Goal: Answer question/provide support: Share knowledge or assist other users

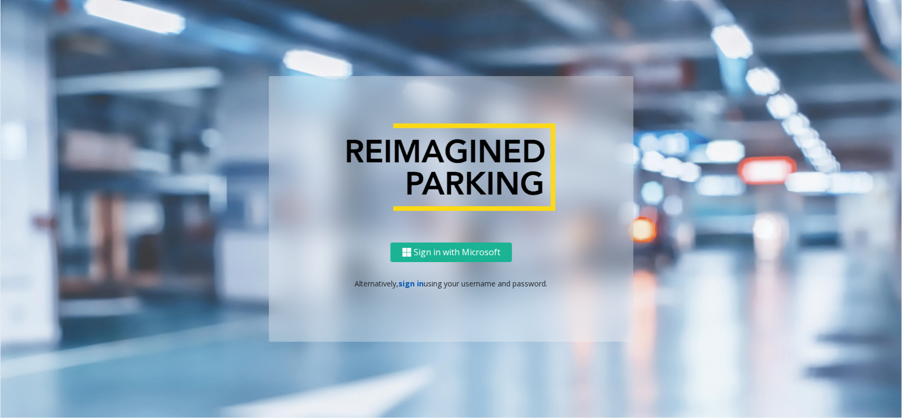
click at [408, 283] on link "sign in" at bounding box center [411, 284] width 25 height 10
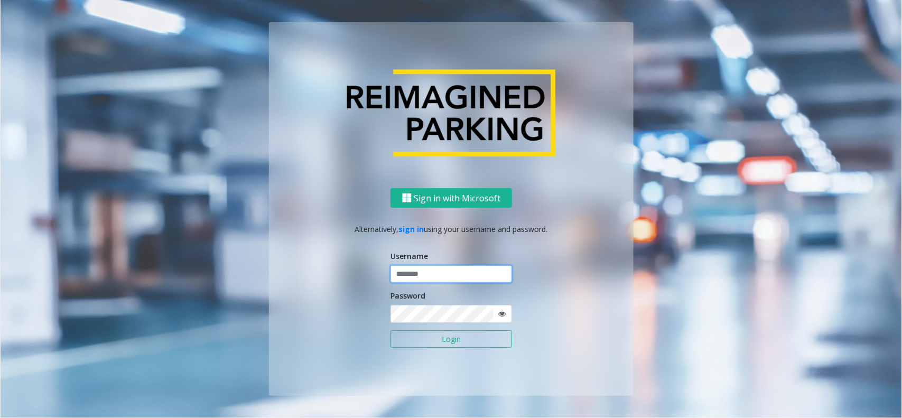
click at [405, 278] on input "text" at bounding box center [452, 274] width 122 height 18
type input "*****"
click at [391, 330] on button "Login" at bounding box center [452, 339] width 122 height 18
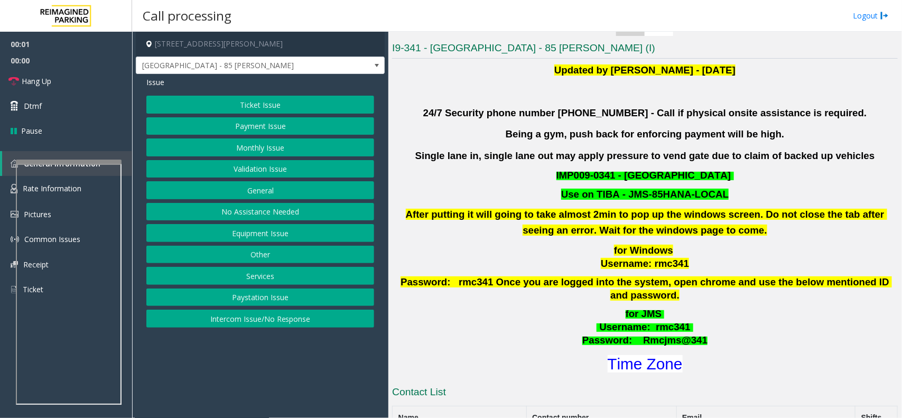
scroll to position [264, 0]
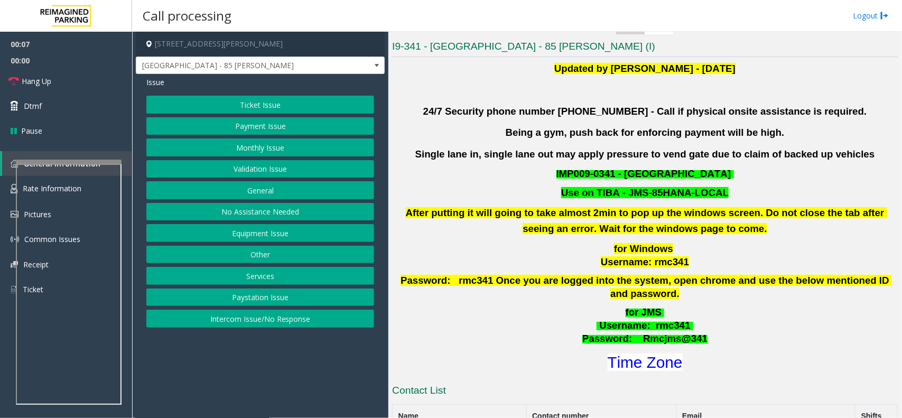
click at [214, 167] on button "Validation Issue" at bounding box center [260, 169] width 228 height 18
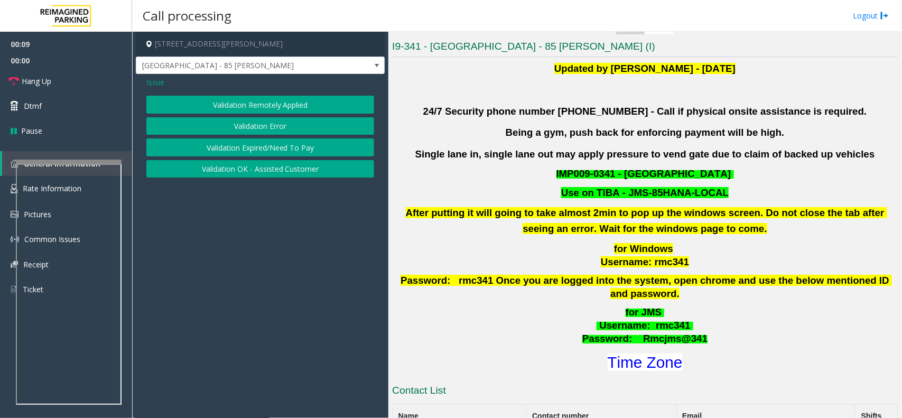
click at [233, 125] on button "Validation Error" at bounding box center [260, 126] width 228 height 18
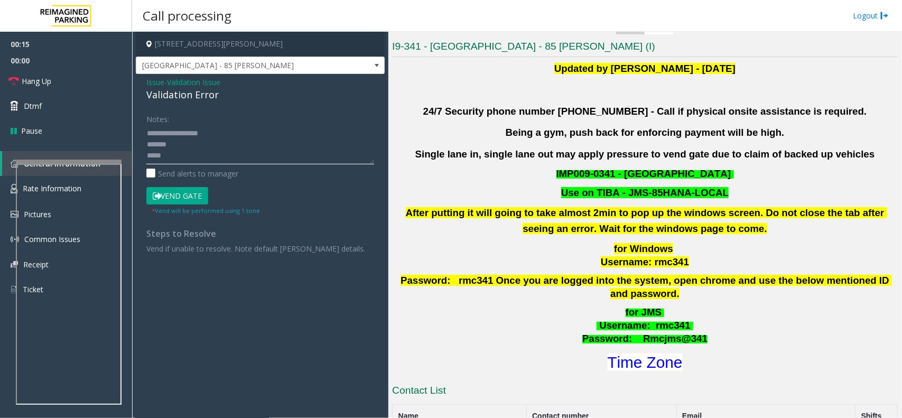
drag, startPoint x: 235, startPoint y: 140, endPoint x: 215, endPoint y: 139, distance: 20.6
click at [234, 141] on textarea at bounding box center [260, 145] width 228 height 40
click at [171, 145] on textarea at bounding box center [260, 145] width 228 height 40
click at [178, 154] on textarea at bounding box center [260, 145] width 228 height 40
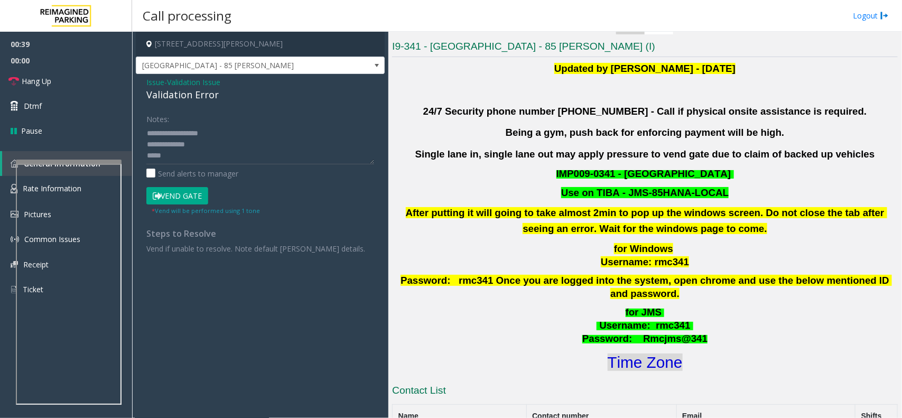
click at [622, 354] on font "Time Zone" at bounding box center [645, 362] width 75 height 17
click at [180, 158] on textarea at bounding box center [260, 145] width 228 height 40
click at [190, 133] on textarea at bounding box center [260, 145] width 228 height 40
click at [183, 193] on button "Vend Gate" at bounding box center [177, 196] width 62 height 18
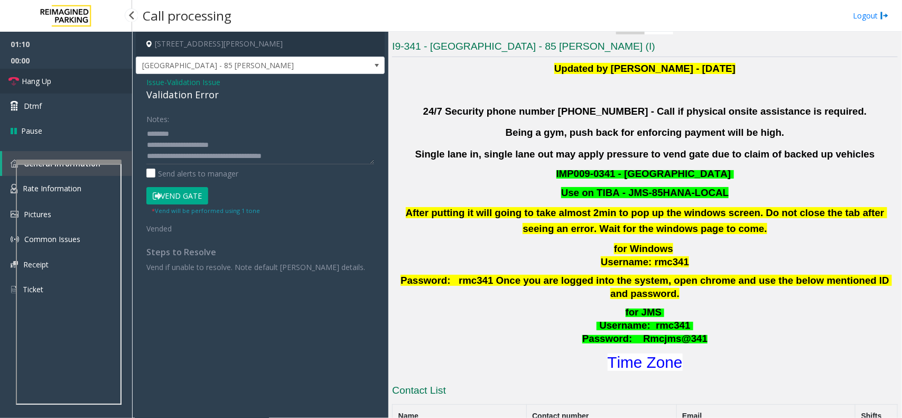
click at [54, 73] on link "Hang Up" at bounding box center [66, 81] width 132 height 25
click at [186, 155] on textarea at bounding box center [260, 145] width 228 height 40
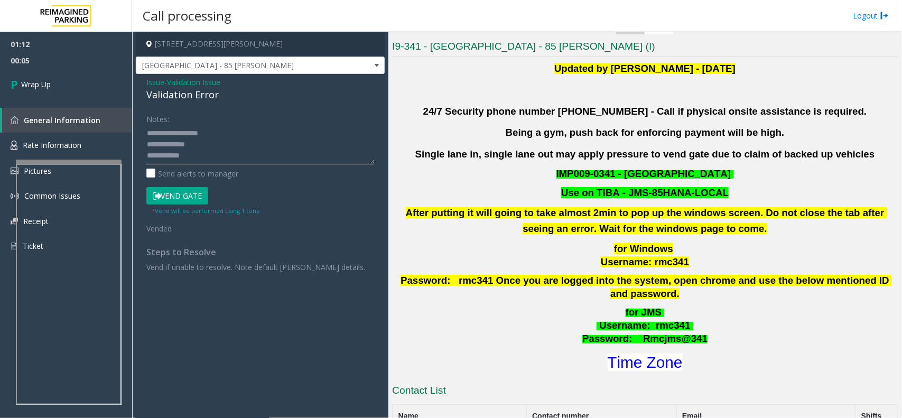
type textarea "**********"
click at [56, 82] on link "Wrap Up" at bounding box center [66, 84] width 132 height 31
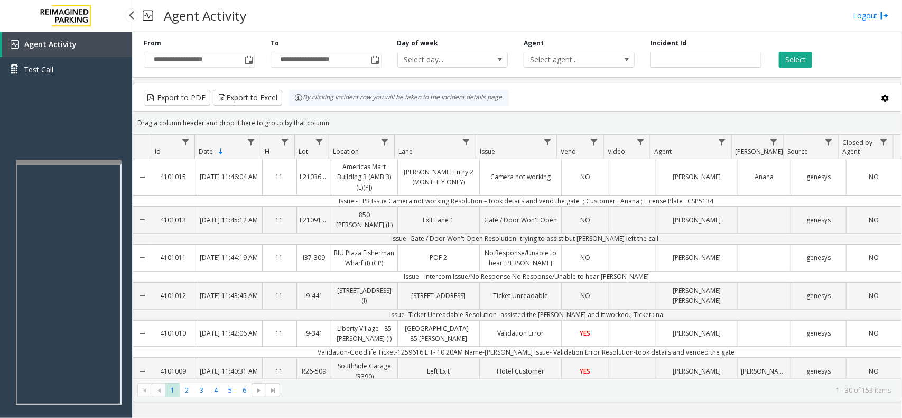
click at [52, 131] on div "Agent Activity Test Call" at bounding box center [66, 241] width 132 height 418
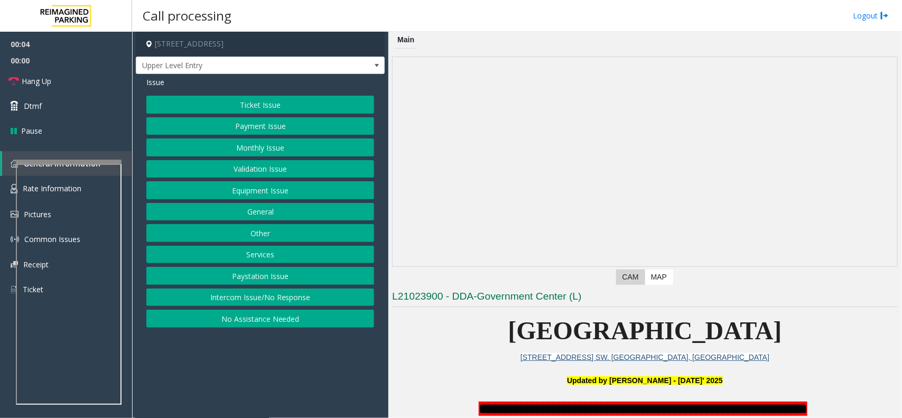
scroll to position [66, 0]
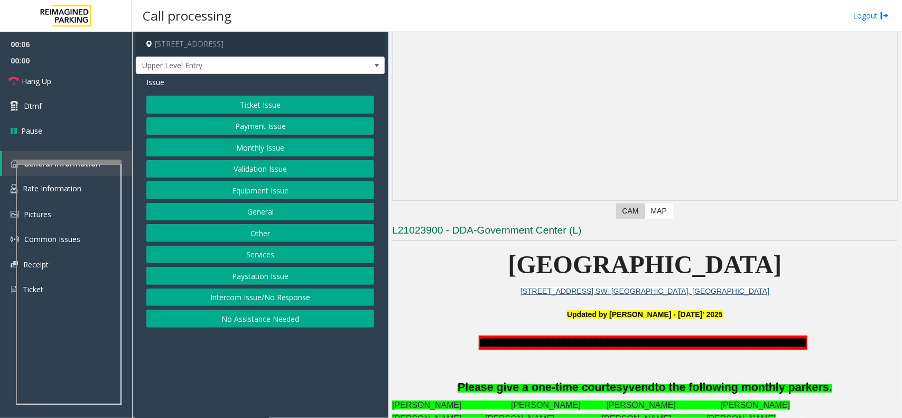
click at [255, 302] on button "Intercom Issue/No Response" at bounding box center [260, 298] width 228 height 18
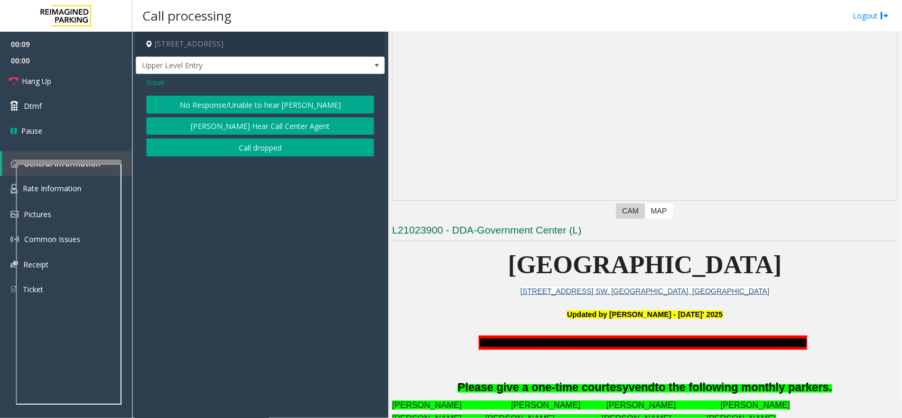
click at [219, 102] on button "No Response/Unable to hear [PERSON_NAME]" at bounding box center [260, 105] width 228 height 18
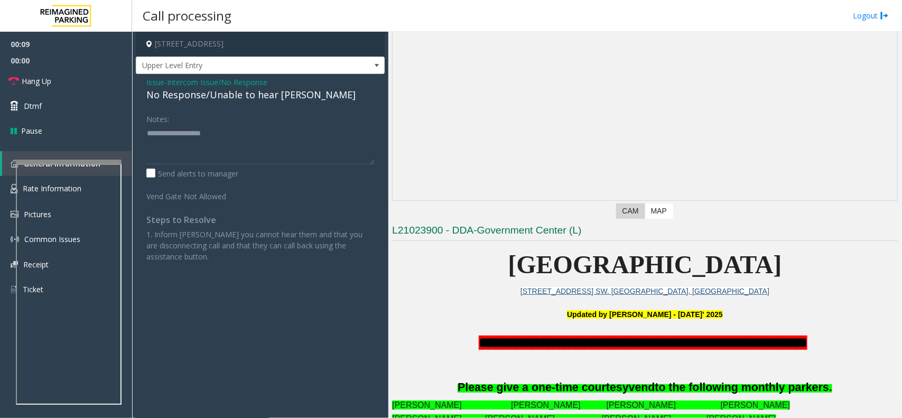
click at [215, 93] on div "No Response/Unable to hear [PERSON_NAME]" at bounding box center [260, 95] width 228 height 14
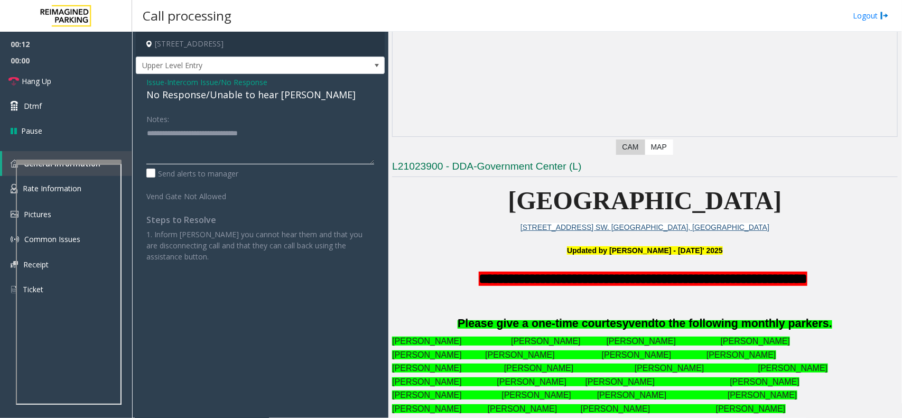
scroll to position [330, 0]
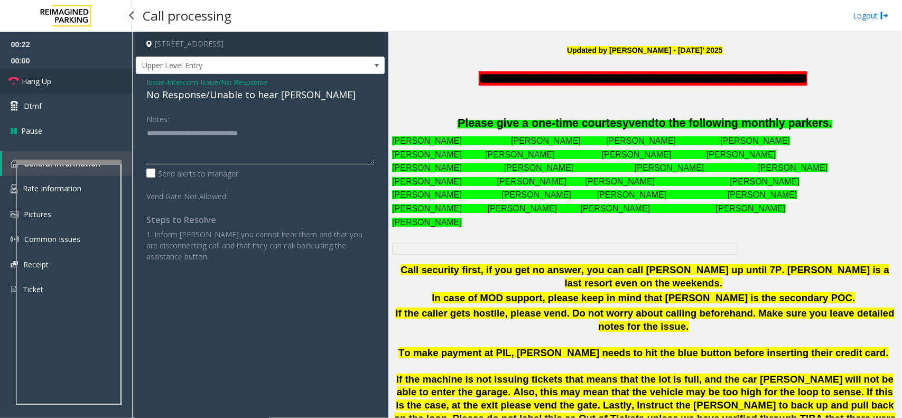
type textarea "**********"
click at [64, 82] on link "Hang Up" at bounding box center [66, 81] width 132 height 25
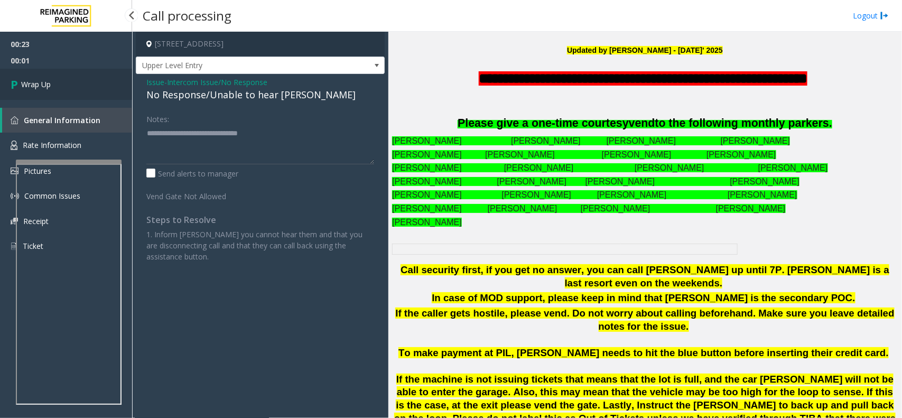
click at [64, 82] on link "Wrap Up" at bounding box center [66, 84] width 132 height 31
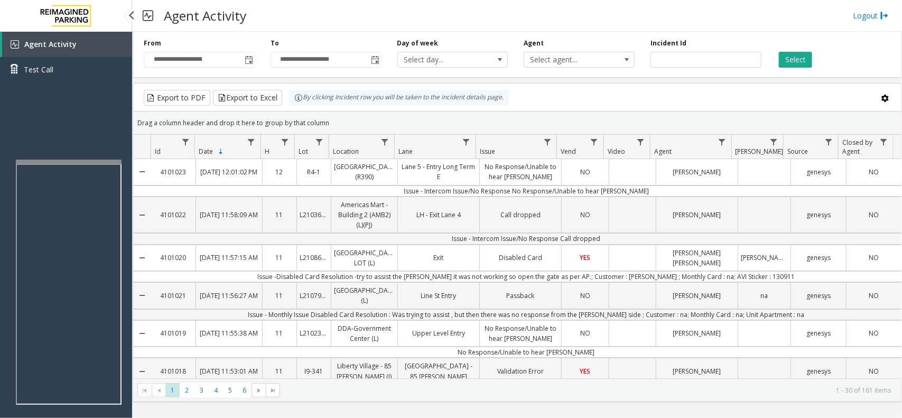
click at [29, 128] on div "Agent Activity Test Call" at bounding box center [66, 241] width 132 height 418
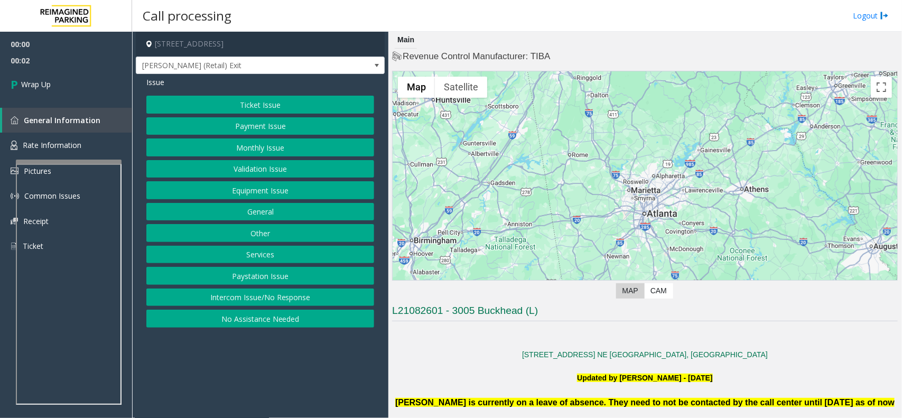
click at [230, 299] on button "Intercom Issue/No Response" at bounding box center [260, 298] width 228 height 18
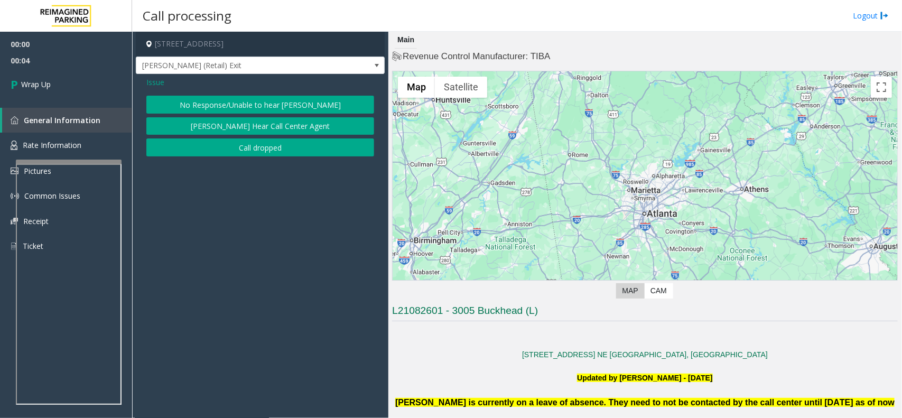
click at [232, 153] on button "Call dropped" at bounding box center [260, 148] width 228 height 18
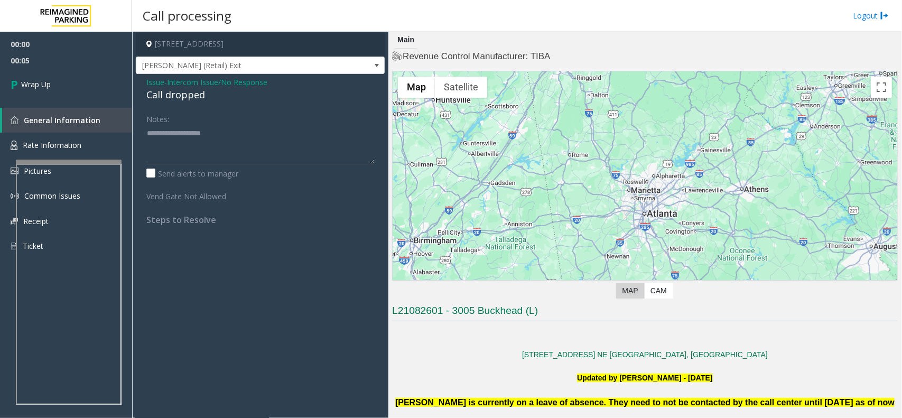
click at [174, 96] on div "Call dropped" at bounding box center [260, 95] width 228 height 14
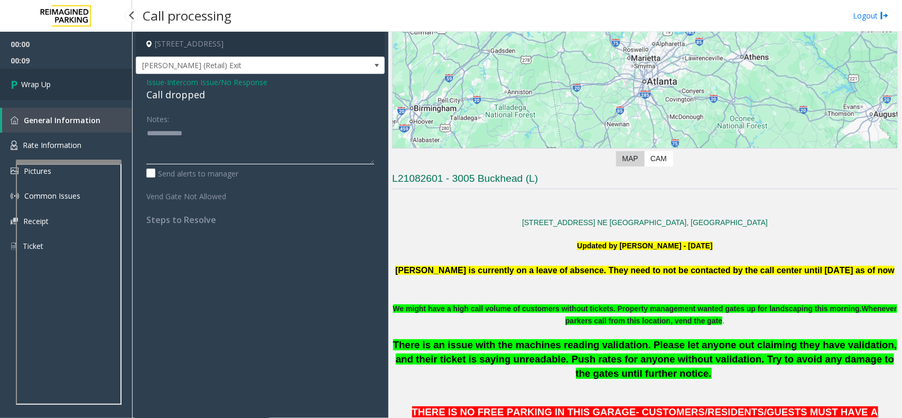
type textarea "**********"
click at [40, 85] on span "Wrap Up" at bounding box center [36, 84] width 30 height 11
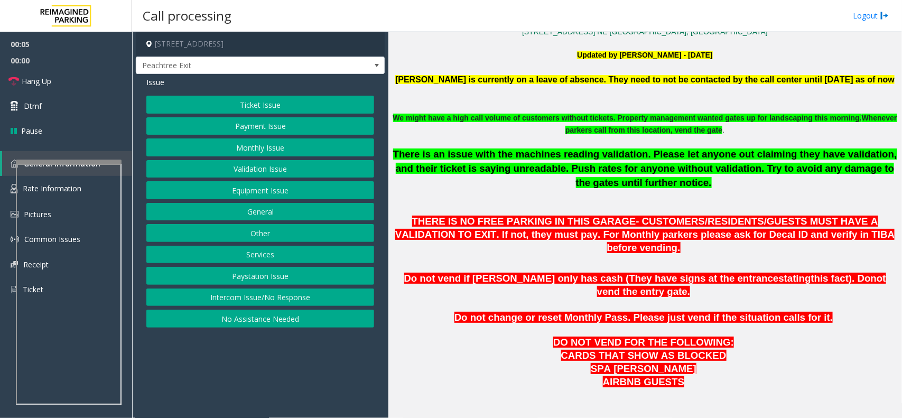
scroll to position [397, 0]
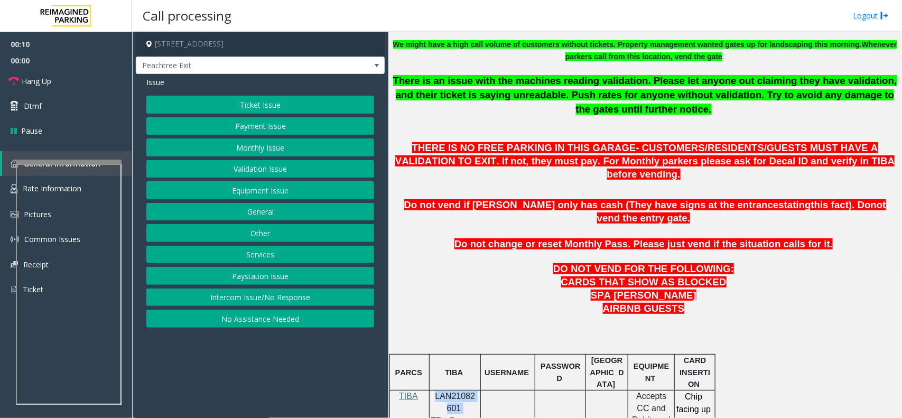
drag, startPoint x: 462, startPoint y: 384, endPoint x: 437, endPoint y: 370, distance: 28.7
click at [437, 391] on p "LAN21082601" at bounding box center [455, 403] width 43 height 24
copy p "LAN21082601"
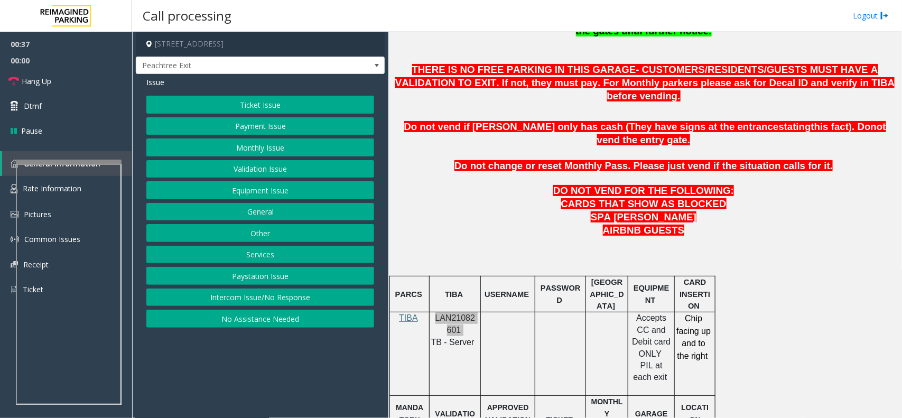
scroll to position [463, 0]
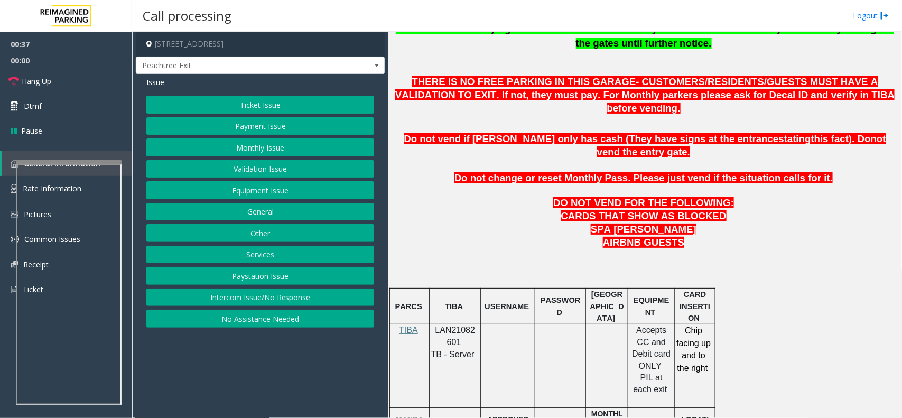
click at [554, 250] on p at bounding box center [645, 256] width 506 height 12
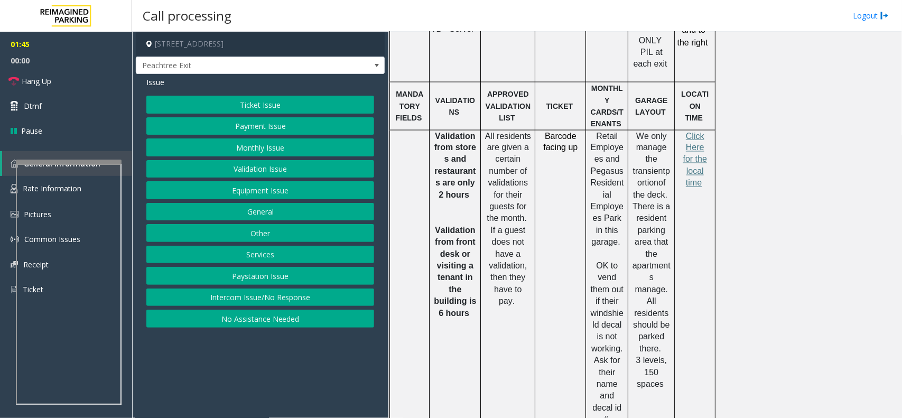
scroll to position [458, 0]
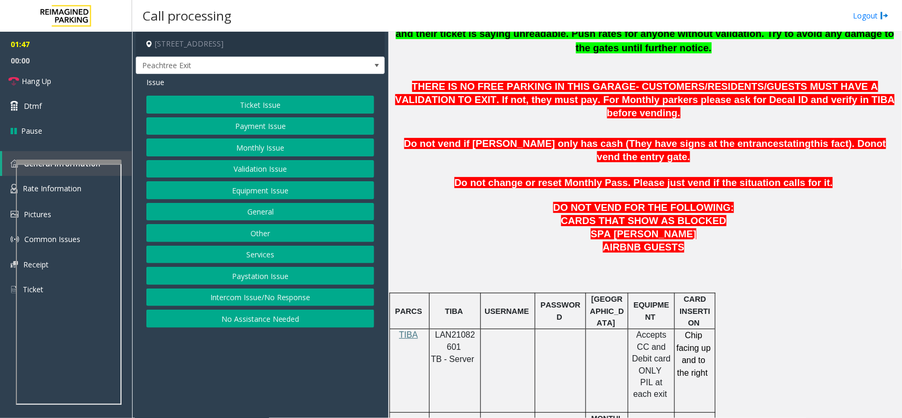
click at [255, 123] on button "Payment Issue" at bounding box center [260, 126] width 228 height 18
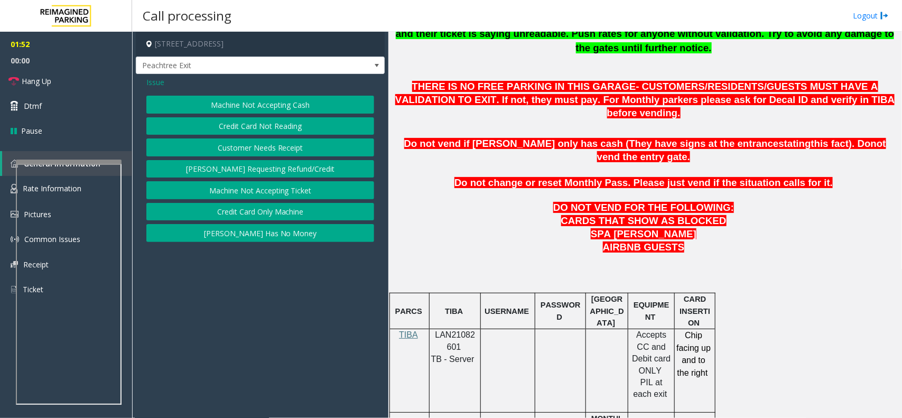
click at [159, 77] on span "Issue" at bounding box center [155, 82] width 18 height 11
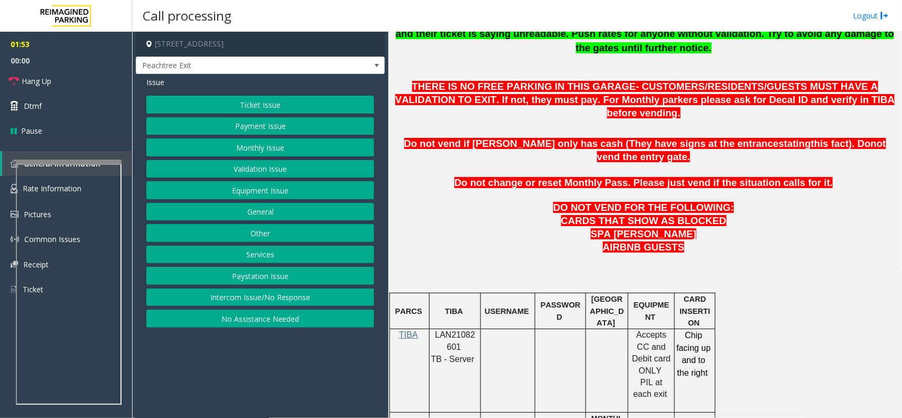
click at [210, 130] on button "Payment Issue" at bounding box center [260, 126] width 228 height 18
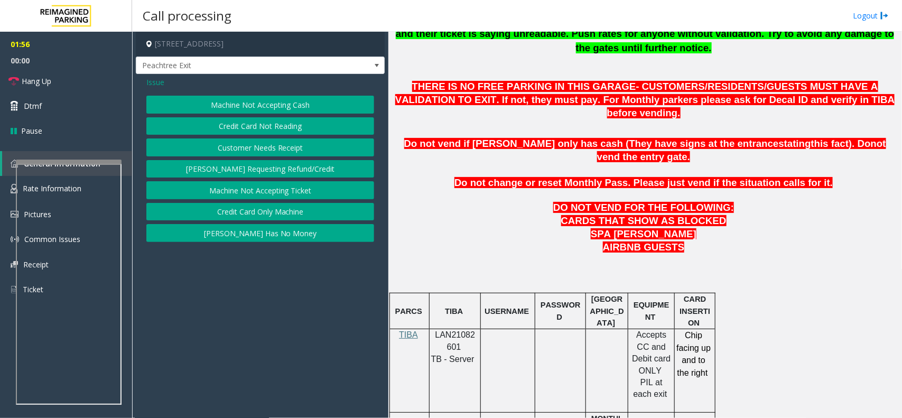
click at [246, 123] on button "Credit Card Not Reading" at bounding box center [260, 126] width 228 height 18
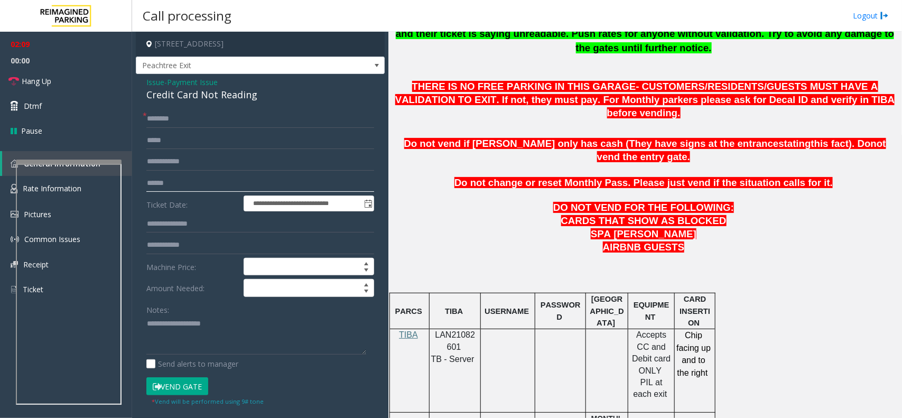
click at [173, 186] on input "text" at bounding box center [260, 183] width 228 height 18
click at [184, 98] on div "Credit Card Not Reading" at bounding box center [260, 95] width 228 height 14
type textarea "**********"
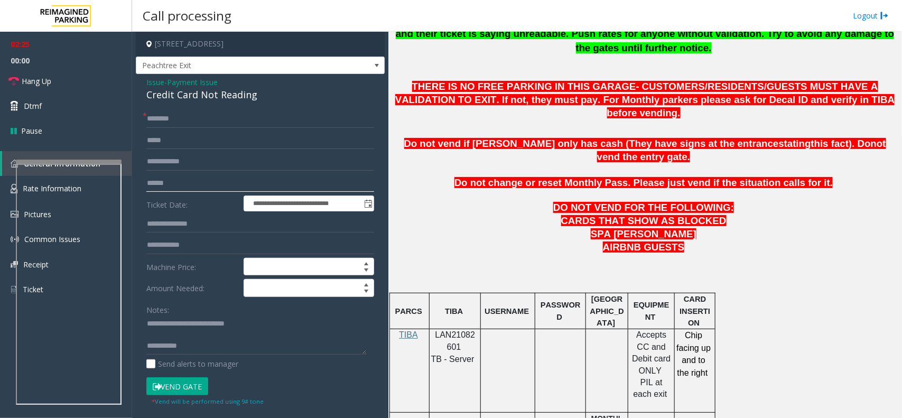
click at [181, 189] on input "text" at bounding box center [260, 183] width 228 height 18
type input "*******"
click at [185, 119] on input "text" at bounding box center [260, 119] width 228 height 18
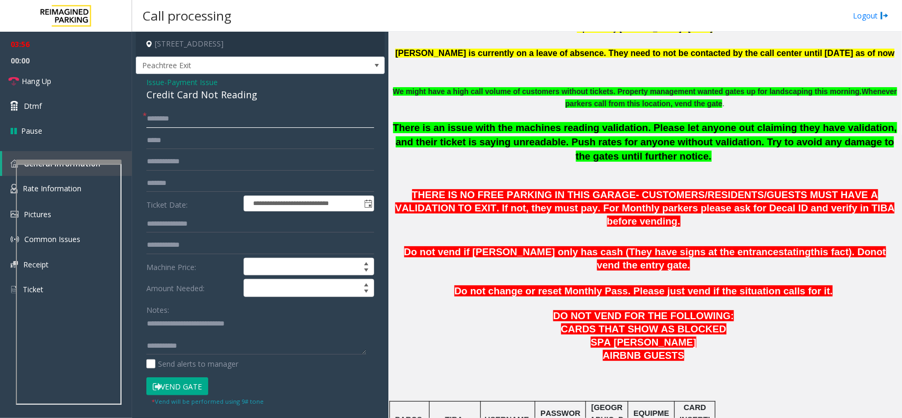
scroll to position [260, 0]
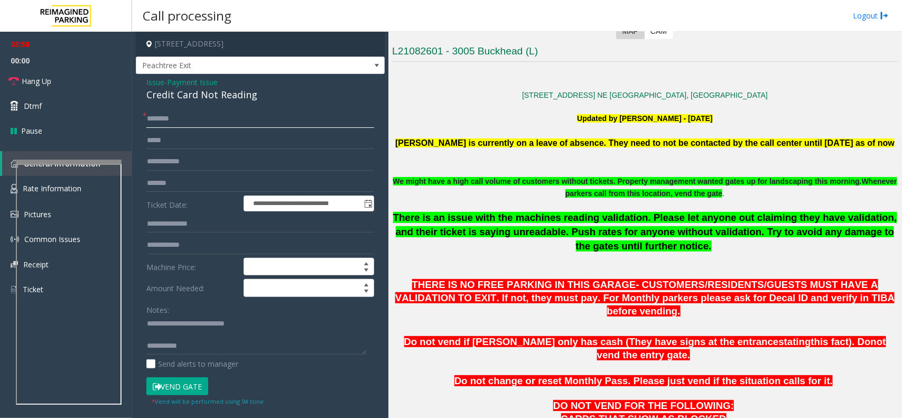
click at [161, 117] on input "text" at bounding box center [260, 119] width 228 height 18
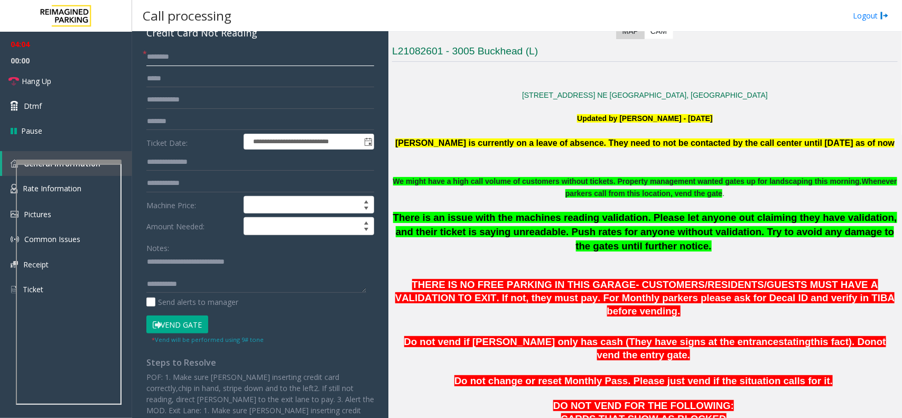
scroll to position [39, 0]
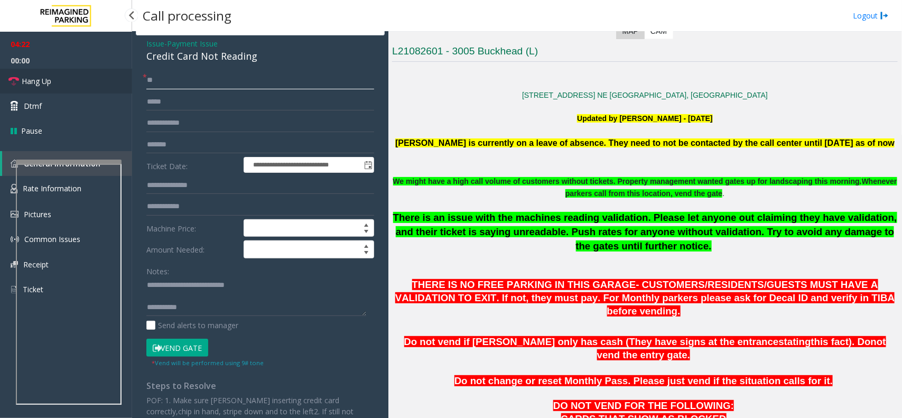
type input "**"
click at [35, 85] on span "Hang Up" at bounding box center [37, 81] width 30 height 11
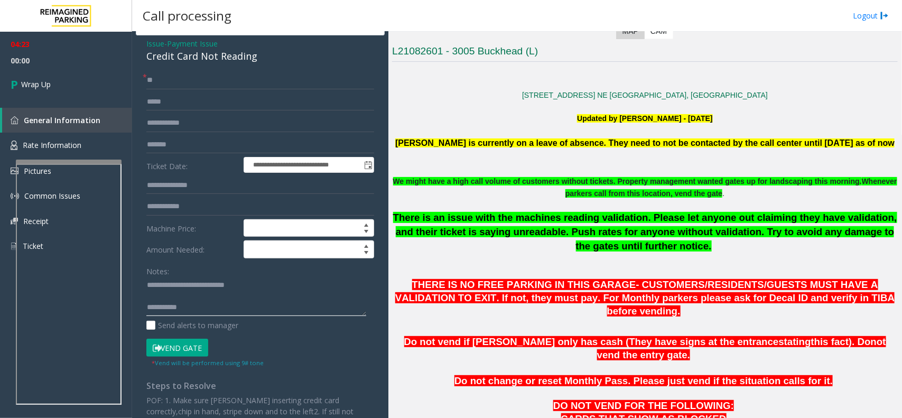
click at [205, 307] on textarea at bounding box center [256, 297] width 220 height 40
type textarea "**********"
click at [80, 88] on link "Wrap Up" at bounding box center [66, 84] width 132 height 31
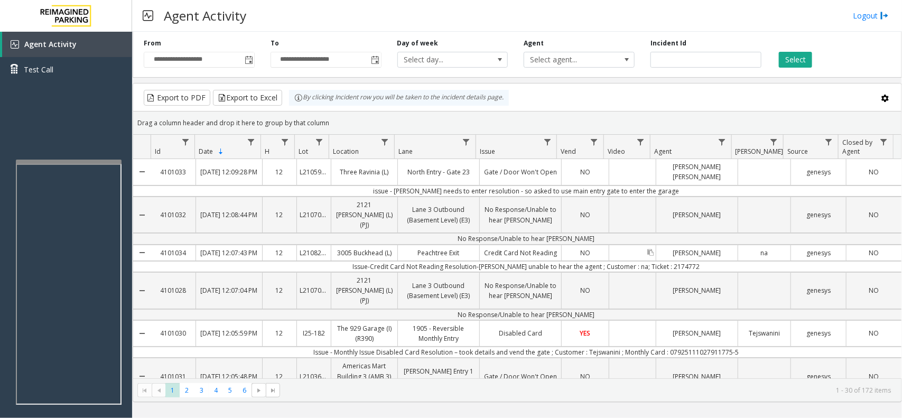
click at [619, 255] on div "Data table" at bounding box center [633, 252] width 47 height 15
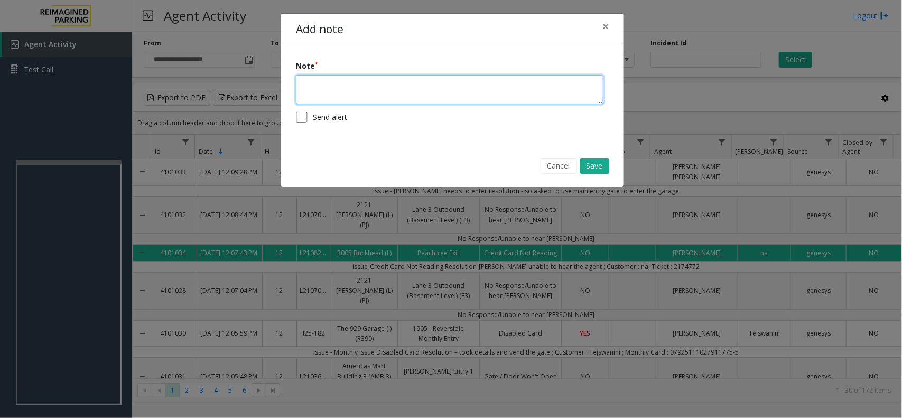
click at [357, 86] on textarea at bounding box center [450, 89] width 308 height 29
type textarea "**********"
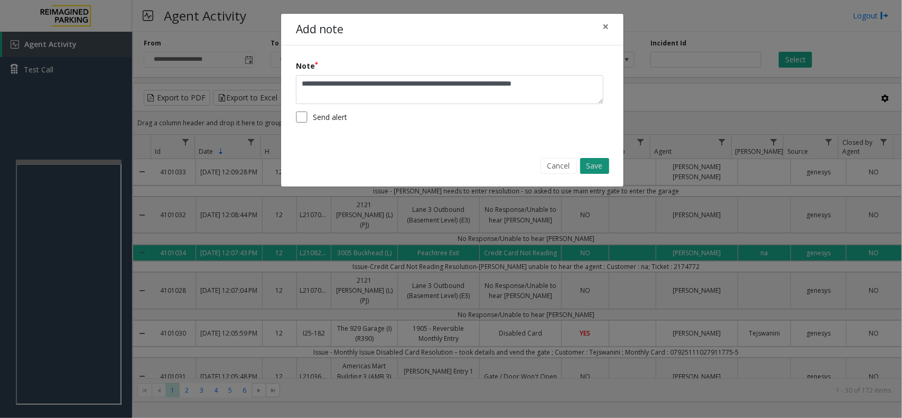
click at [596, 165] on button "Save" at bounding box center [594, 166] width 29 height 16
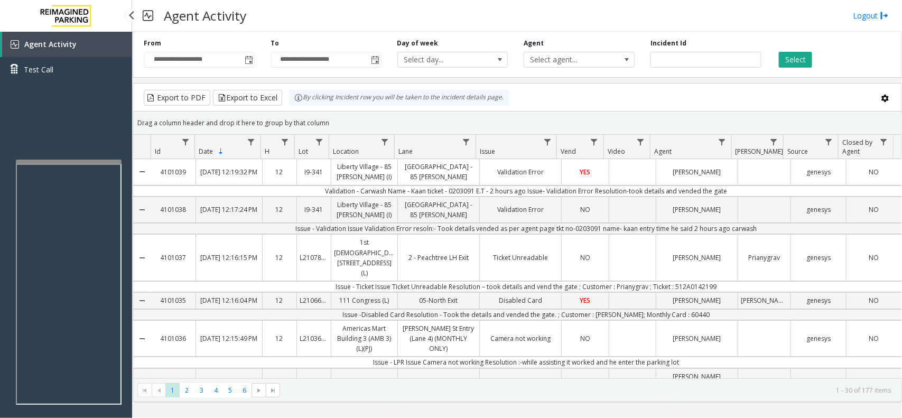
click at [37, 104] on div "Agent Activity Test Call" at bounding box center [66, 241] width 132 height 418
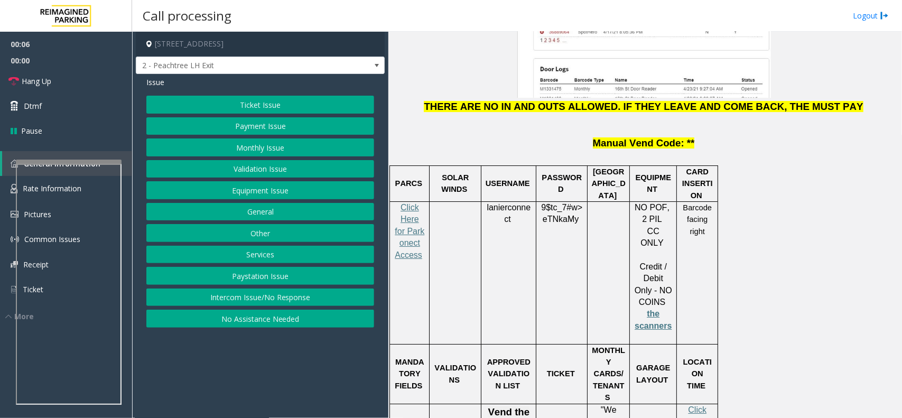
scroll to position [1586, 0]
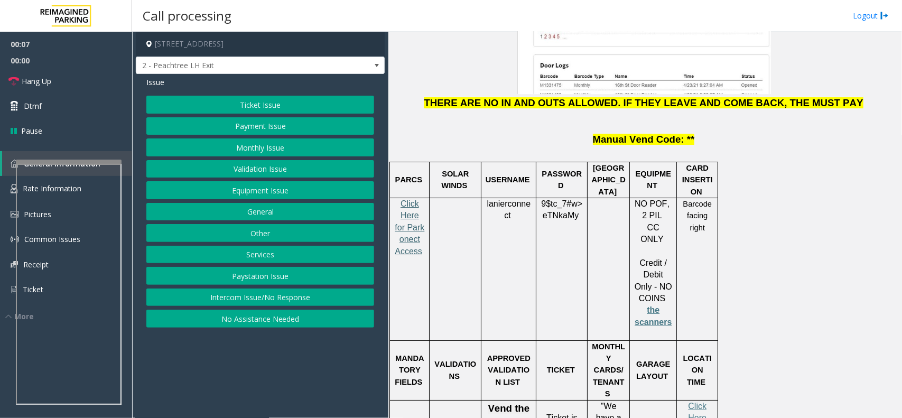
click at [411, 199] on span "Click Here for Parkonect Access" at bounding box center [410, 227] width 30 height 57
drag, startPoint x: 513, startPoint y: 133, endPoint x: 486, endPoint y: 119, distance: 29.8
click at [486, 198] on p "lanierconnect" at bounding box center [508, 210] width 47 height 24
copy p "lanierconnect"
drag, startPoint x: 574, startPoint y: 131, endPoint x: 541, endPoint y: 118, distance: 35.6
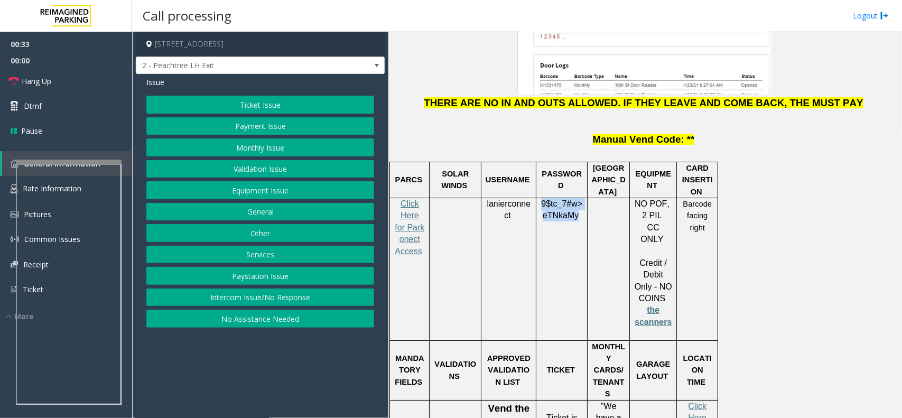
click at [541, 199] on span "9$tc_7#w> eTNkaMy" at bounding box center [561, 209] width 41 height 21
copy span "9$tc_7#w> eTNkaMy"
click at [59, 83] on link "Hang Up" at bounding box center [66, 81] width 132 height 25
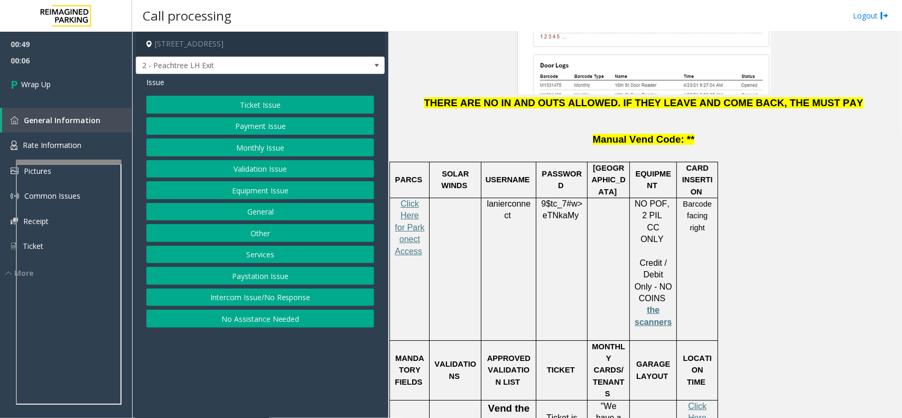
click at [450, 198] on td at bounding box center [456, 269] width 52 height 143
click at [228, 168] on button "Validation Issue" at bounding box center [260, 169] width 228 height 18
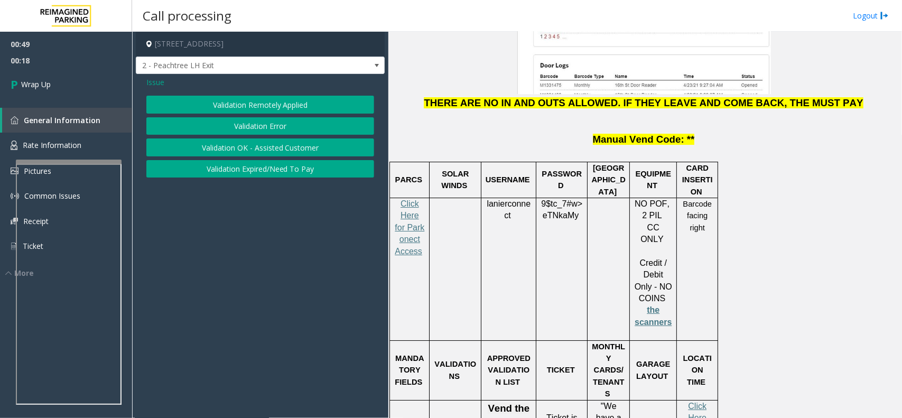
click at [226, 123] on button "Validation Error" at bounding box center [260, 126] width 228 height 18
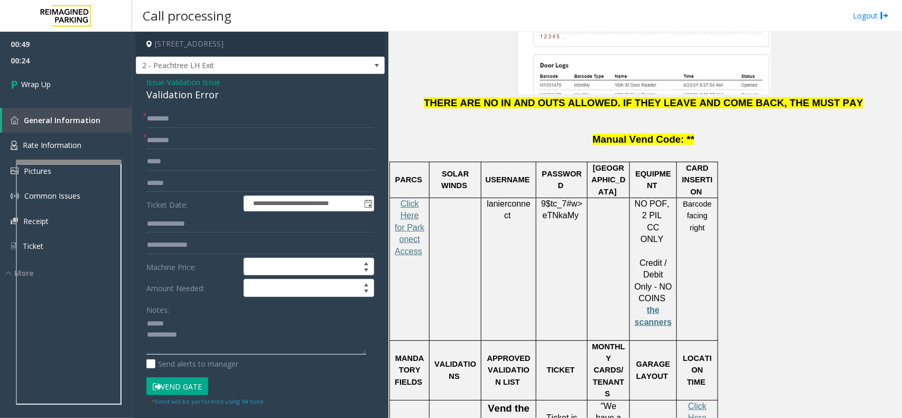
click at [218, 326] on textarea at bounding box center [256, 336] width 220 height 40
click at [181, 96] on div "Validation Error" at bounding box center [260, 95] width 228 height 14
type textarea "**********"
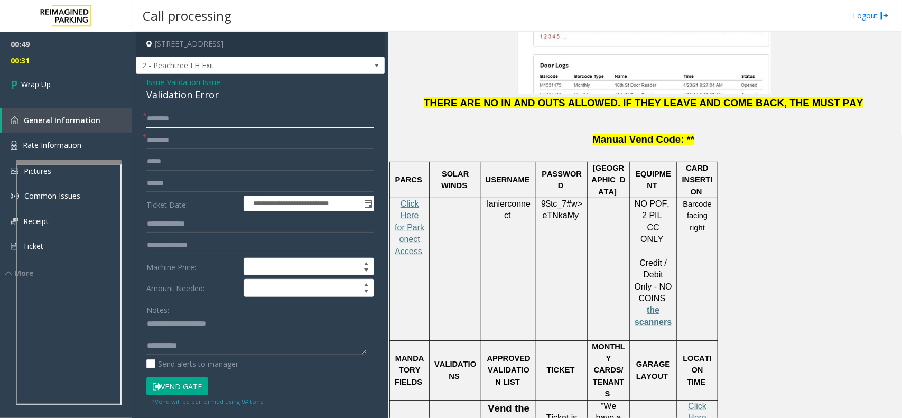
click at [164, 116] on input "text" at bounding box center [260, 119] width 228 height 18
type input "**"
click at [172, 136] on input "text" at bounding box center [260, 141] width 228 height 18
type input "**"
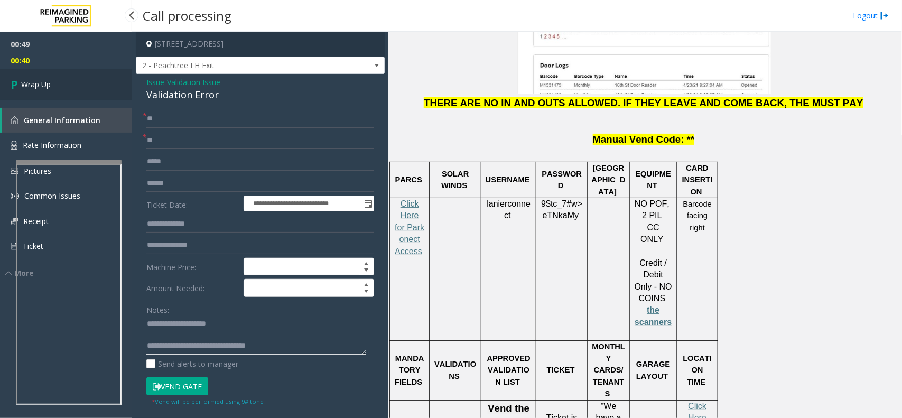
type textarea "**********"
click at [44, 83] on span "Wrap Up" at bounding box center [36, 84] width 30 height 11
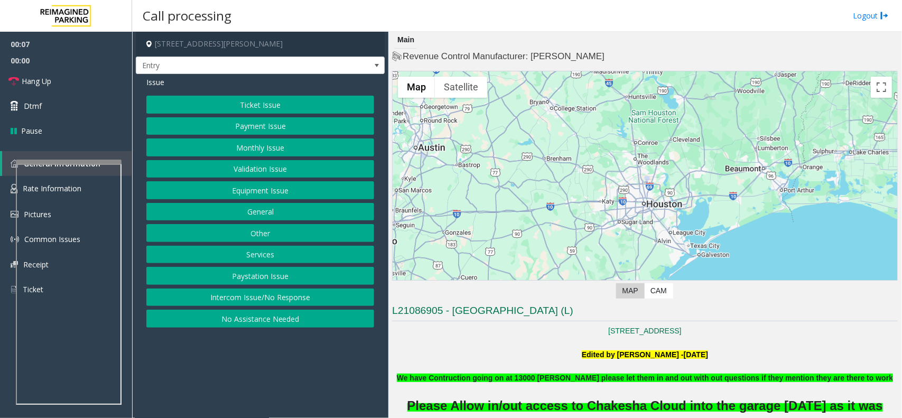
click at [283, 142] on button "Monthly Issue" at bounding box center [260, 148] width 228 height 18
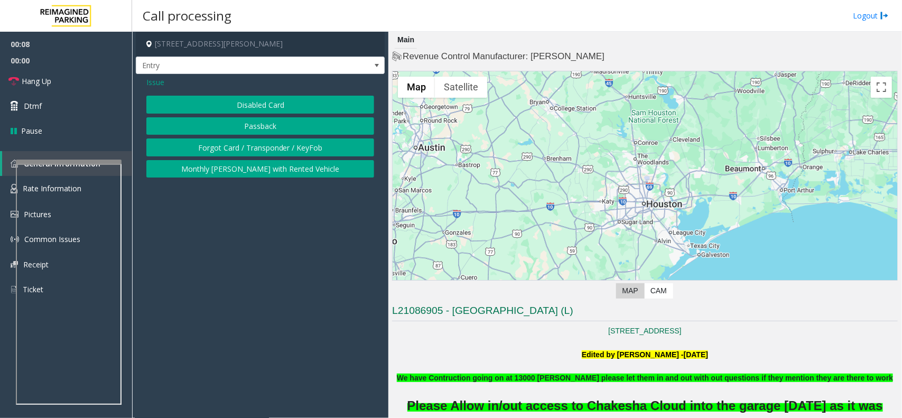
click at [262, 103] on button "Disabled Card" at bounding box center [260, 105] width 228 height 18
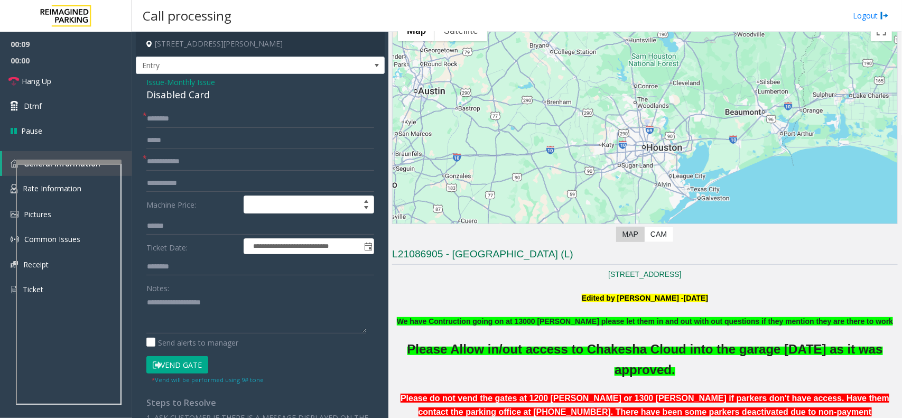
scroll to position [132, 0]
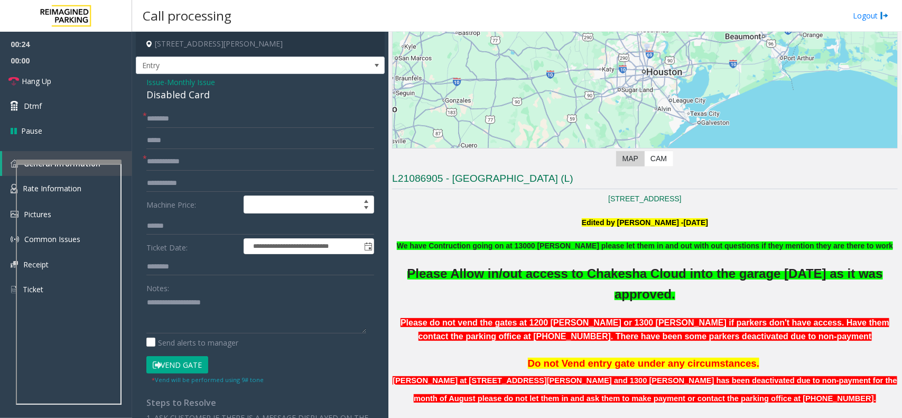
click at [719, 247] on b "We have Contruction going on at 13000 [PERSON_NAME] please let them in and out …" at bounding box center [645, 246] width 496 height 8
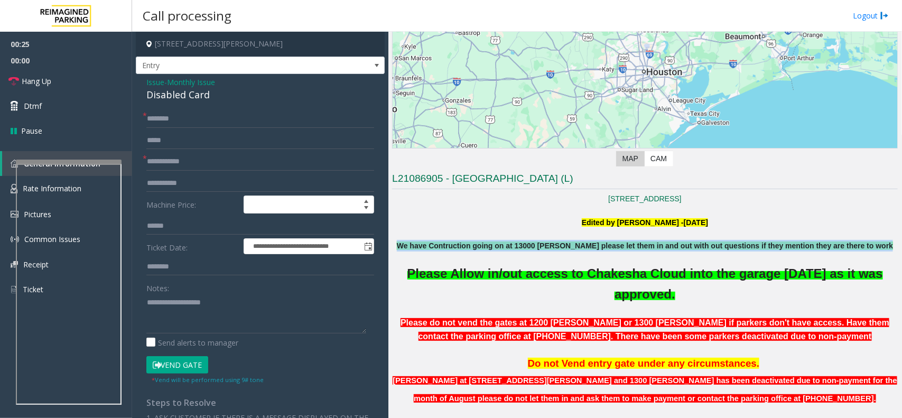
click at [719, 247] on b "We have Contruction going on at 13000 [PERSON_NAME] please let them in and out …" at bounding box center [645, 246] width 496 height 8
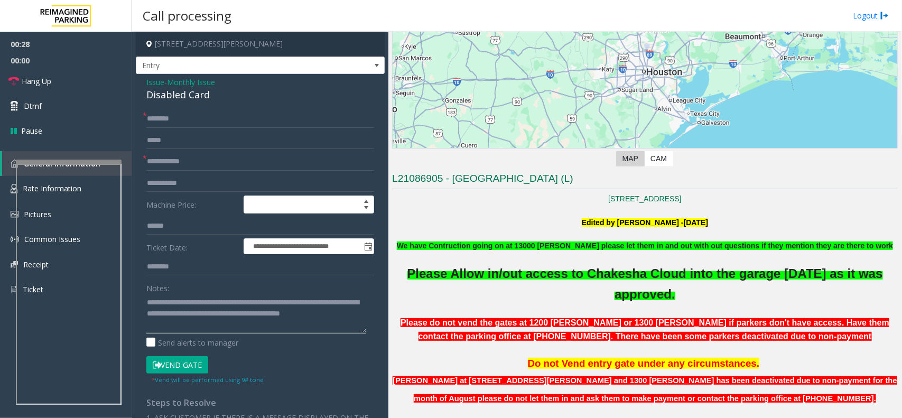
type textarea "**********"
click at [160, 162] on input "text" at bounding box center [260, 162] width 228 height 18
type input "**"
click at [181, 123] on input "text" at bounding box center [260, 119] width 228 height 18
type input "**"
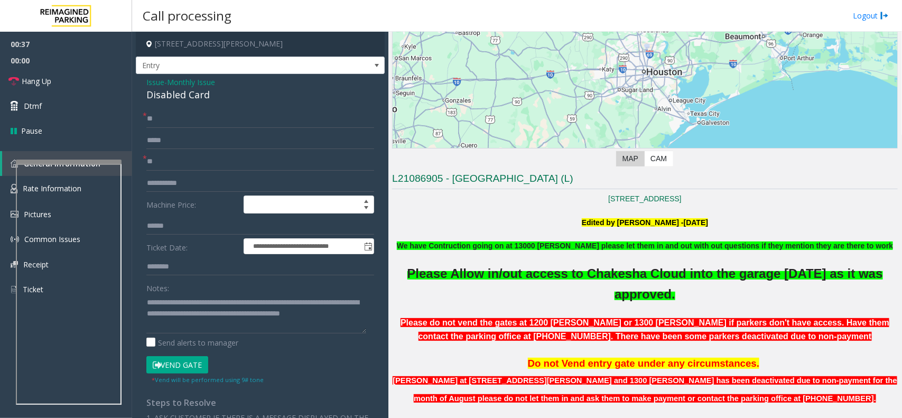
click at [189, 363] on button "Vend Gate" at bounding box center [177, 365] width 62 height 18
click at [63, 80] on link "Hang Up" at bounding box center [66, 81] width 132 height 25
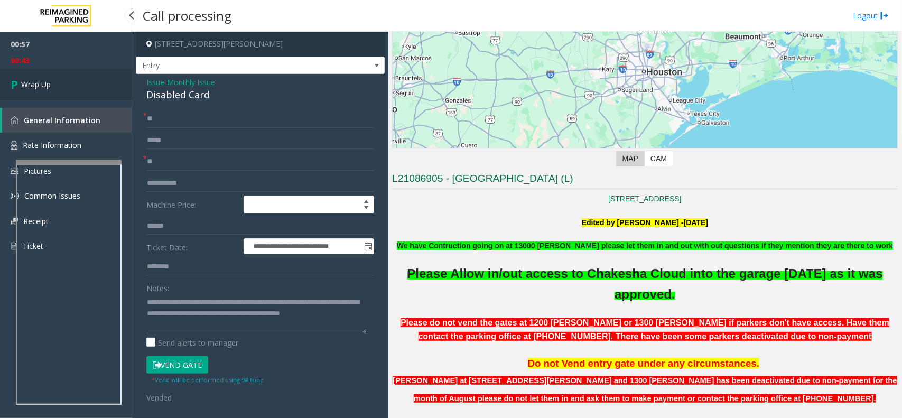
click at [17, 78] on icon at bounding box center [16, 84] width 11 height 17
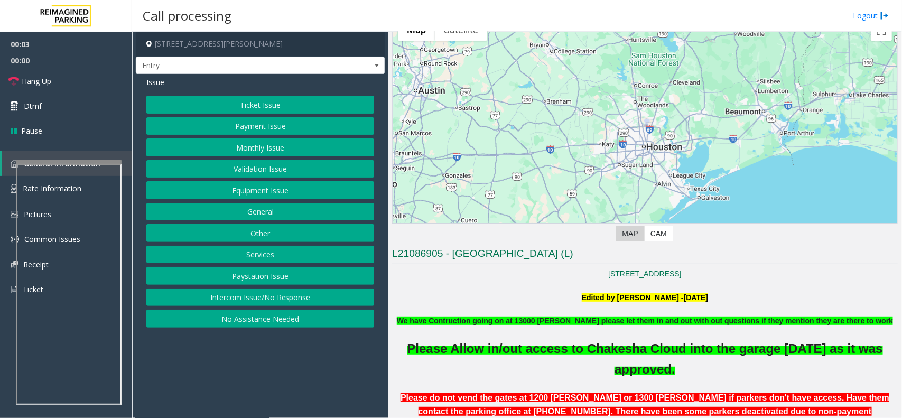
scroll to position [132, 0]
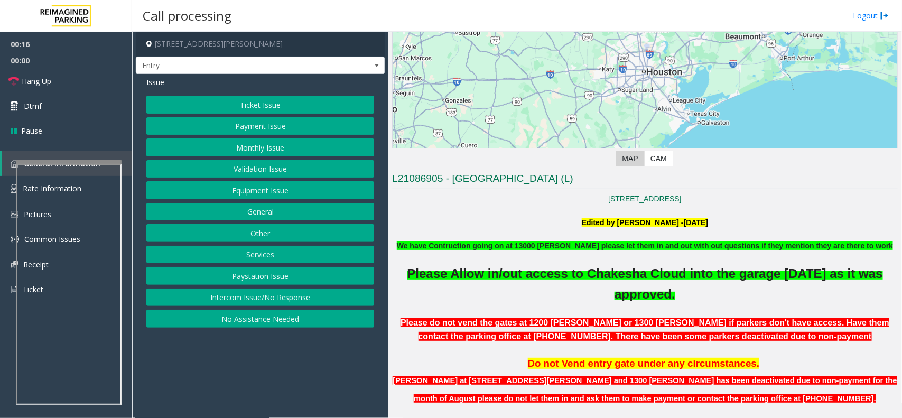
click at [262, 195] on button "Equipment Issue" at bounding box center [260, 190] width 228 height 18
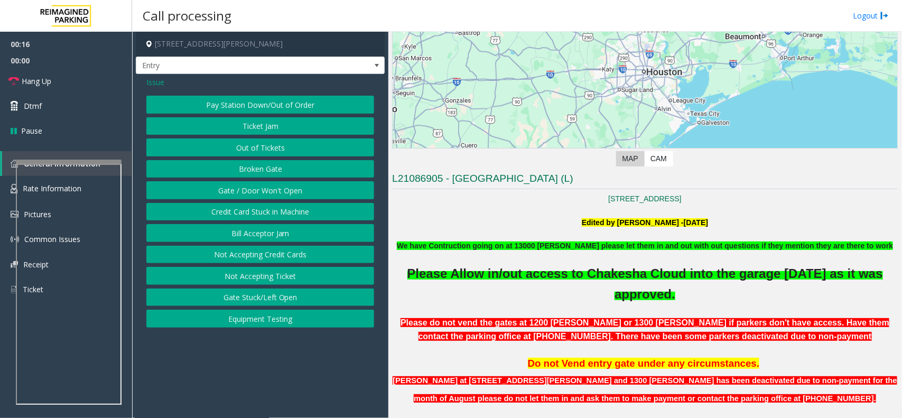
click at [260, 191] on button "Gate / Door Won't Open" at bounding box center [260, 190] width 228 height 18
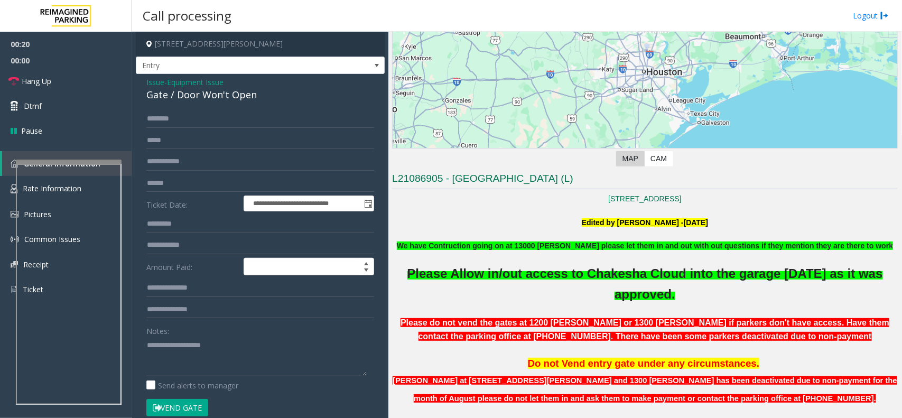
click at [471, 247] on b "We have Contruction going on at 13000 [PERSON_NAME] please let them in and out …" at bounding box center [645, 246] width 496 height 8
click at [471, 244] on b "We have Contruction going on at 13000 [PERSON_NAME] please let them in and out …" at bounding box center [645, 246] width 496 height 8
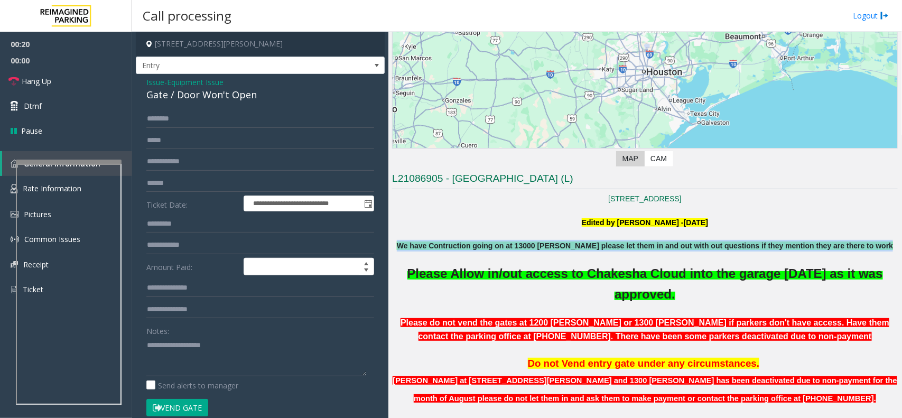
click at [471, 244] on b "We have Contruction going on at 13000 [PERSON_NAME] please let them in and out …" at bounding box center [645, 246] width 496 height 8
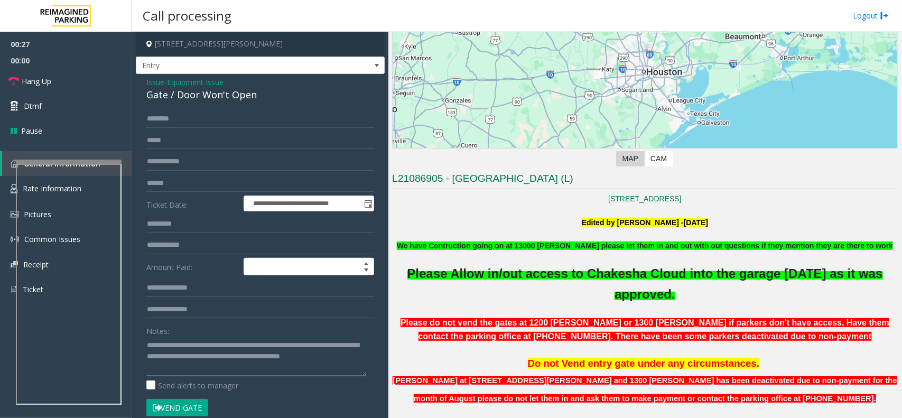
type textarea "**********"
click at [165, 410] on button "Vend Gate" at bounding box center [177, 408] width 62 height 18
click at [58, 81] on link "Hang Up" at bounding box center [66, 81] width 132 height 25
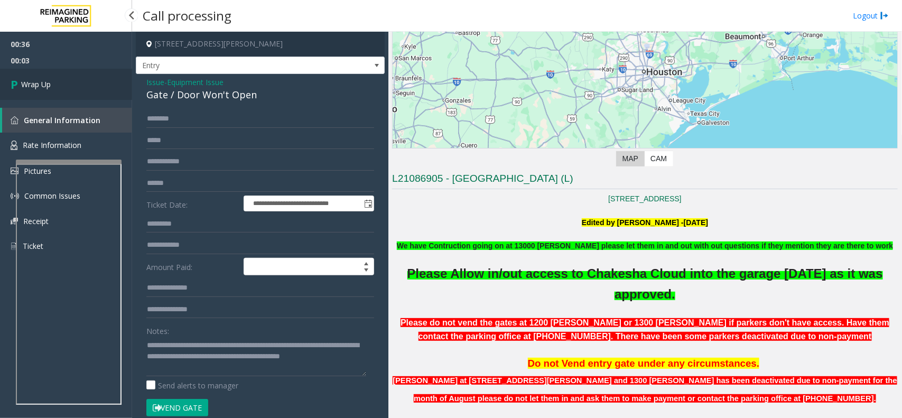
click at [58, 81] on link "Wrap Up" at bounding box center [66, 84] width 132 height 31
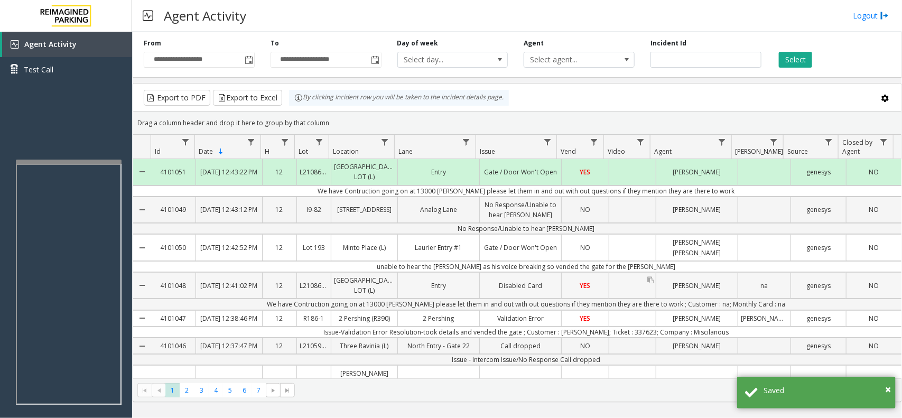
click at [617, 298] on div "Data table" at bounding box center [633, 285] width 47 height 25
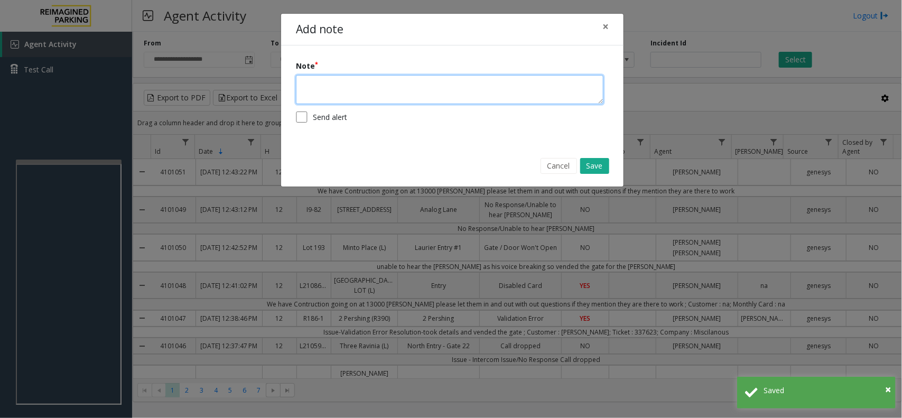
click at [379, 96] on textarea at bounding box center [450, 89] width 308 height 29
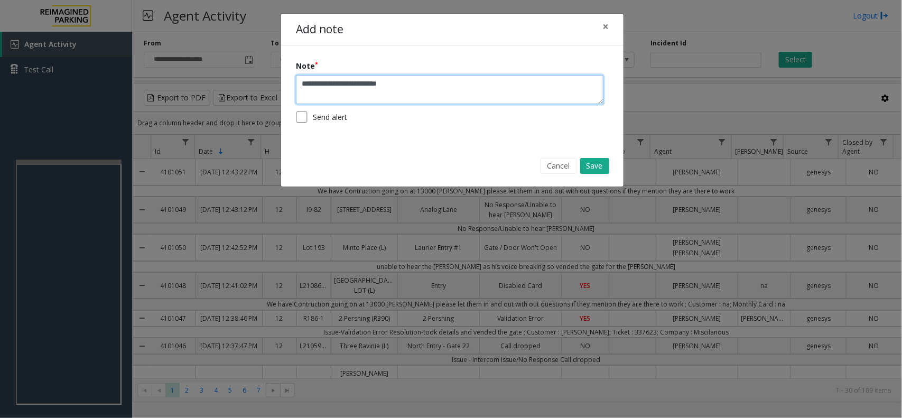
click at [318, 84] on textarea "**********" at bounding box center [450, 89] width 308 height 29
click at [409, 81] on textarea "**********" at bounding box center [450, 89] width 308 height 29
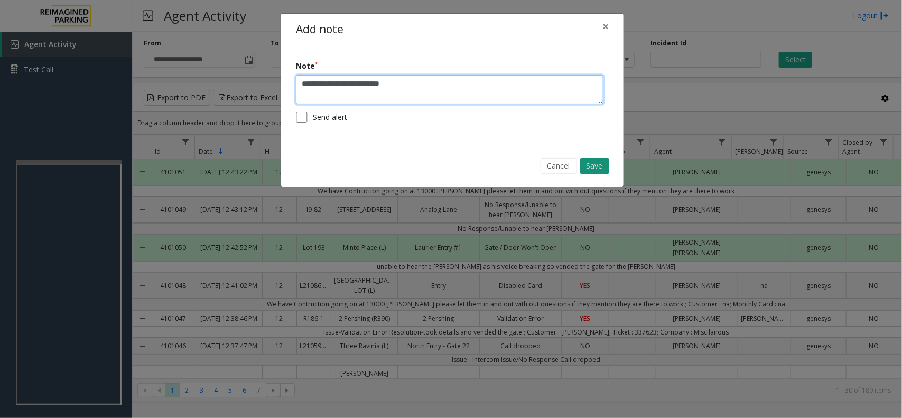
type textarea "**********"
click at [600, 168] on button "Save" at bounding box center [594, 166] width 29 height 16
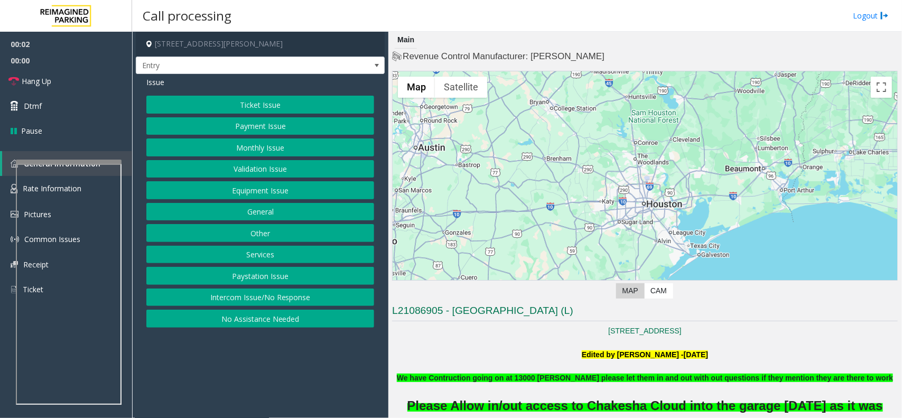
scroll to position [132, 0]
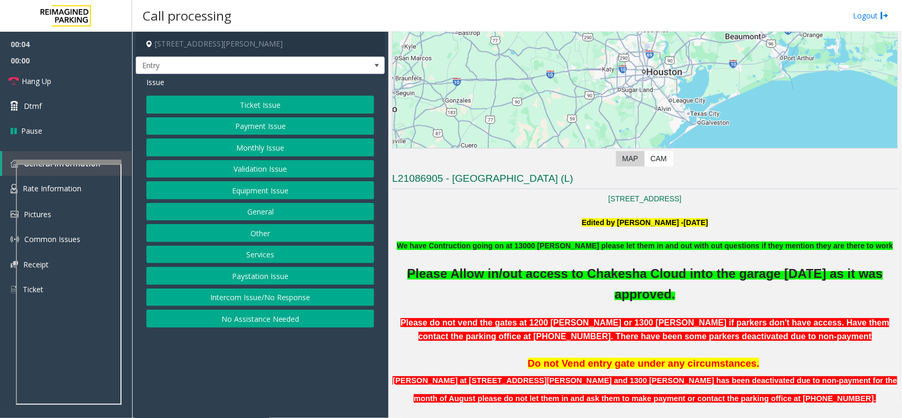
click at [255, 194] on button "Equipment Issue" at bounding box center [260, 190] width 228 height 18
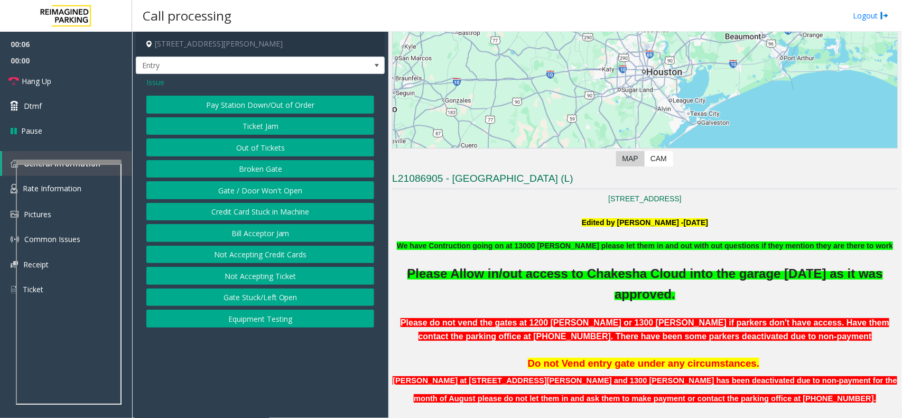
click at [244, 189] on button "Gate / Door Won't Open" at bounding box center [260, 190] width 228 height 18
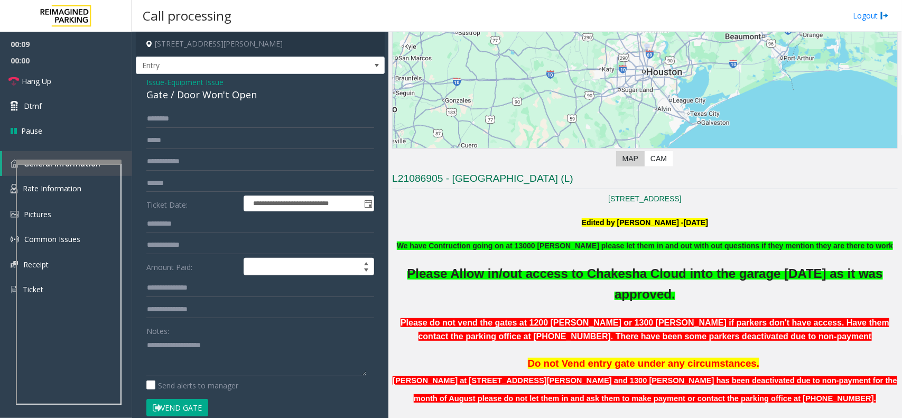
drag, startPoint x: 467, startPoint y: 234, endPoint x: 459, endPoint y: 244, distance: 12.4
click at [464, 236] on p at bounding box center [645, 234] width 506 height 12
click at [459, 244] on b "We have Contruction going on at 13000 [PERSON_NAME] please let them in and out …" at bounding box center [645, 246] width 496 height 8
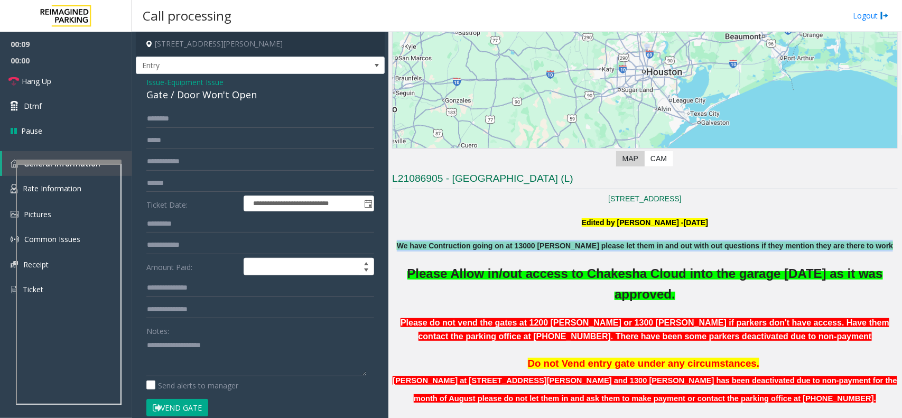
click at [459, 244] on b "We have Contruction going on at 13000 [PERSON_NAME] please let them in and out …" at bounding box center [645, 246] width 496 height 8
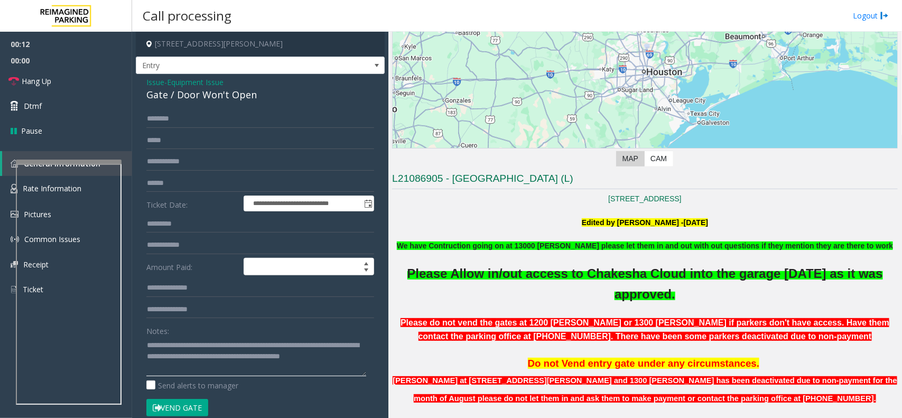
type textarea "**********"
click at [190, 408] on button "Vend Gate" at bounding box center [177, 408] width 62 height 18
click at [72, 77] on link "Hang Up" at bounding box center [66, 81] width 132 height 25
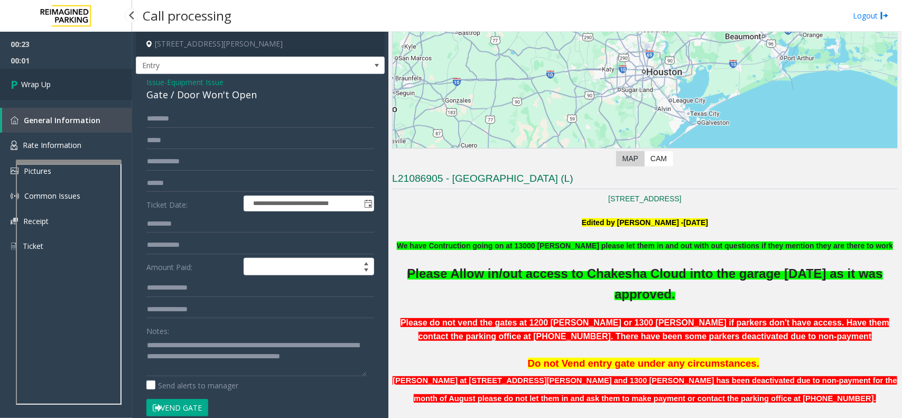
click at [72, 77] on link "Wrap Up" at bounding box center [66, 84] width 132 height 31
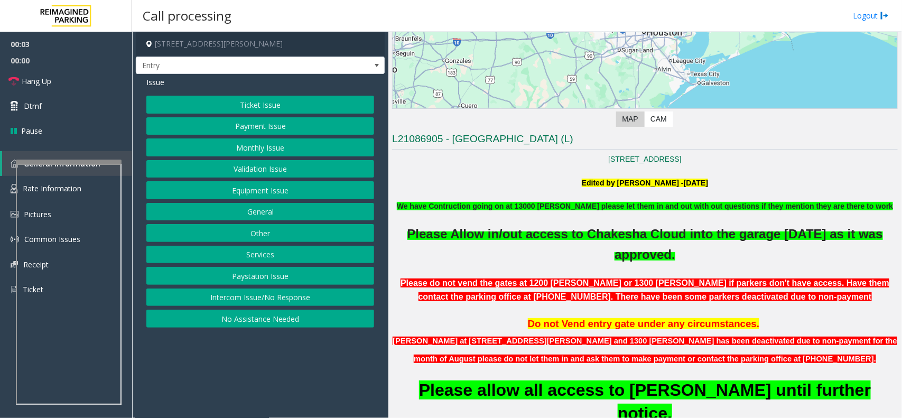
scroll to position [198, 0]
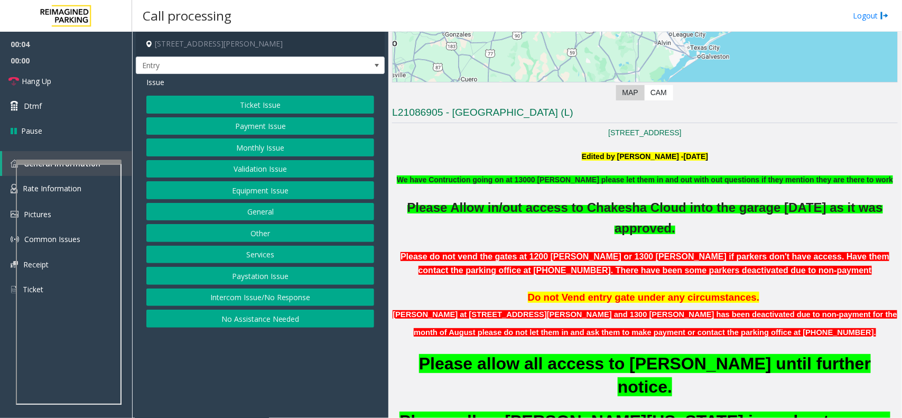
click at [247, 187] on button "Equipment Issue" at bounding box center [260, 190] width 228 height 18
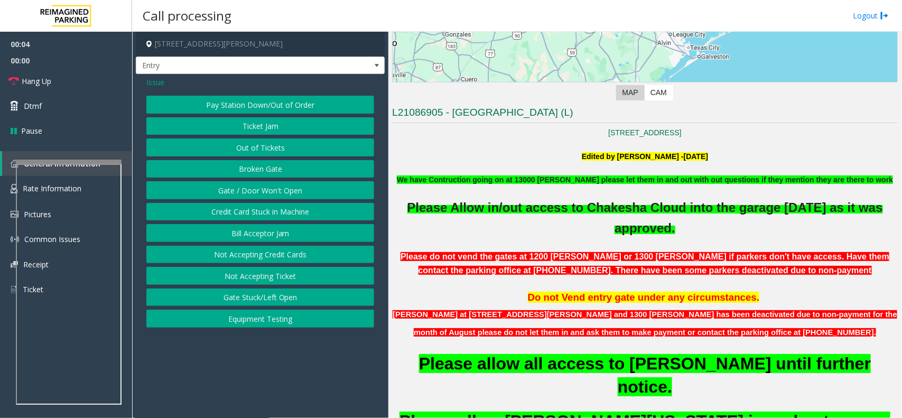
click at [246, 191] on button "Gate / Door Won't Open" at bounding box center [260, 190] width 228 height 18
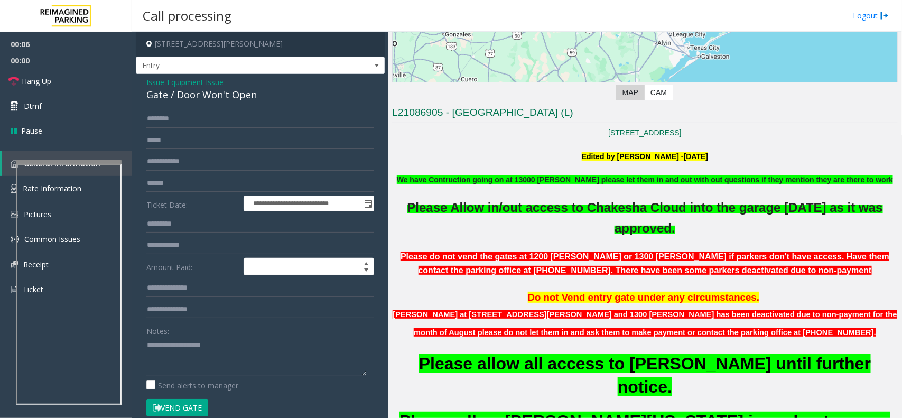
click at [200, 406] on button "Vend Gate" at bounding box center [177, 408] width 62 height 18
click at [468, 182] on b "We have Contruction going on at 13000 [PERSON_NAME] please let them in and out …" at bounding box center [645, 180] width 496 height 8
click at [468, 181] on b "We have Contruction going on at 13000 [PERSON_NAME] please let them in and out …" at bounding box center [645, 180] width 496 height 8
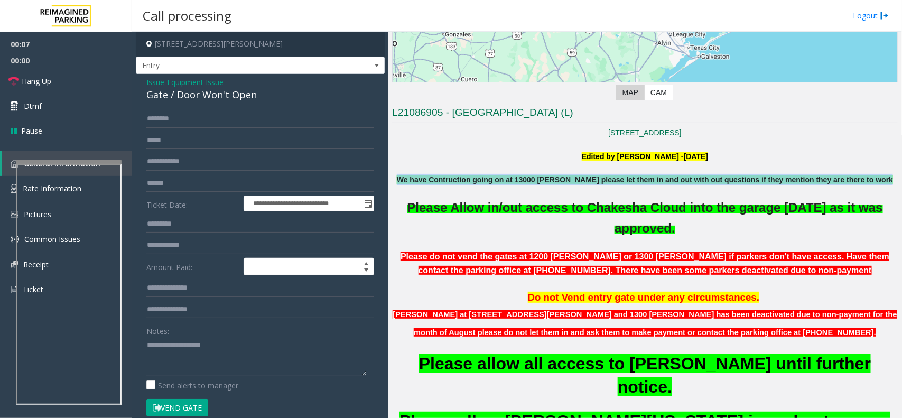
click at [468, 181] on b "We have Contruction going on at 13000 [PERSON_NAME] please let them in and out …" at bounding box center [645, 180] width 496 height 8
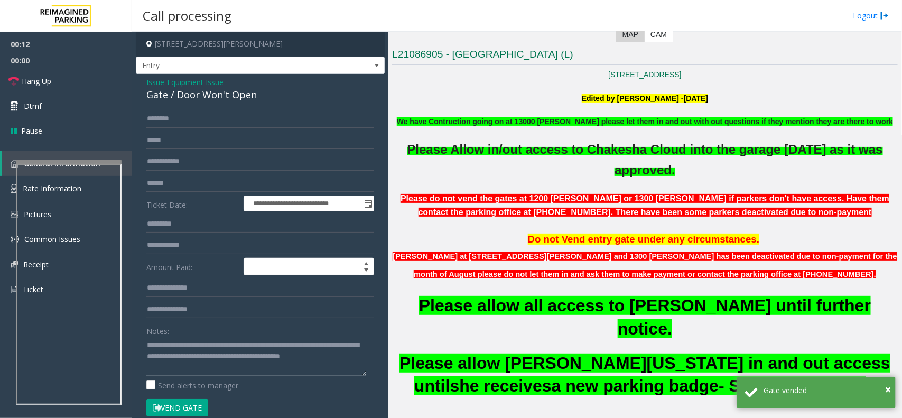
scroll to position [330, 0]
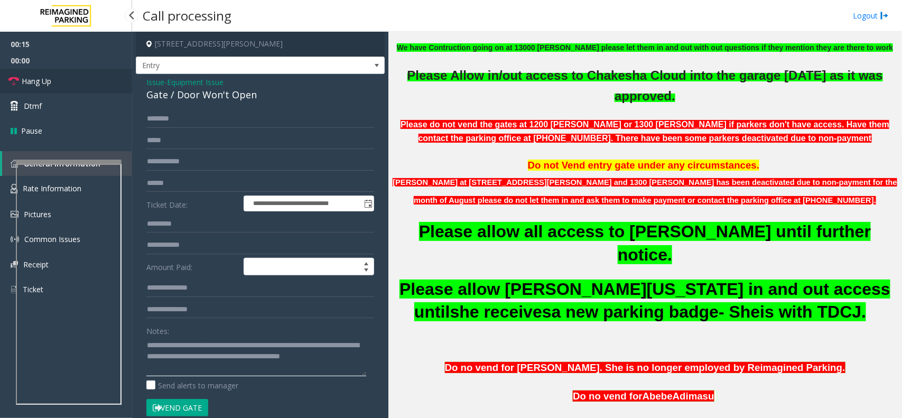
type textarea "**********"
click at [58, 79] on link "Hang Up" at bounding box center [66, 81] width 132 height 25
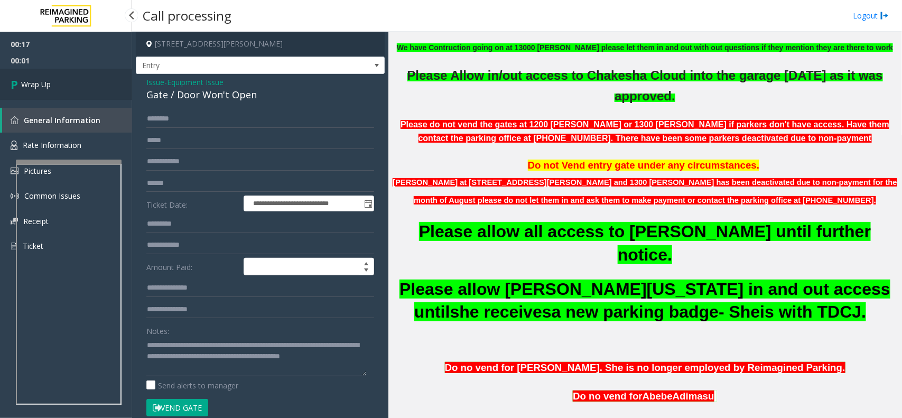
click at [58, 79] on link "Wrap Up" at bounding box center [66, 84] width 132 height 31
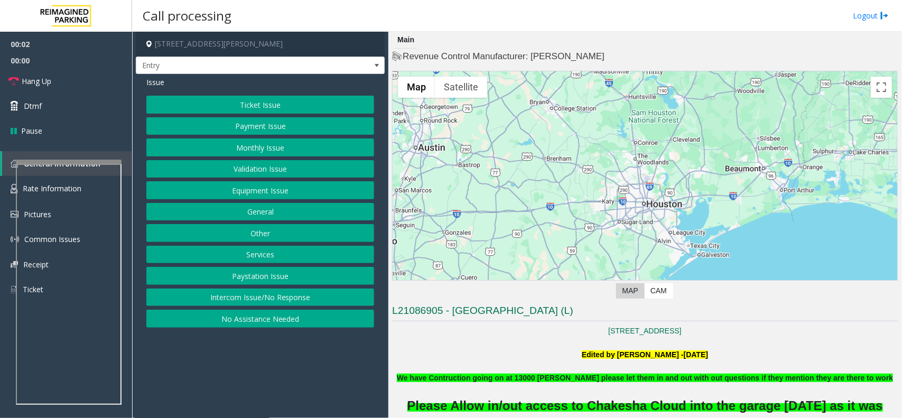
click at [202, 191] on button "Equipment Issue" at bounding box center [260, 190] width 228 height 18
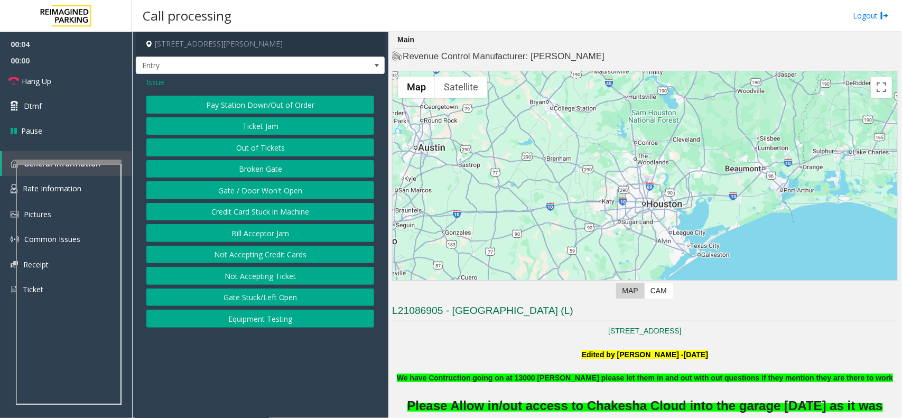
click at [238, 194] on button "Gate / Door Won't Open" at bounding box center [260, 190] width 228 height 18
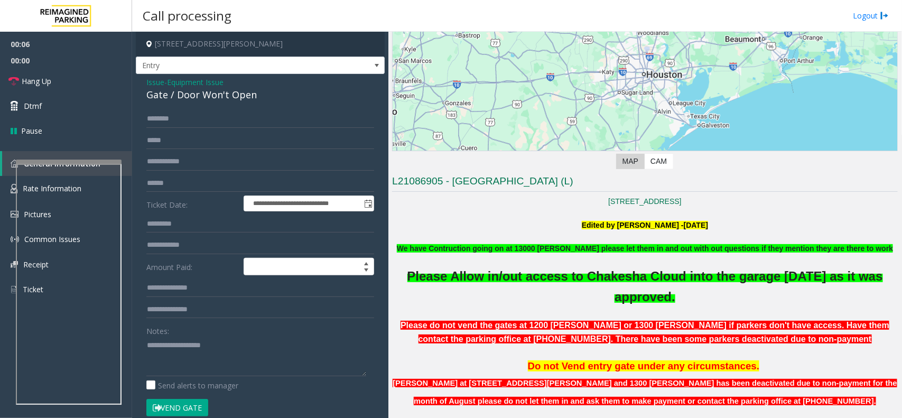
scroll to position [132, 0]
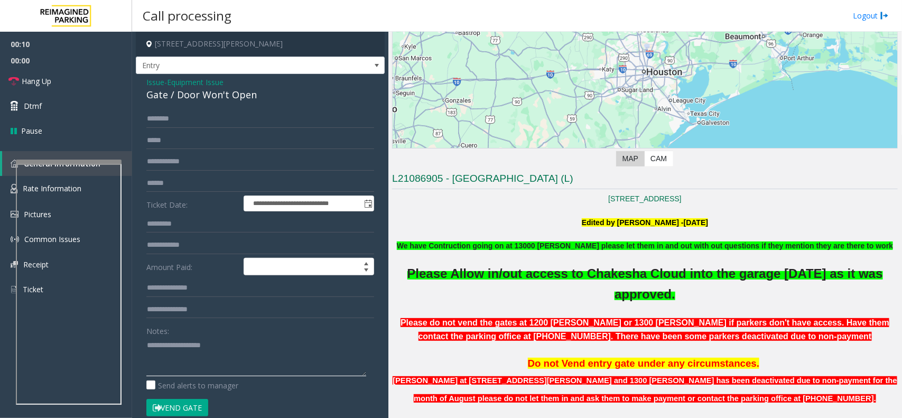
click at [207, 358] on textarea at bounding box center [256, 357] width 220 height 40
click at [440, 246] on b "We have Contruction going on at 13000 [PERSON_NAME] please let them in and out …" at bounding box center [645, 246] width 496 height 8
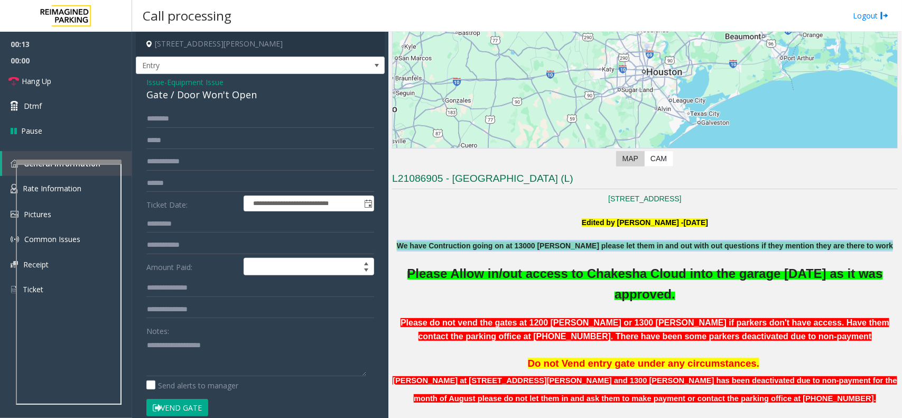
click at [440, 246] on b "We have Contruction going on at 13000 [PERSON_NAME] please let them in and out …" at bounding box center [645, 246] width 496 height 8
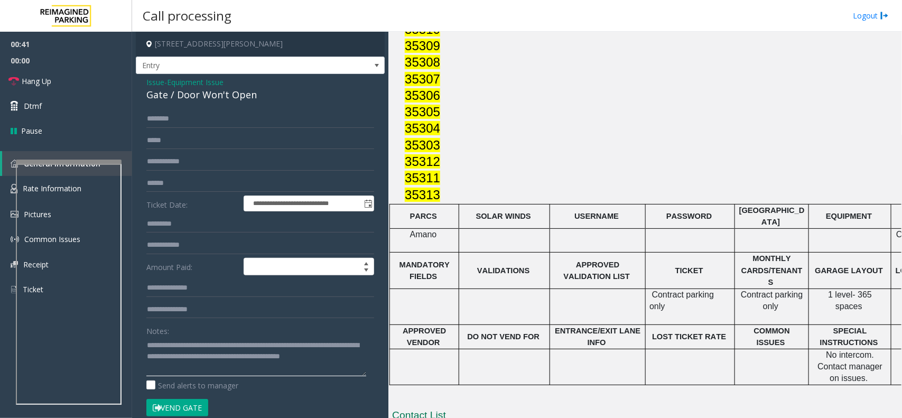
scroll to position [1321, 0]
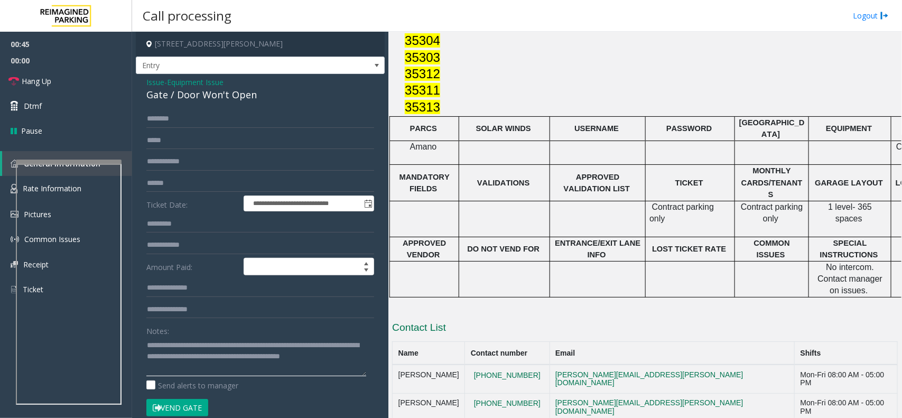
type textarea "**********"
click at [176, 408] on button "Vend Gate" at bounding box center [177, 408] width 62 height 18
click at [70, 82] on link "Hang Up" at bounding box center [66, 81] width 132 height 25
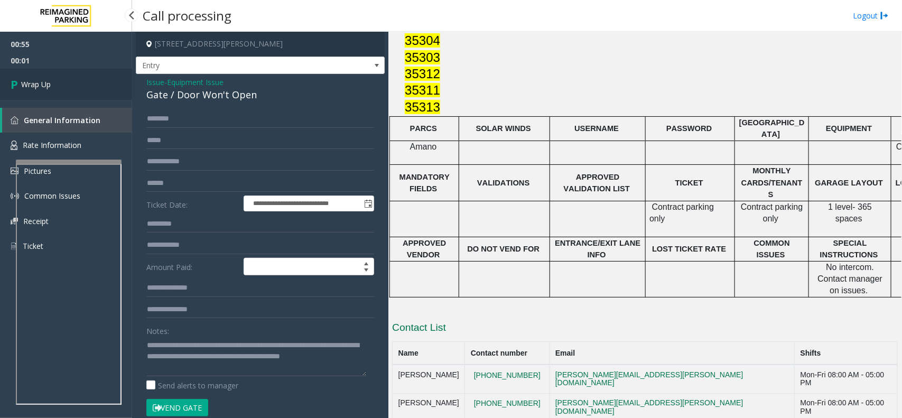
click at [70, 82] on link "Wrap Up" at bounding box center [66, 84] width 132 height 31
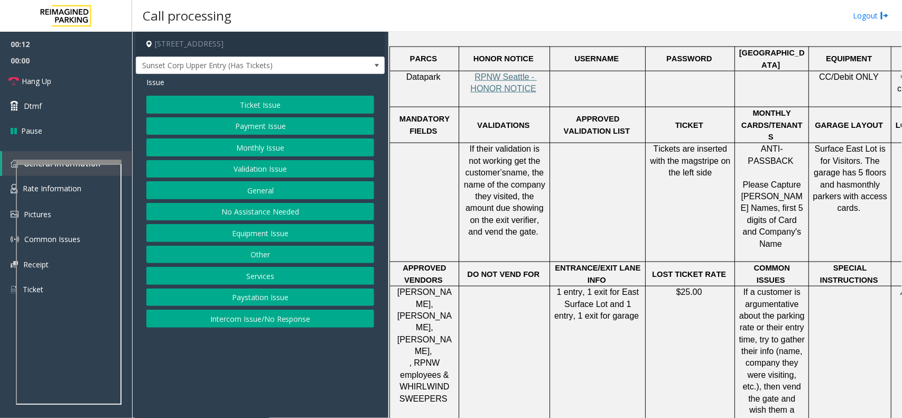
scroll to position [330, 0]
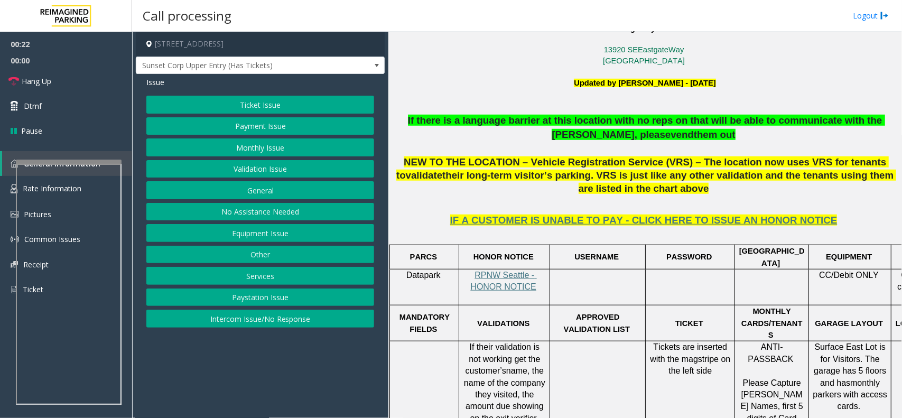
click at [262, 236] on button "Equipment Issue" at bounding box center [260, 233] width 228 height 18
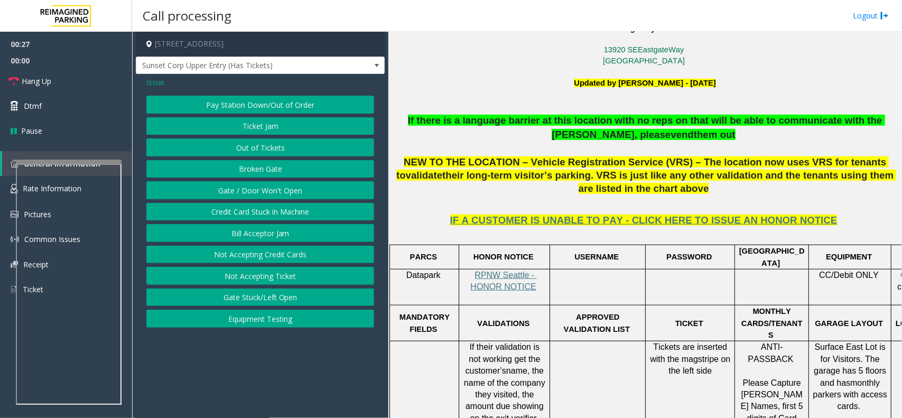
click at [218, 184] on button "Gate / Door Won't Open" at bounding box center [260, 190] width 228 height 18
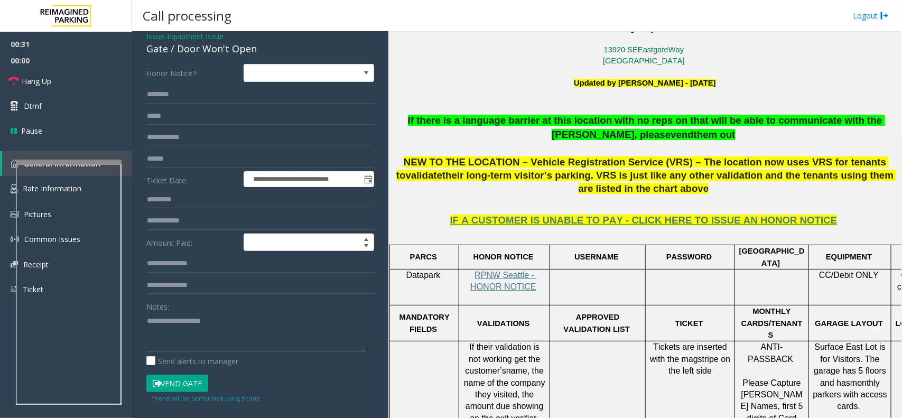
scroll to position [66, 0]
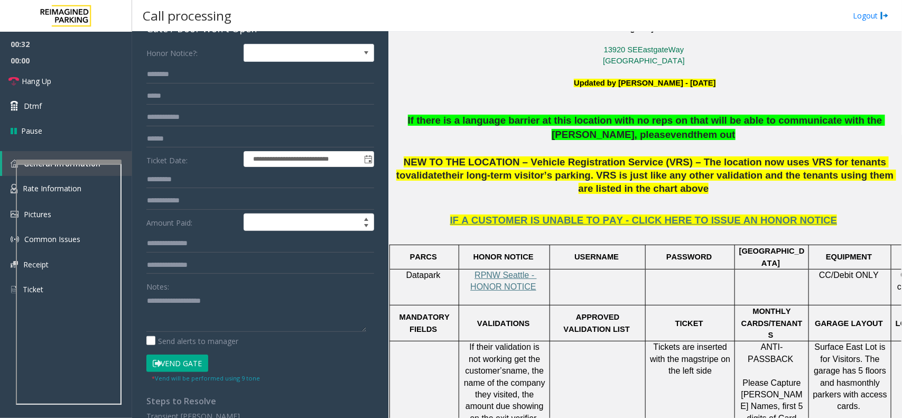
click at [485, 126] on span "If there is a language barrier at this location with no reps on that will be ab…" at bounding box center [646, 127] width 477 height 25
click at [484, 124] on span "If there is a language barrier at this location with no reps on that will be ab…" at bounding box center [646, 127] width 477 height 25
click at [482, 122] on span "If there is a language barrier at this location with no reps on that will be ab…" at bounding box center [646, 127] width 477 height 25
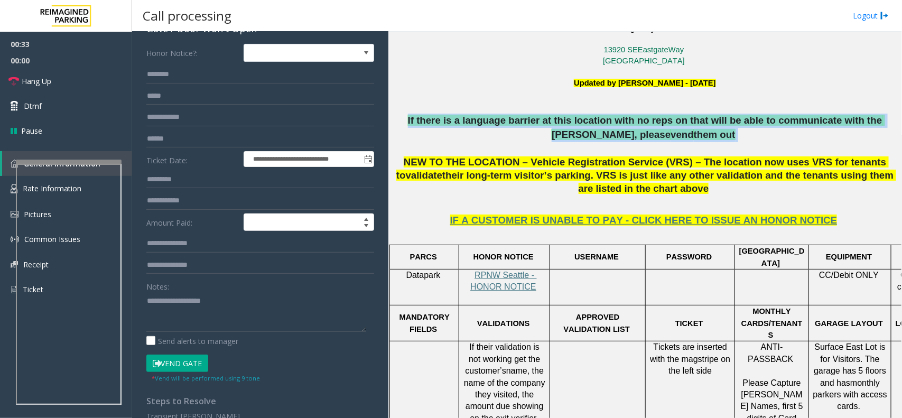
click at [482, 122] on span "If there is a language barrier at this location with no reps on that will be ab…" at bounding box center [646, 127] width 477 height 25
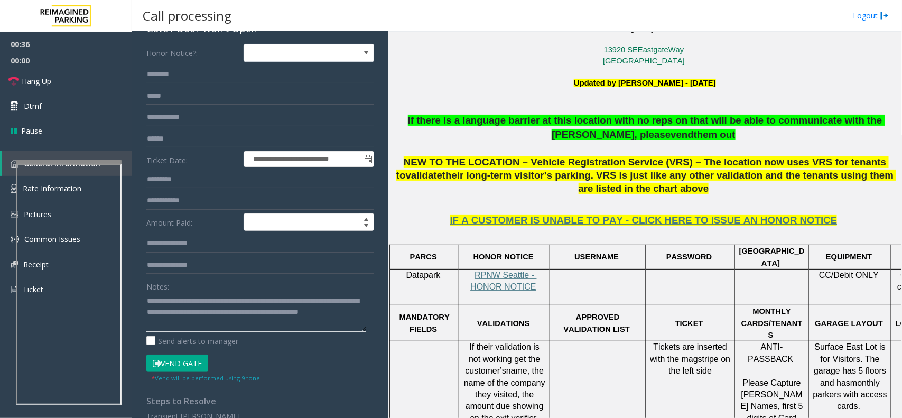
type textarea "**********"
click at [311, 283] on div "Notes:" at bounding box center [260, 305] width 228 height 54
click at [167, 358] on button "Vend Gate" at bounding box center [177, 364] width 62 height 18
click at [87, 83] on link "Hang Up" at bounding box center [66, 81] width 132 height 25
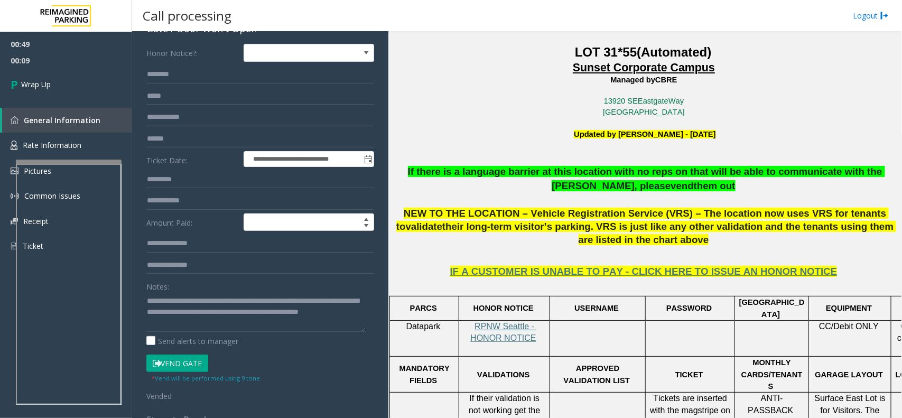
scroll to position [264, 0]
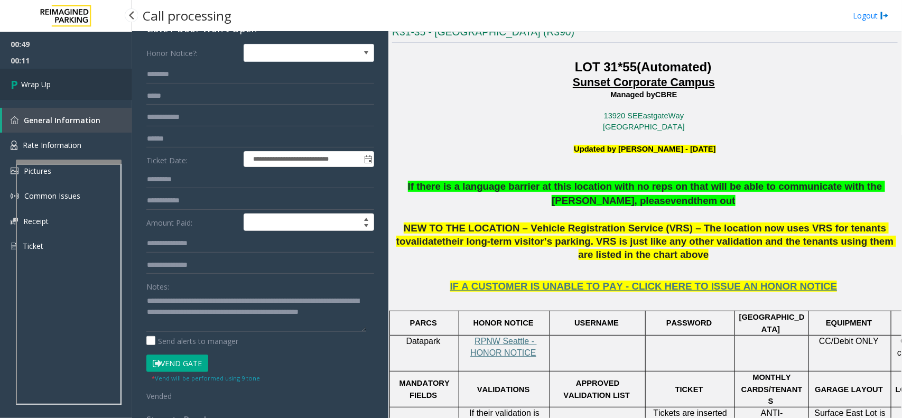
click at [67, 80] on link "Wrap Up" at bounding box center [66, 84] width 132 height 31
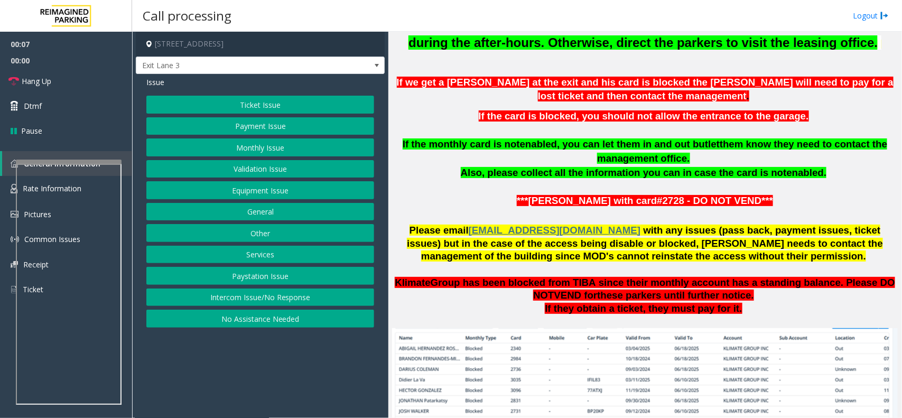
scroll to position [661, 0]
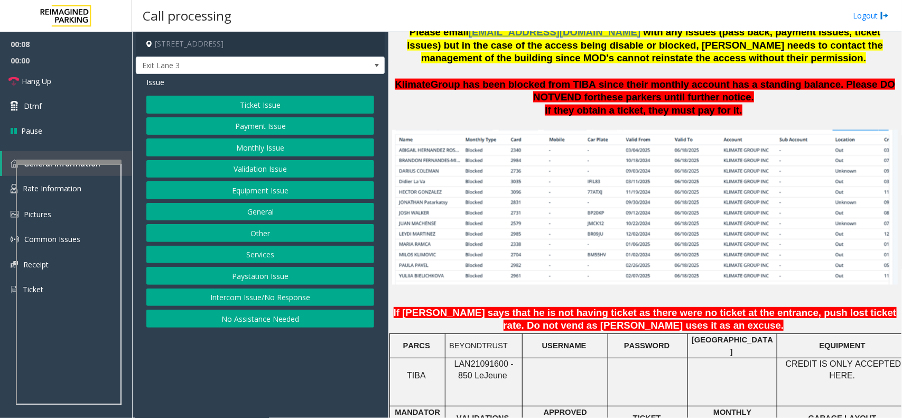
click at [242, 145] on button "Monthly Issue" at bounding box center [260, 148] width 228 height 18
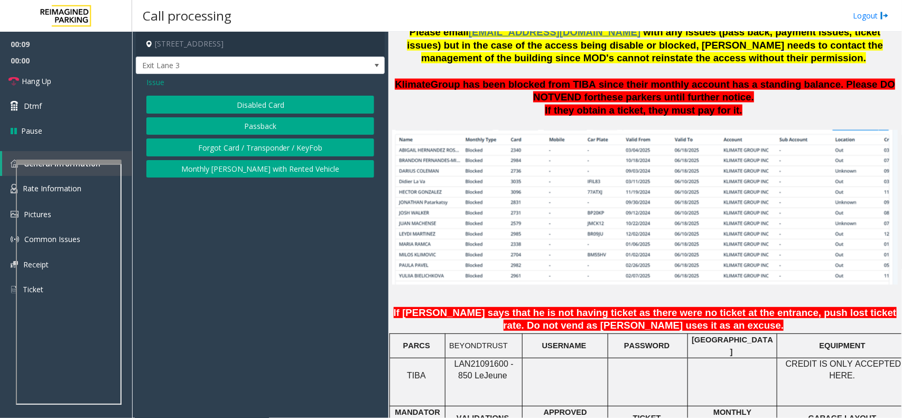
click at [232, 102] on button "Disabled Card" at bounding box center [260, 105] width 228 height 18
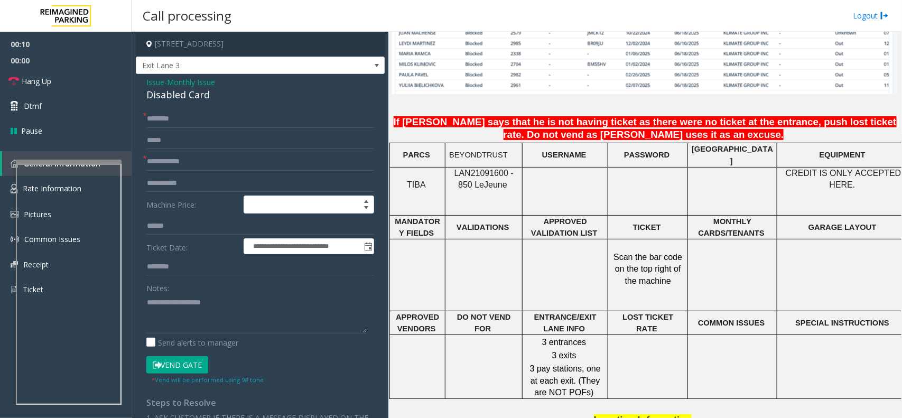
scroll to position [859, 0]
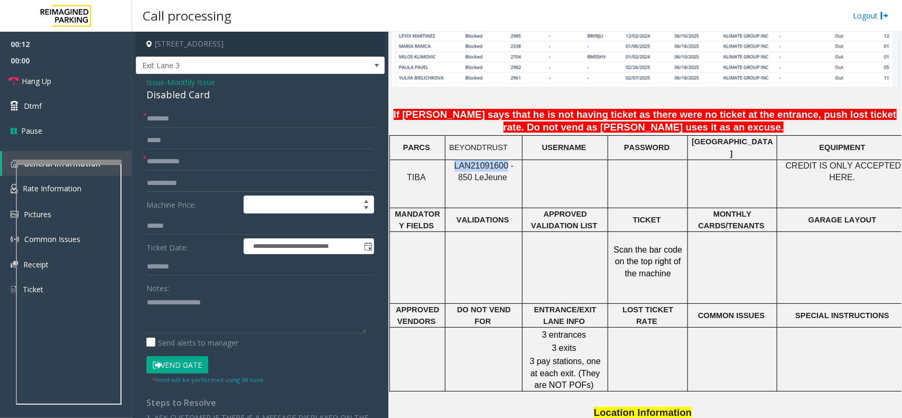
drag, startPoint x: 499, startPoint y: 159, endPoint x: 446, endPoint y: 162, distance: 53.0
click at [446, 162] on div "LAN21091600 - 850 Le Jeune" at bounding box center [484, 172] width 77 height 24
copy span "LAN21091600"
click at [621, 179] on td at bounding box center [649, 184] width 80 height 48
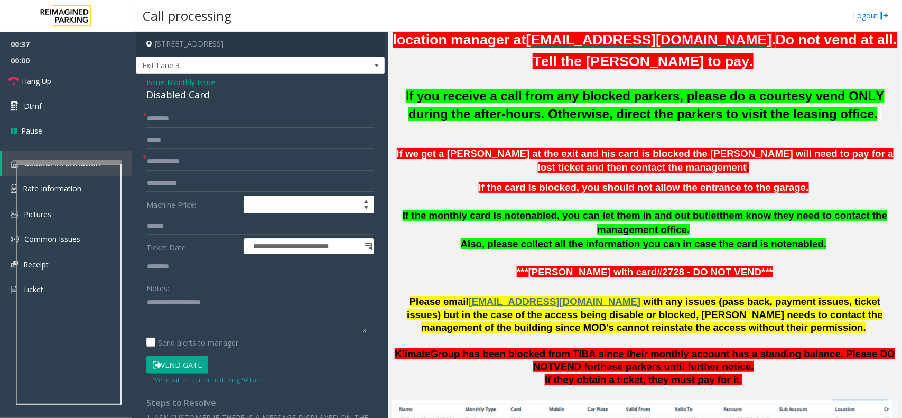
scroll to position [397, 0]
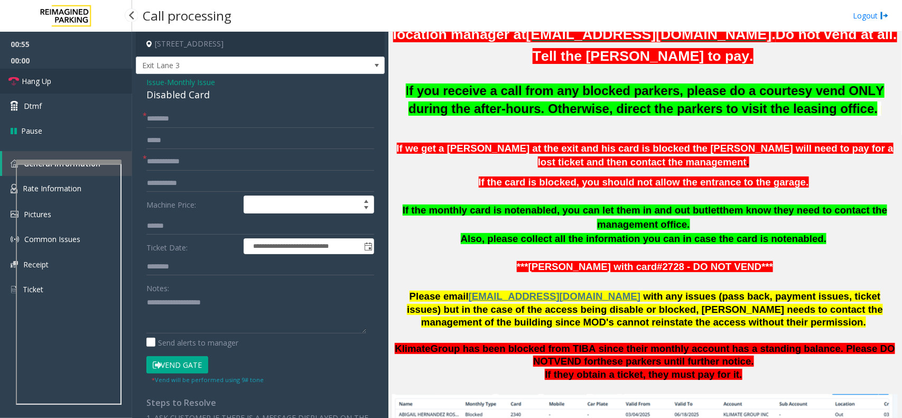
click at [61, 77] on link "Hang Up" at bounding box center [66, 81] width 132 height 25
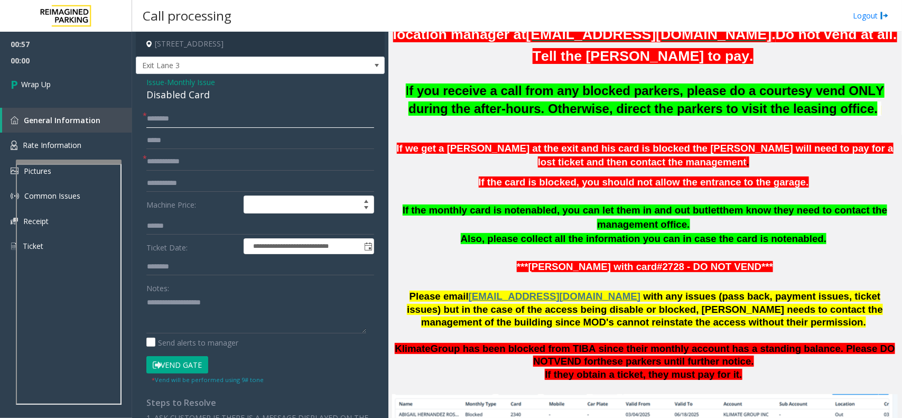
click at [162, 113] on input "text" at bounding box center [260, 119] width 228 height 18
type input "**"
click at [170, 156] on input "text" at bounding box center [260, 162] width 228 height 18
type input "**"
click at [165, 94] on div "Disabled Card" at bounding box center [260, 95] width 228 height 14
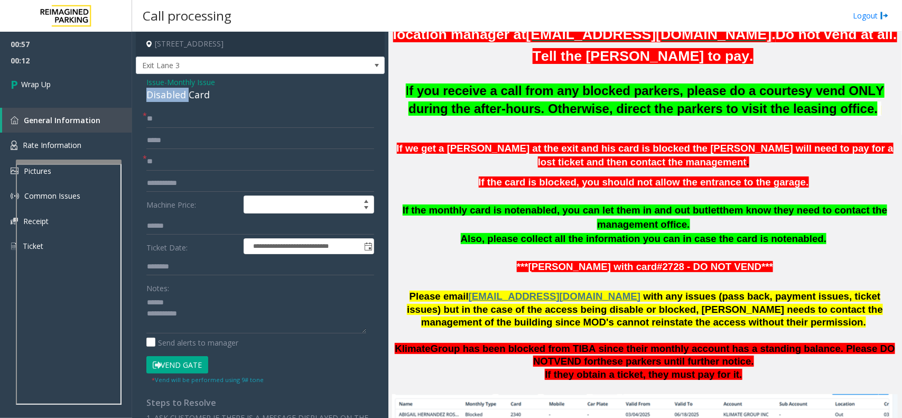
click at [165, 94] on div "Disabled Card" at bounding box center [260, 95] width 228 height 14
click at [207, 313] on textarea at bounding box center [256, 314] width 220 height 40
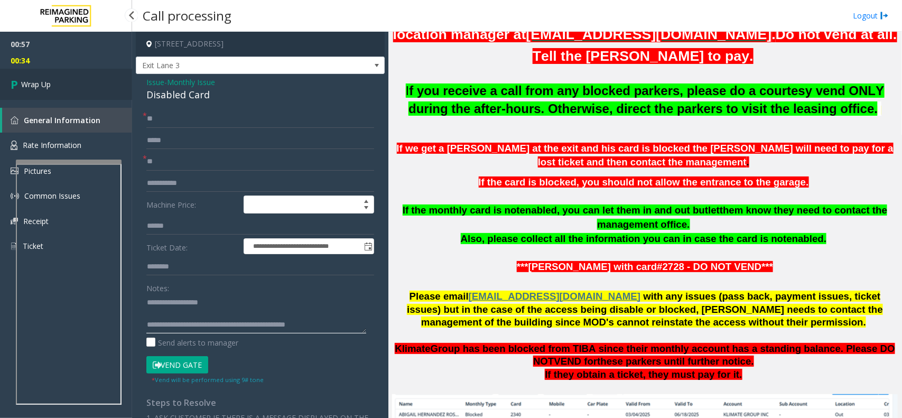
type textarea "**********"
click at [5, 90] on link "Wrap Up" at bounding box center [66, 84] width 132 height 31
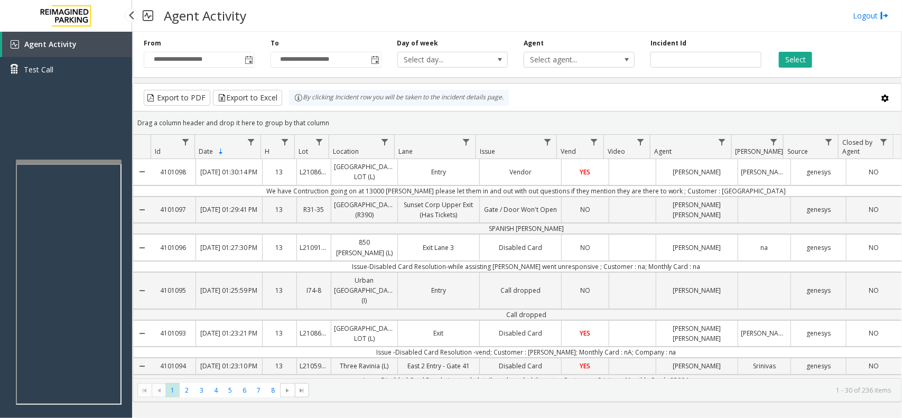
click at [69, 107] on div "Agent Activity Test Call" at bounding box center [66, 241] width 132 height 418
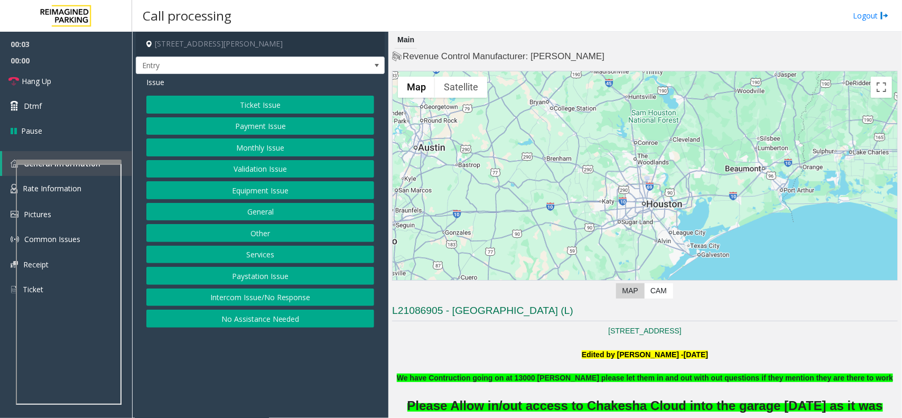
scroll to position [132, 0]
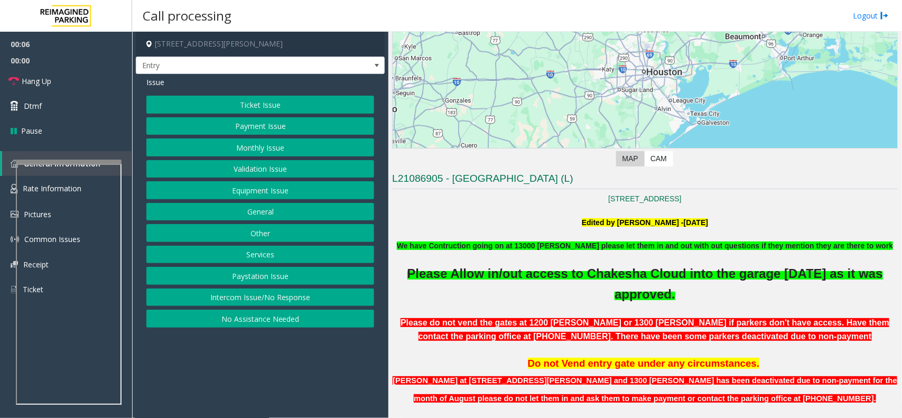
click at [252, 192] on button "Equipment Issue" at bounding box center [260, 190] width 228 height 18
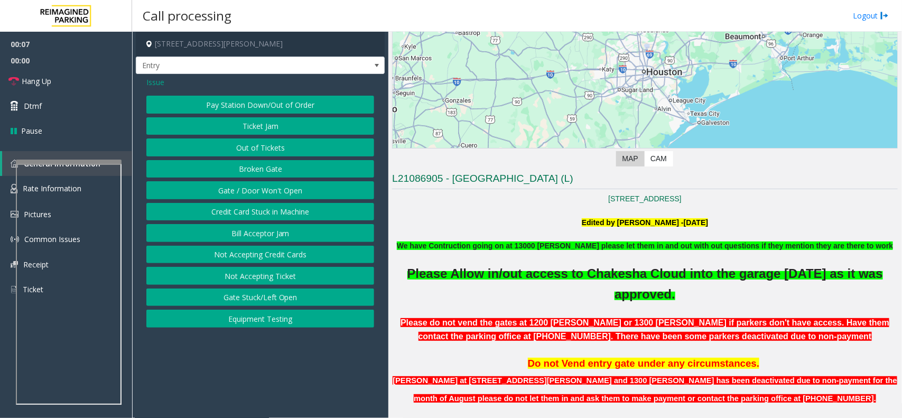
click at [244, 195] on button "Gate / Door Won't Open" at bounding box center [260, 190] width 228 height 18
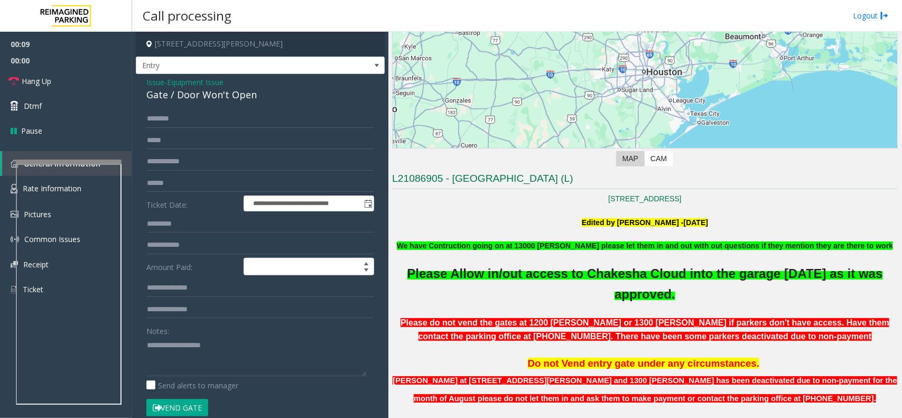
click at [180, 408] on button "Vend Gate" at bounding box center [177, 408] width 62 height 18
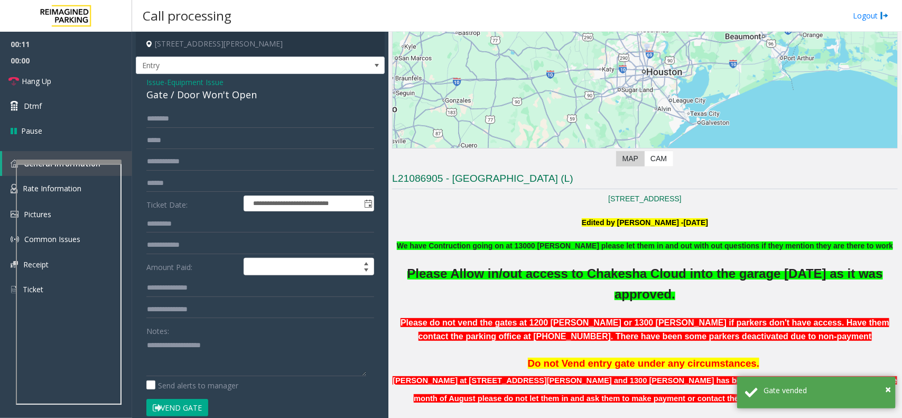
click at [469, 247] on b "We have Contruction going on at 13000 [PERSON_NAME] please let them in and out …" at bounding box center [645, 246] width 496 height 8
click at [469, 246] on b "We have Contruction going on at 13000 [PERSON_NAME] please let them in and out …" at bounding box center [645, 246] width 496 height 8
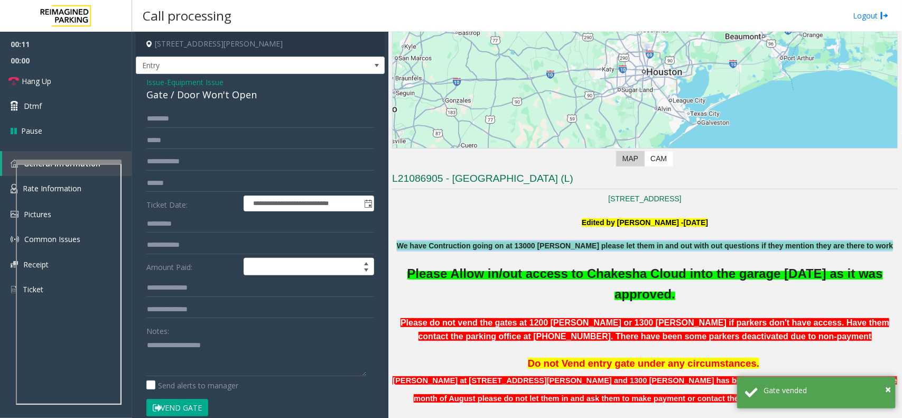
click at [469, 246] on b "We have Contruction going on at 13000 [PERSON_NAME] please let them in and out …" at bounding box center [645, 246] width 496 height 8
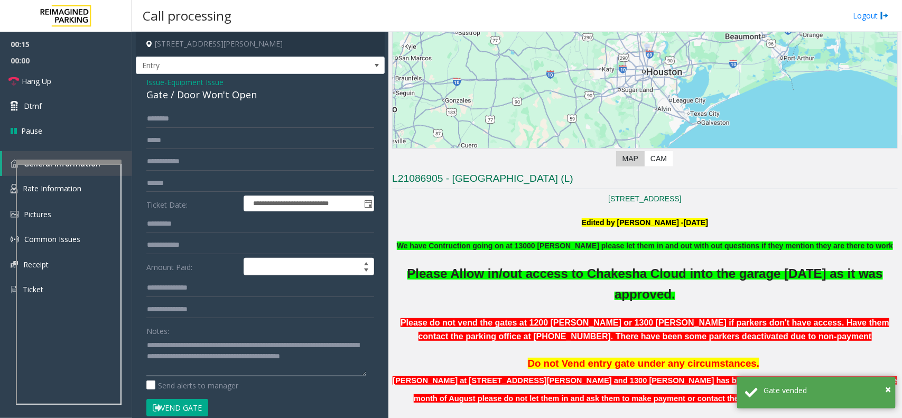
click at [229, 372] on textarea at bounding box center [256, 357] width 220 height 40
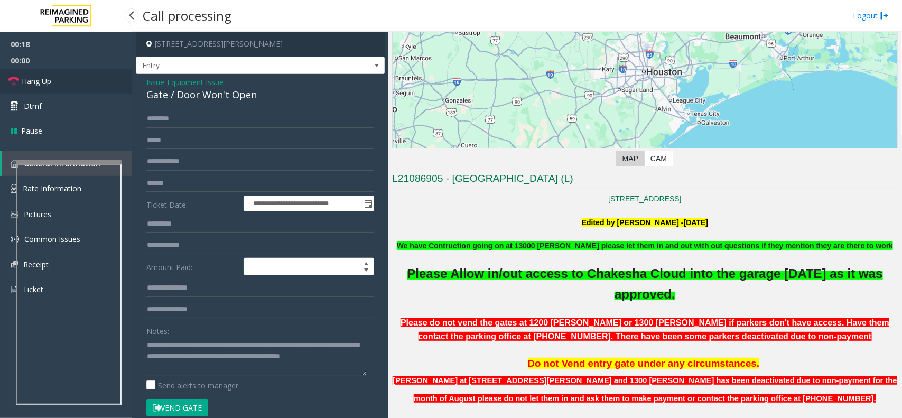
click at [26, 83] on span "Hang Up" at bounding box center [37, 81] width 30 height 11
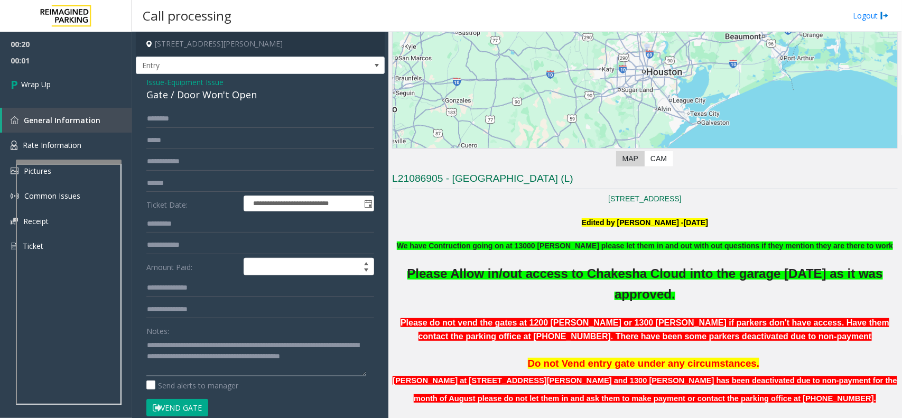
click at [193, 345] on textarea at bounding box center [256, 357] width 220 height 40
type textarea "**********"
click at [53, 86] on link "Wrap Up" at bounding box center [66, 84] width 132 height 31
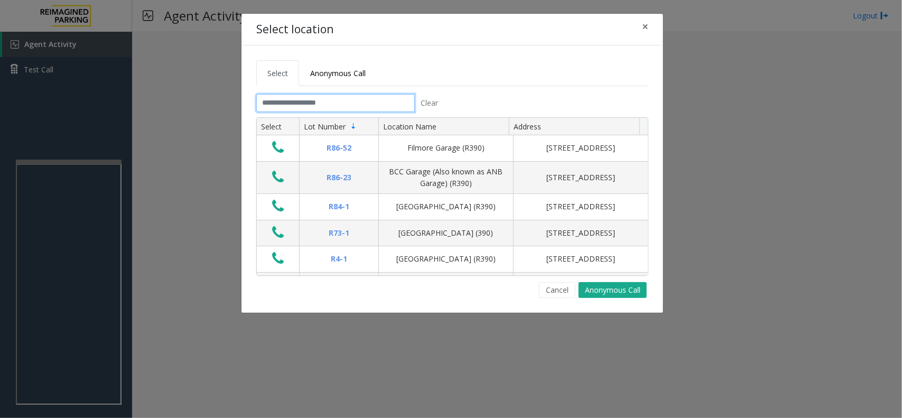
click at [326, 102] on input "text" at bounding box center [335, 103] width 159 height 18
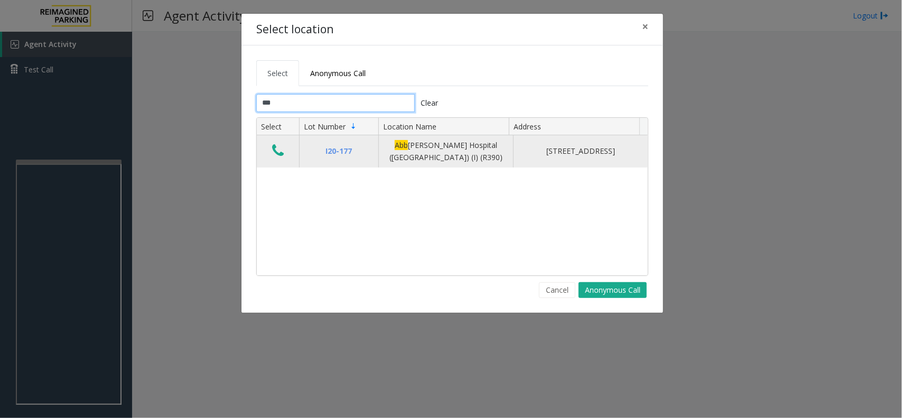
type input "***"
click at [276, 154] on icon "Data table" at bounding box center [278, 150] width 12 height 15
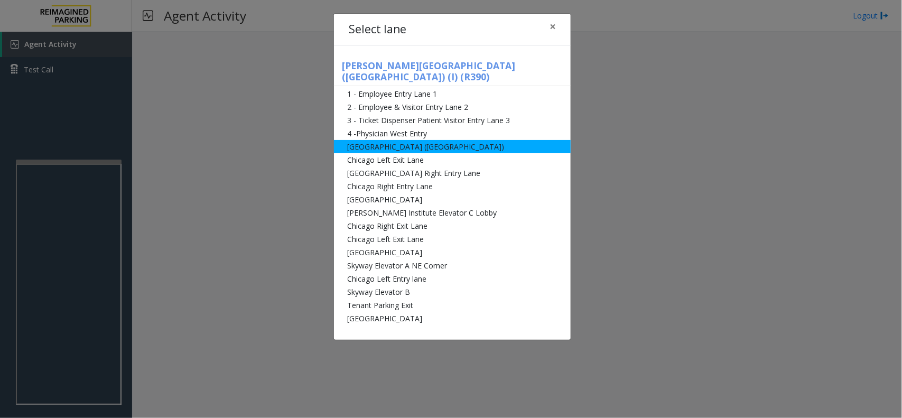
click at [389, 140] on li "[GEOGRAPHIC_DATA] ([GEOGRAPHIC_DATA])" at bounding box center [452, 146] width 237 height 13
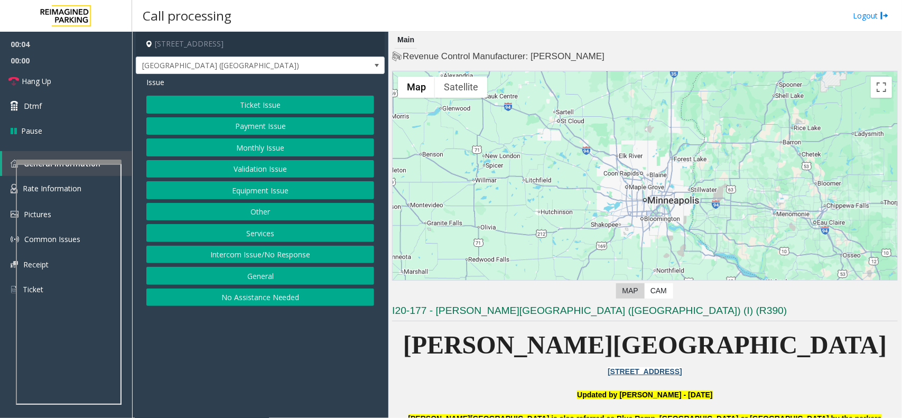
click at [247, 105] on button "Ticket Issue" at bounding box center [260, 105] width 228 height 18
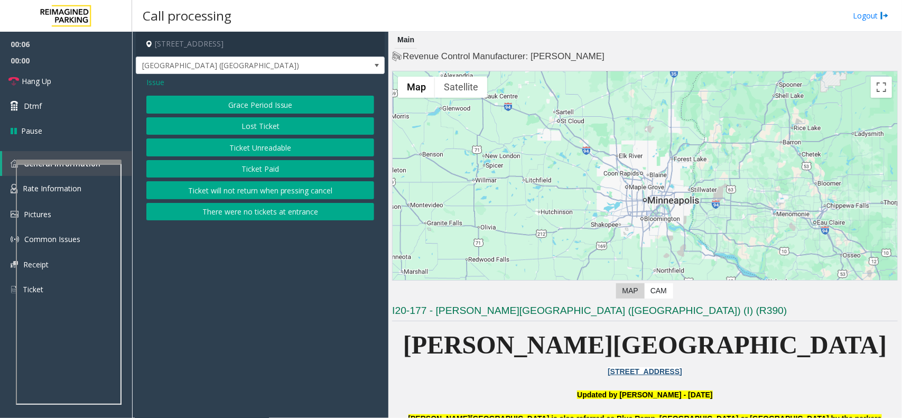
click at [239, 146] on button "Ticket Unreadable" at bounding box center [260, 148] width 228 height 18
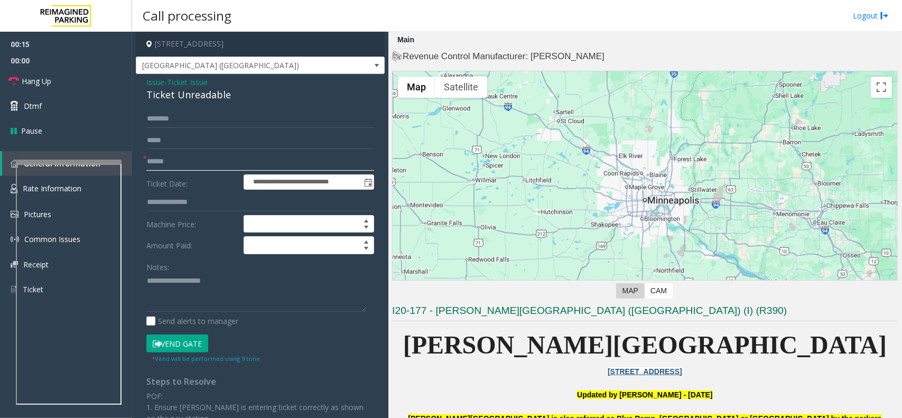
click at [153, 158] on input "text" at bounding box center [260, 162] width 228 height 18
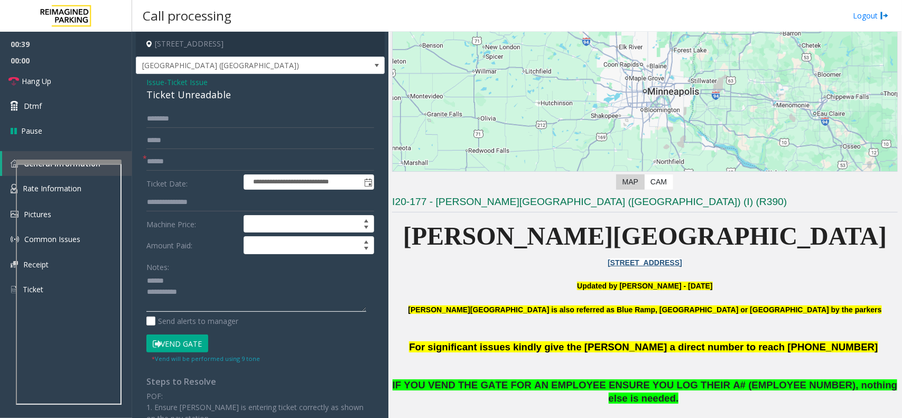
click at [207, 284] on textarea at bounding box center [256, 293] width 220 height 40
click at [160, 91] on div "Ticket Unreadable" at bounding box center [260, 95] width 228 height 14
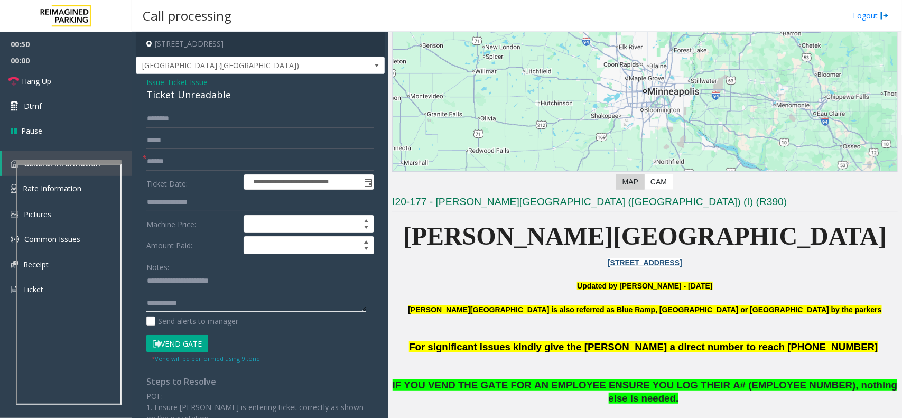
click at [186, 300] on textarea at bounding box center [256, 293] width 220 height 40
type textarea "**********"
click at [172, 162] on input "text" at bounding box center [260, 162] width 228 height 18
click at [156, 339] on button "Vend Gate" at bounding box center [177, 344] width 62 height 18
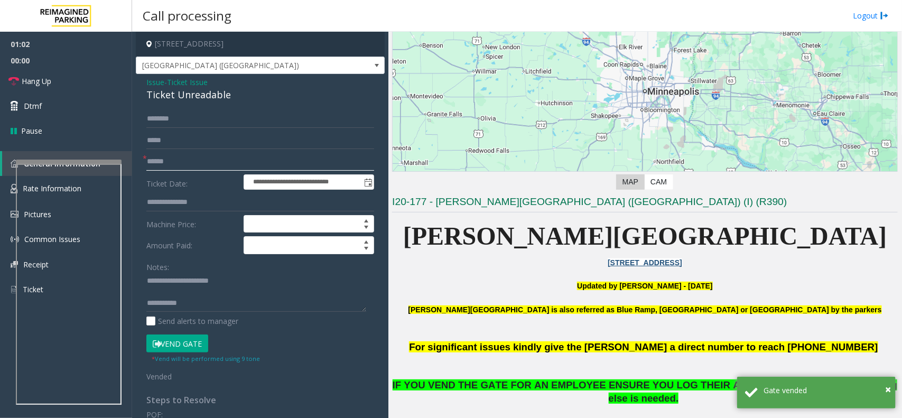
click at [176, 162] on input "text" at bounding box center [260, 162] width 228 height 18
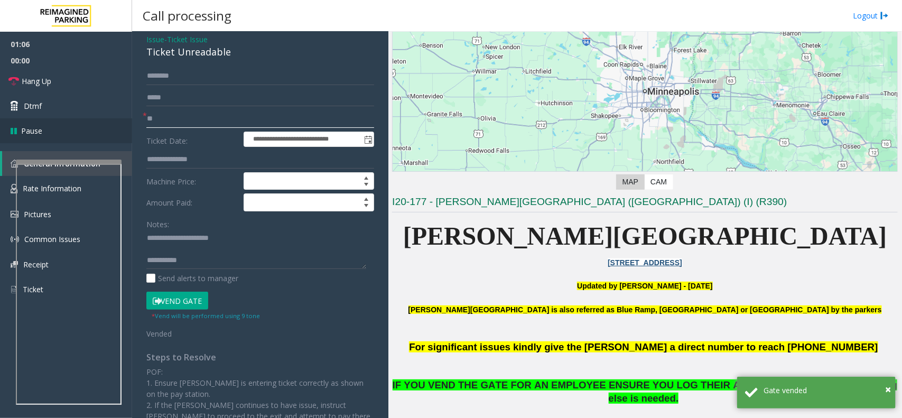
scroll to position [66, 0]
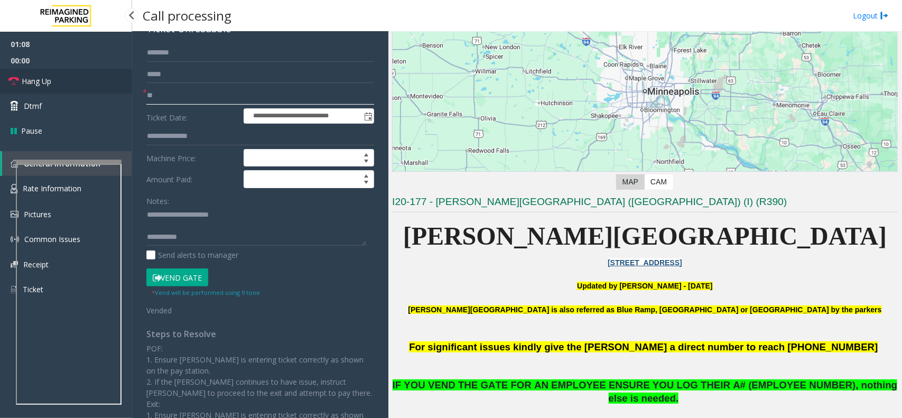
type input "**"
click at [37, 81] on span "Hang Up" at bounding box center [37, 81] width 30 height 11
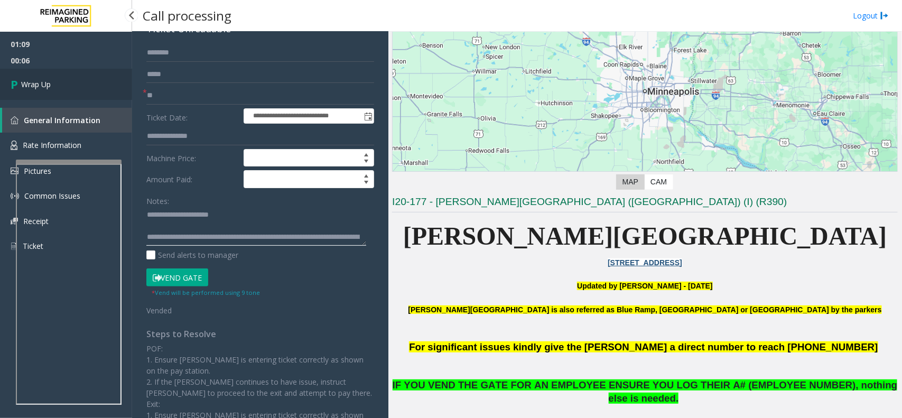
type textarea "**********"
click at [48, 78] on link "Wrap Up" at bounding box center [66, 84] width 132 height 31
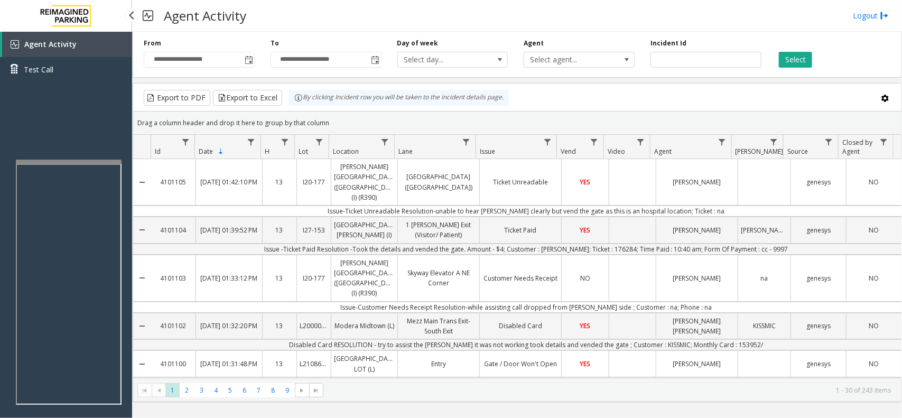
click at [67, 124] on div "Agent Activity Test Call" at bounding box center [66, 241] width 132 height 418
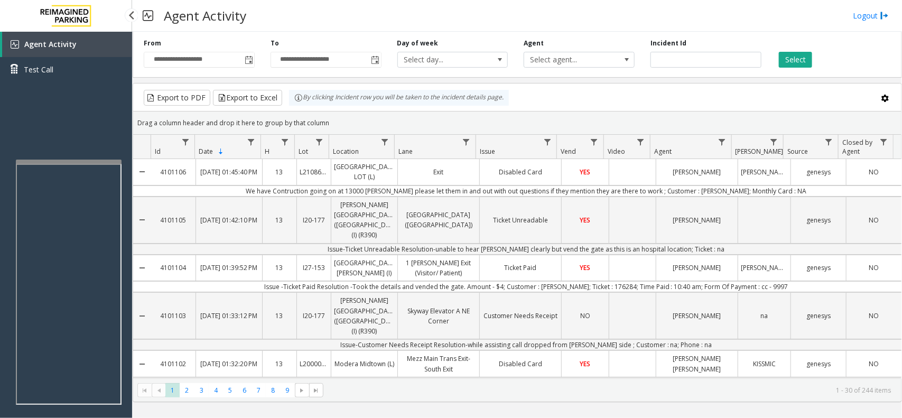
click at [32, 141] on div "Agent Activity Test Call" at bounding box center [66, 241] width 132 height 418
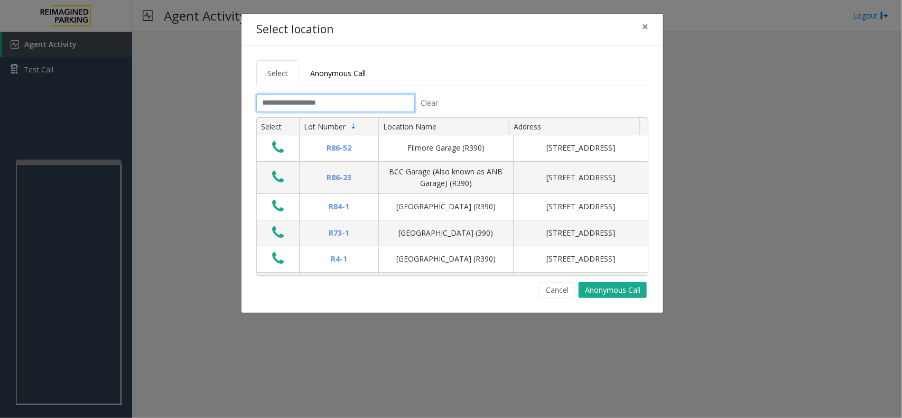
click at [302, 100] on input "text" at bounding box center [335, 103] width 159 height 18
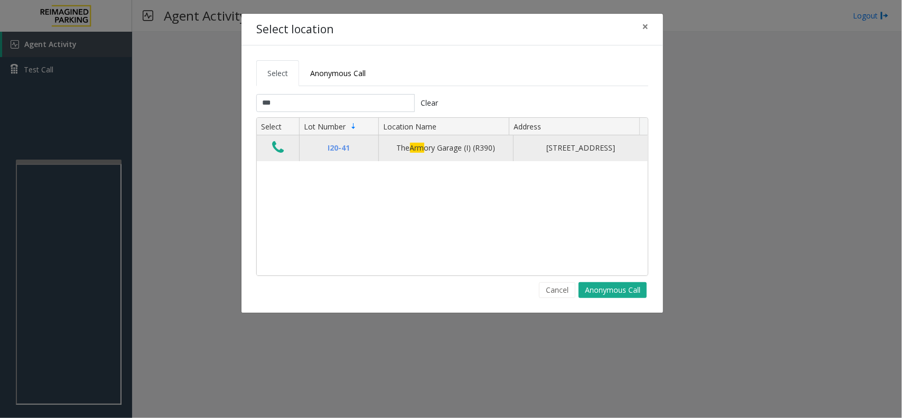
type input "***"
click at [278, 154] on icon "Data table" at bounding box center [278, 147] width 12 height 15
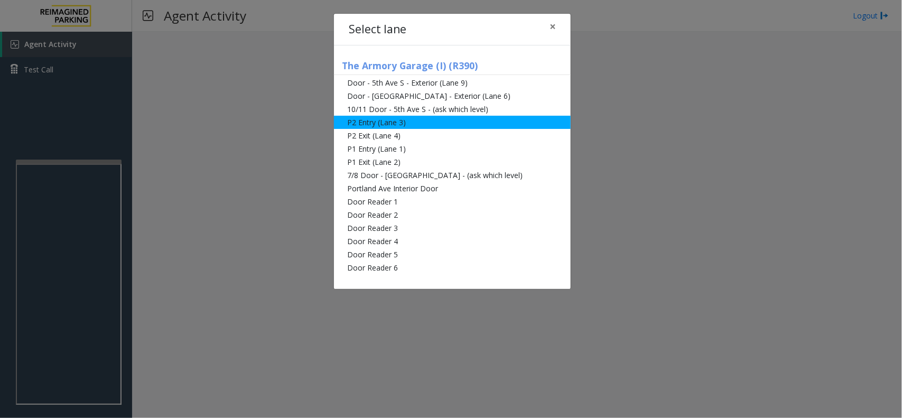
click at [432, 121] on li "P2 Entry (Lane 3)" at bounding box center [452, 122] width 237 height 13
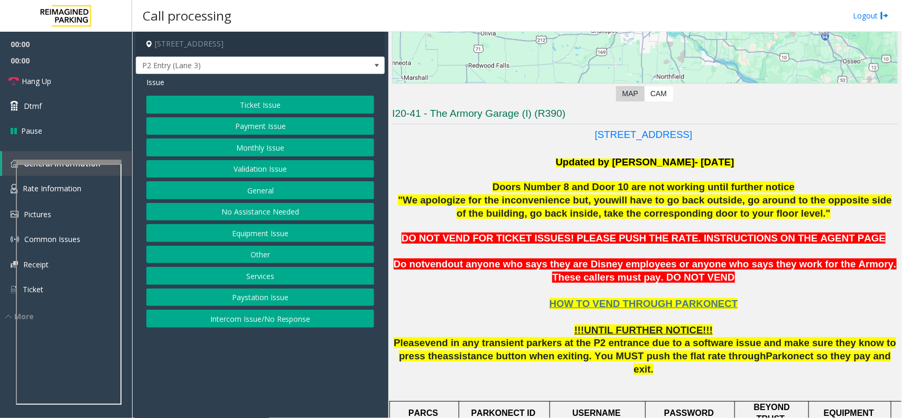
scroll to position [198, 0]
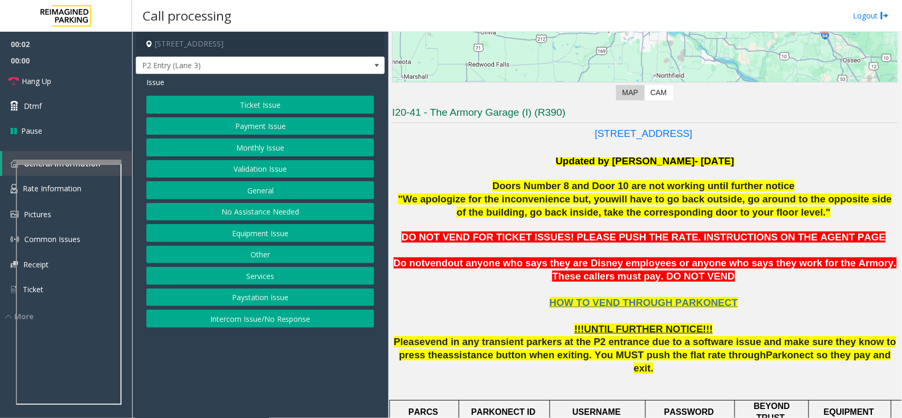
click at [223, 146] on button "Monthly Issue" at bounding box center [260, 148] width 228 height 18
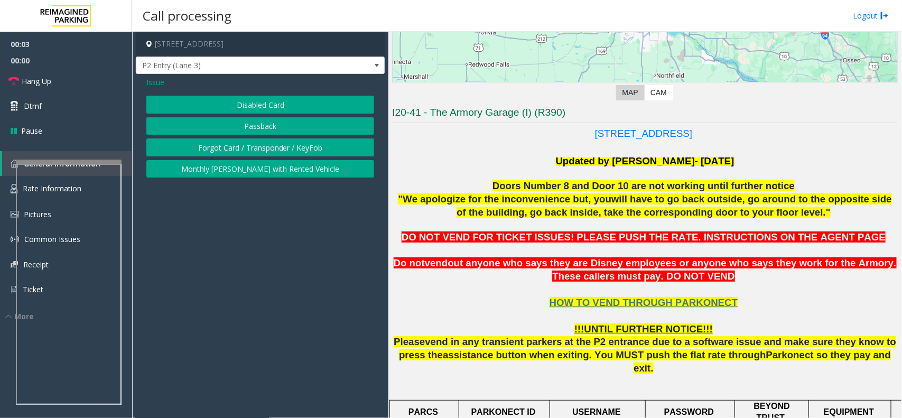
click at [233, 103] on button "Disabled Card" at bounding box center [260, 105] width 228 height 18
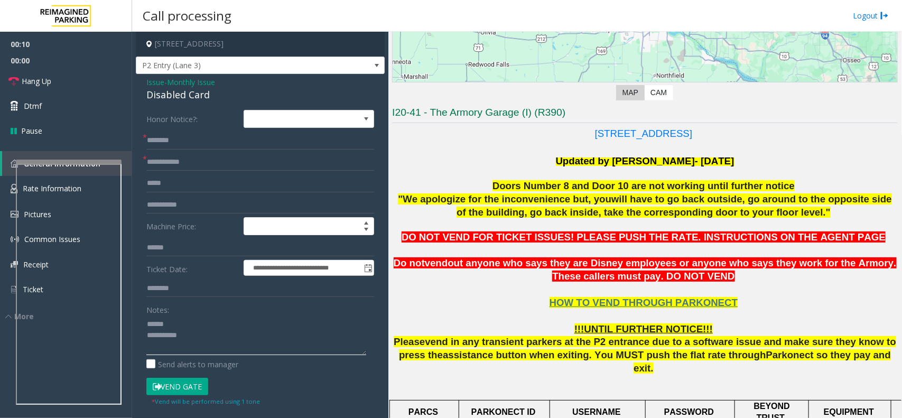
click at [217, 331] on textarea at bounding box center [256, 336] width 220 height 40
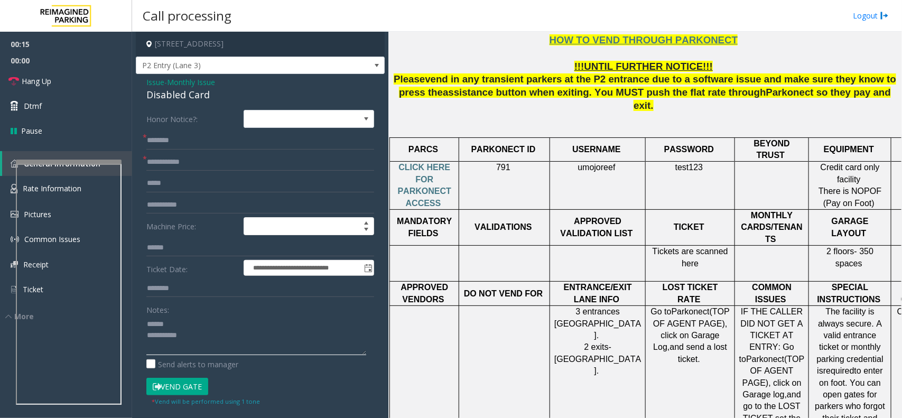
scroll to position [330, 0]
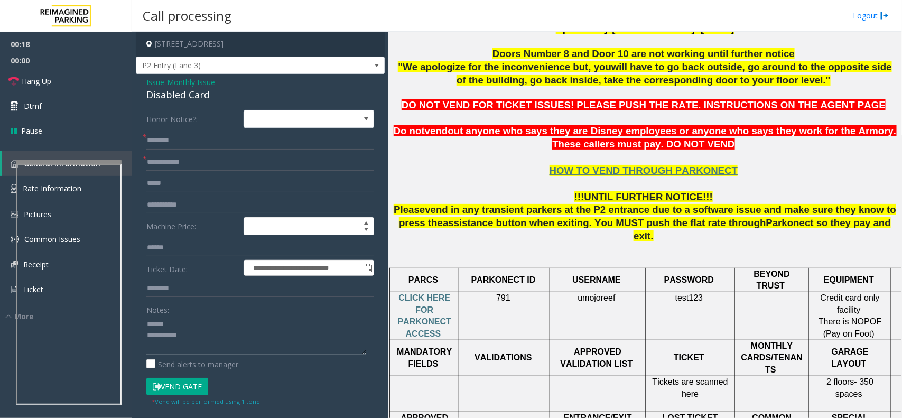
type textarea "**********"
drag, startPoint x: 513, startPoint y: 106, endPoint x: 654, endPoint y: 120, distance: 141.9
click at [607, 107] on span "DO NOT VEND FOR TICKET ISSUES! PLEASE PUSH THE RATE. INSTRUCTIONS ON THE AGENT …" at bounding box center [644, 104] width 484 height 11
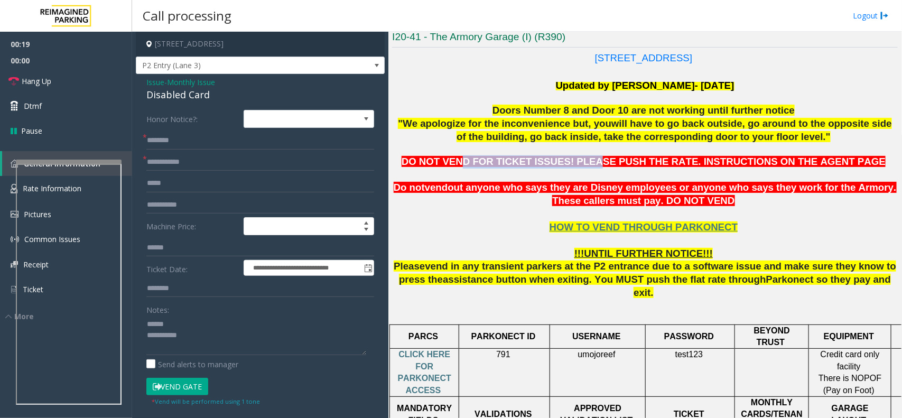
scroll to position [198, 0]
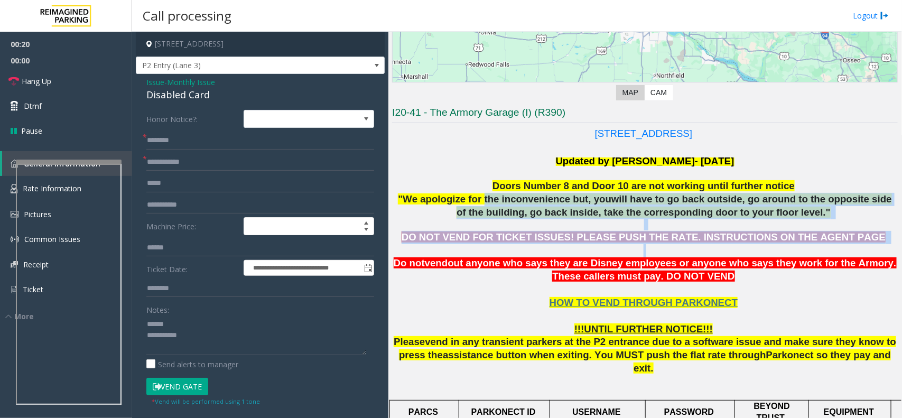
drag, startPoint x: 497, startPoint y: 201, endPoint x: 698, endPoint y: 253, distance: 207.8
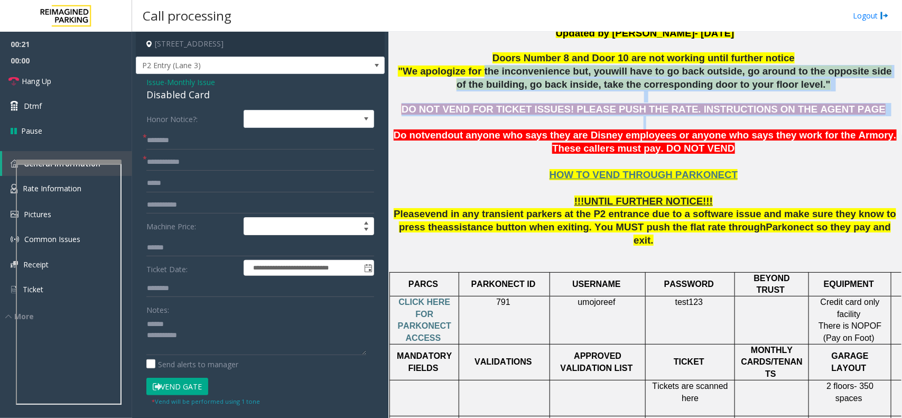
scroll to position [330, 0]
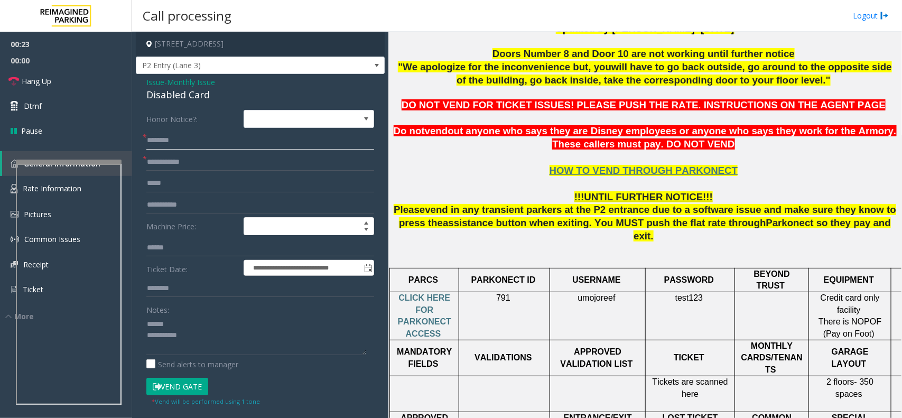
click at [154, 139] on input "text" at bounding box center [260, 141] width 228 height 18
type input "******"
click at [160, 165] on input "text" at bounding box center [260, 162] width 228 height 18
type input "******"
click at [179, 384] on button "Vend Gate" at bounding box center [177, 387] width 62 height 18
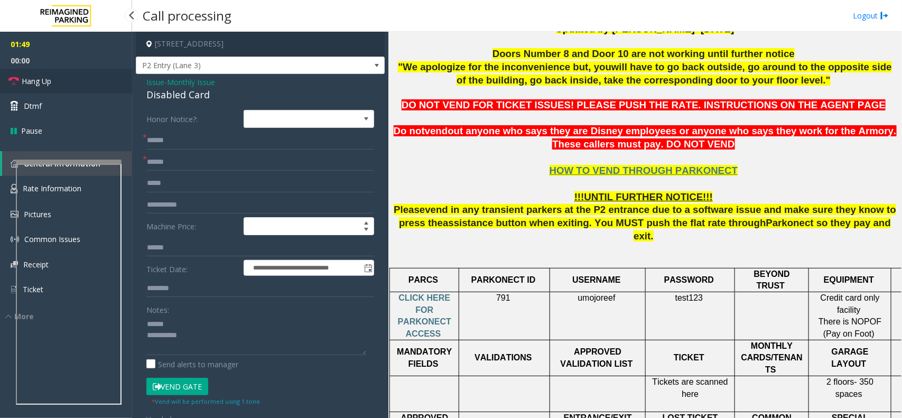
click at [27, 77] on span "Hang Up" at bounding box center [37, 81] width 30 height 11
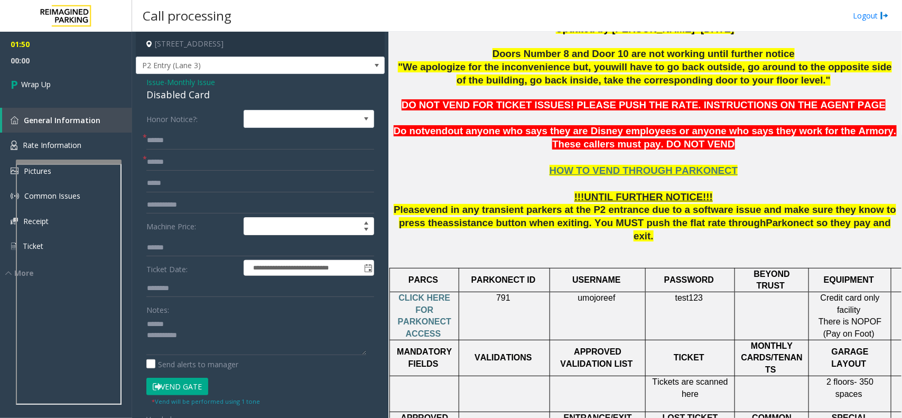
click at [159, 95] on div "Disabled Card" at bounding box center [260, 95] width 228 height 14
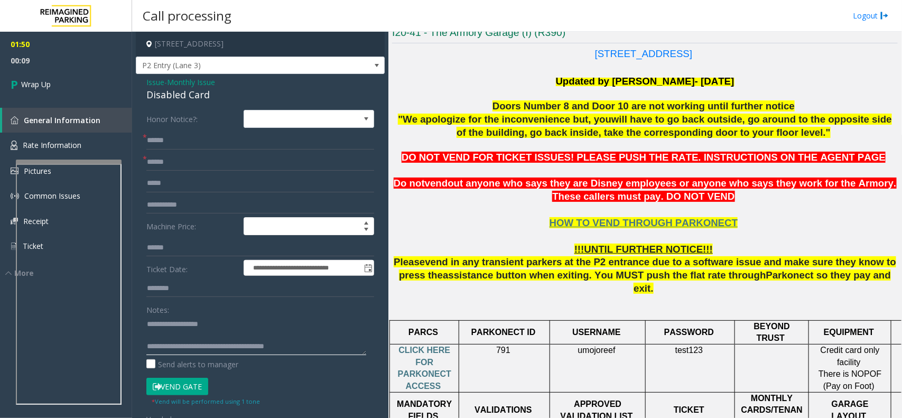
scroll to position [198, 0]
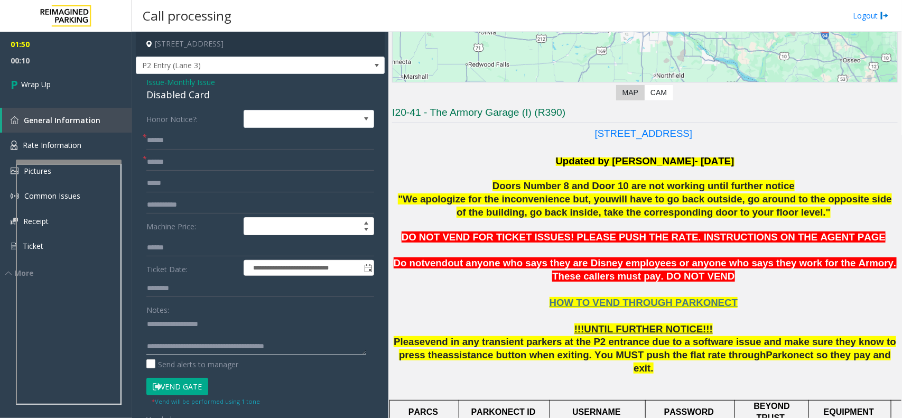
type textarea "**********"
click at [472, 303] on p "HOW TO VEND THROUGH PARKONECT !!!UNTIL FURTHER NOTICE!!! Please v end in any tr…" at bounding box center [645, 329] width 506 height 92
click at [71, 88] on link "Wrap Up" at bounding box center [66, 84] width 132 height 31
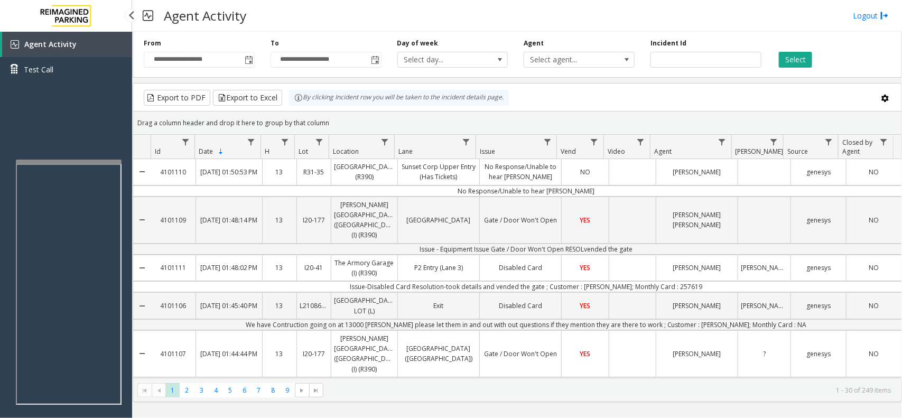
click at [65, 116] on div "Agent Activity Test Call" at bounding box center [66, 241] width 132 height 418
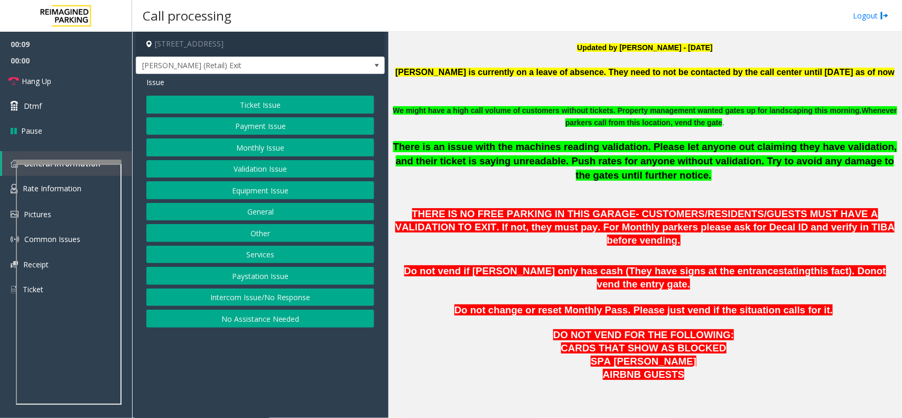
scroll to position [463, 0]
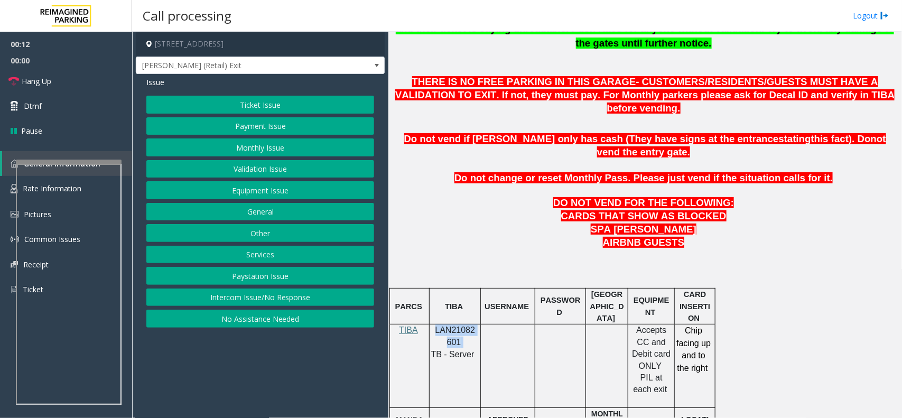
drag, startPoint x: 460, startPoint y: 318, endPoint x: 434, endPoint y: 303, distance: 30.3
click at [434, 325] on p "LAN21082601" at bounding box center [455, 337] width 43 height 24
copy p "LAN21082601"
click at [72, 226] on div at bounding box center [63, 228] width 106 height 4
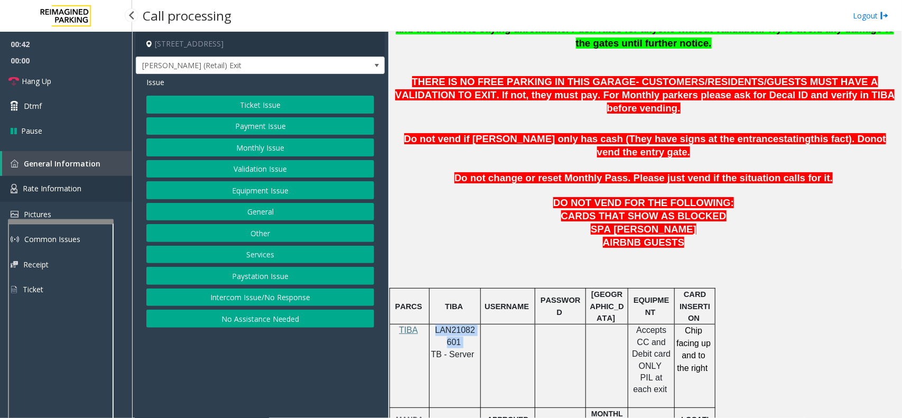
click at [67, 193] on link "Rate Information" at bounding box center [66, 189] width 132 height 26
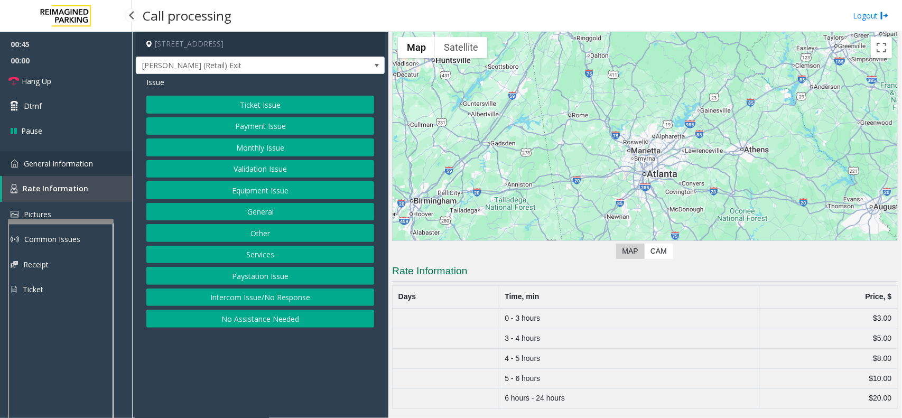
click at [66, 168] on link "General Information" at bounding box center [66, 163] width 132 height 25
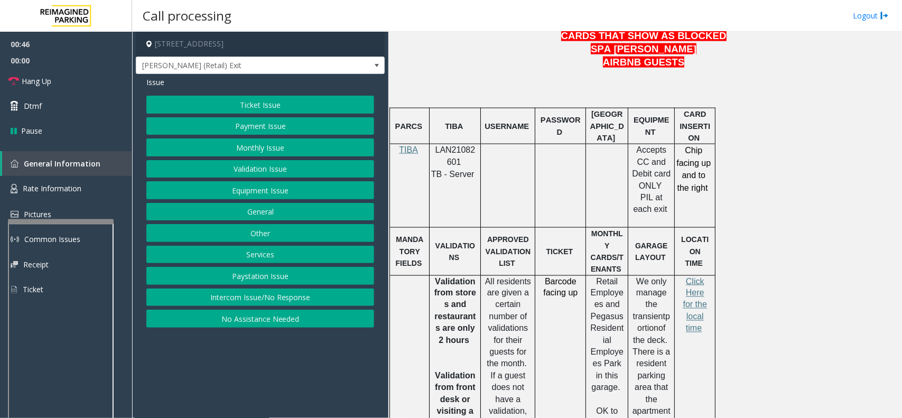
scroll to position [661, 0]
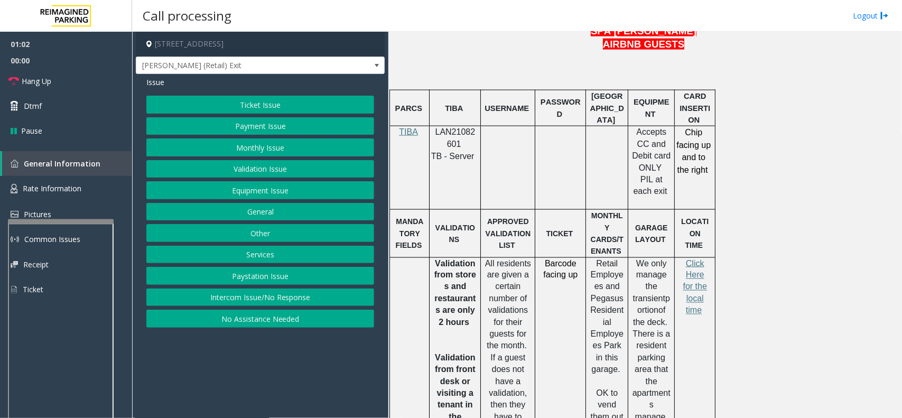
click at [257, 168] on button "Validation Issue" at bounding box center [260, 169] width 228 height 18
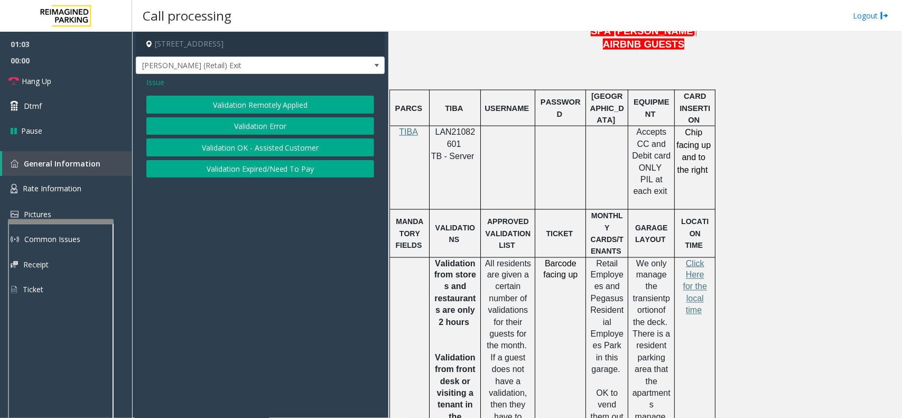
click at [246, 128] on button "Validation Error" at bounding box center [260, 126] width 228 height 18
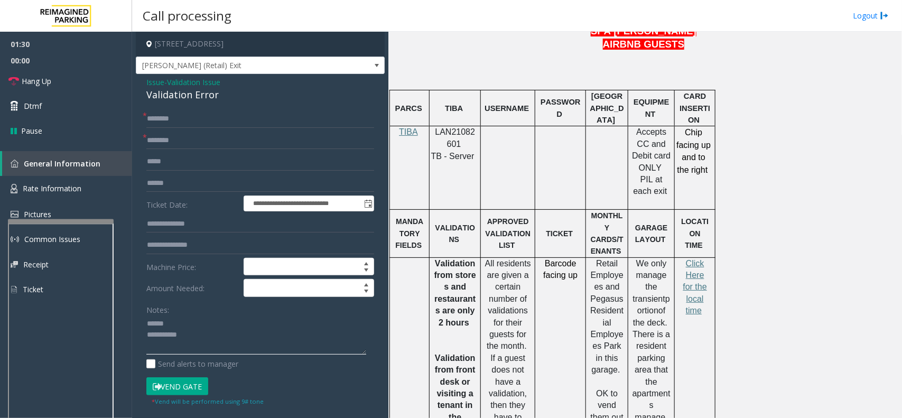
type textarea "**********"
click at [696, 259] on span "Click Here for the local time" at bounding box center [696, 287] width 24 height 57
click at [207, 225] on input "text" at bounding box center [260, 224] width 228 height 18
click at [178, 183] on input "text" at bounding box center [260, 183] width 228 height 18
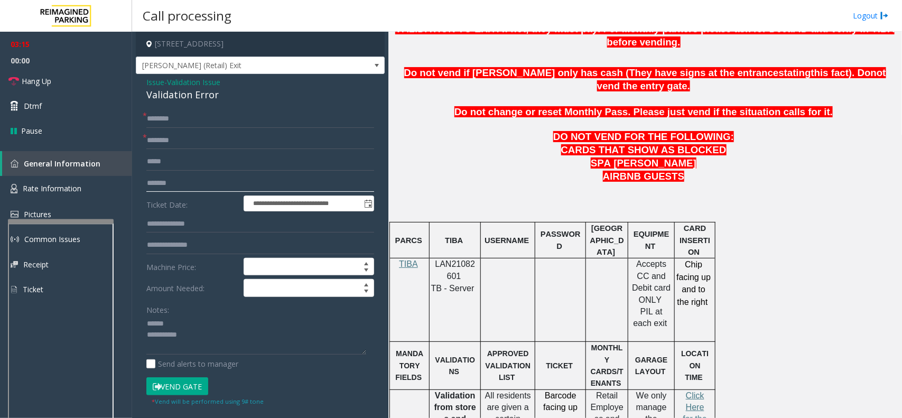
scroll to position [330, 0]
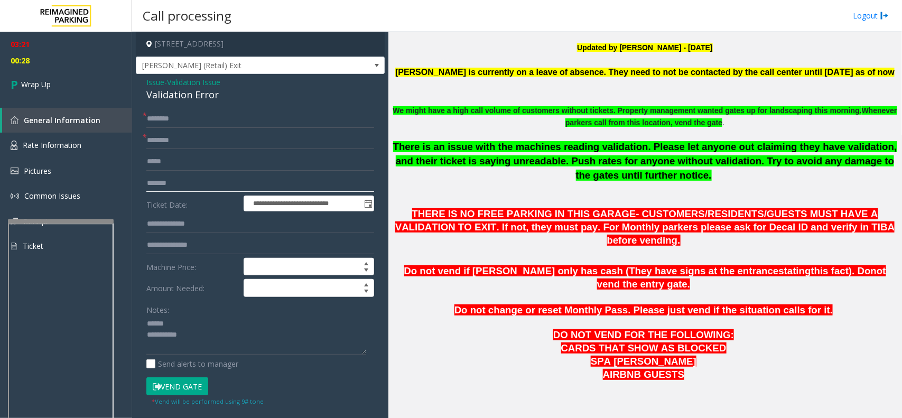
click at [184, 181] on input "*******" at bounding box center [260, 183] width 228 height 18
type input "*"
click at [189, 120] on input "text" at bounding box center [260, 119] width 228 height 18
type input "**"
click at [189, 136] on input "text" at bounding box center [260, 141] width 228 height 18
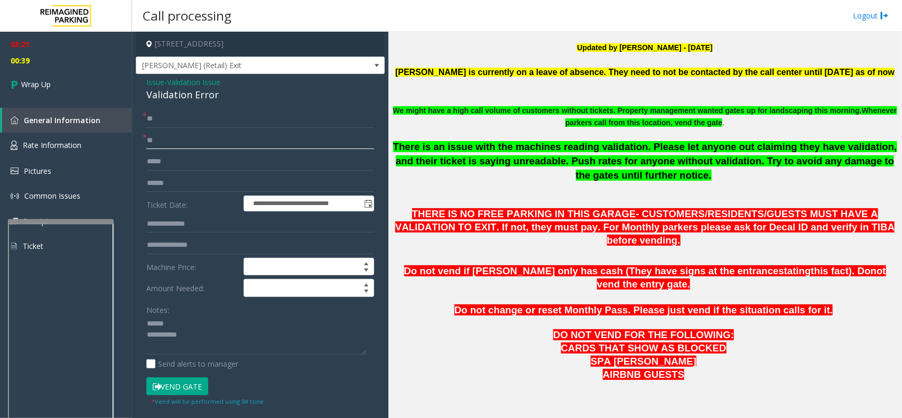
type input "**"
click at [185, 97] on div "Validation Error" at bounding box center [260, 95] width 228 height 14
drag, startPoint x: 185, startPoint y: 97, endPoint x: 198, endPoint y: 145, distance: 50.4
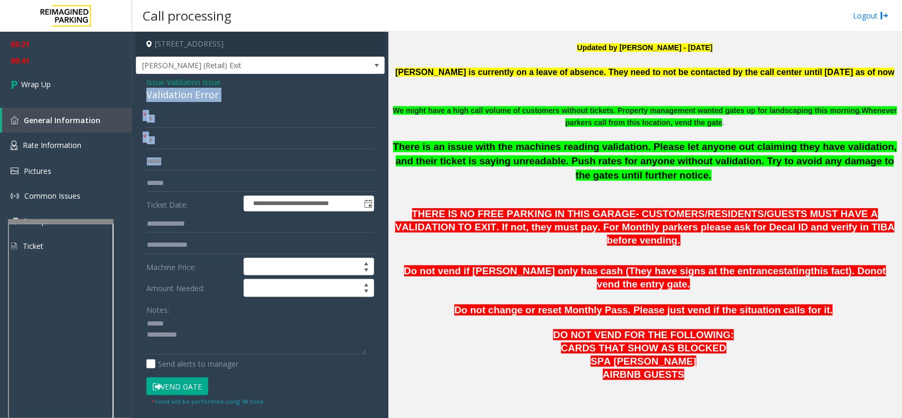
click at [199, 154] on div "**********" at bounding box center [260, 381] width 249 height 614
click at [218, 107] on div "**********" at bounding box center [260, 381] width 249 height 614
click at [190, 90] on div "Validation Error" at bounding box center [260, 95] width 228 height 14
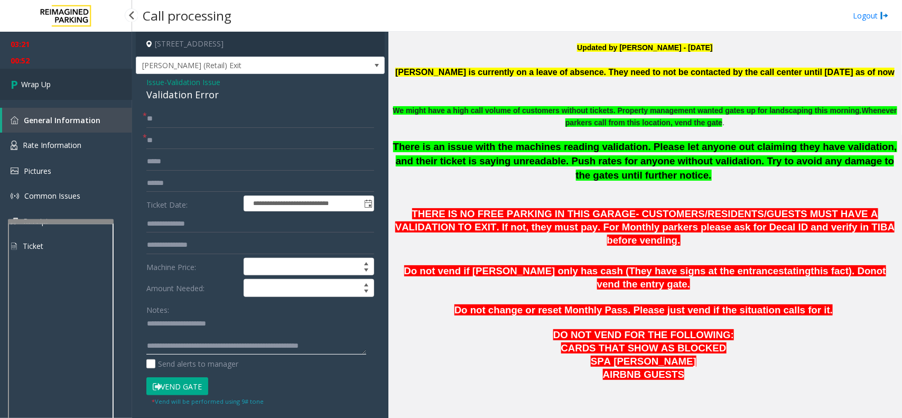
type textarea "**********"
click at [12, 86] on icon at bounding box center [16, 84] width 11 height 17
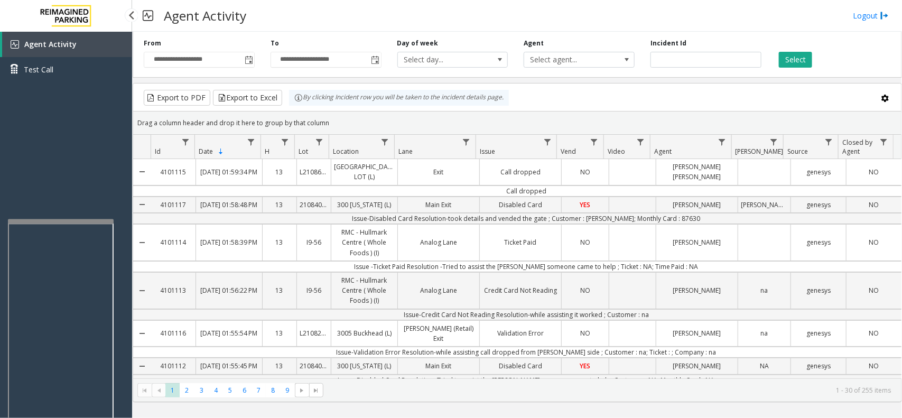
click at [66, 131] on div "Agent Activity Test Call" at bounding box center [66, 241] width 132 height 418
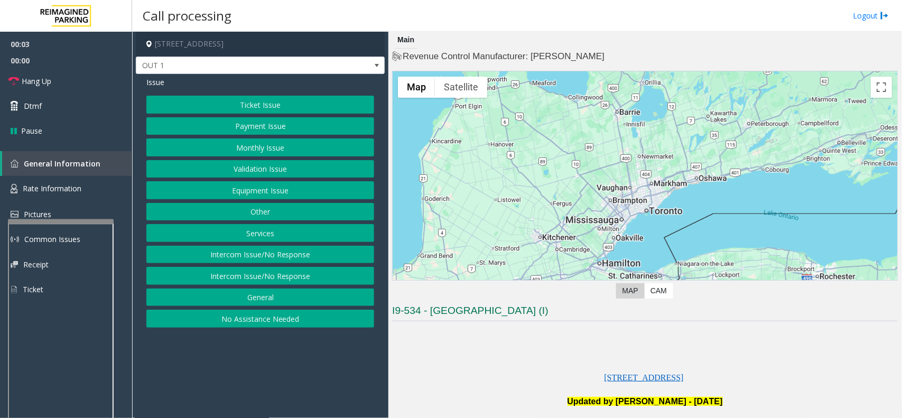
scroll to position [264, 0]
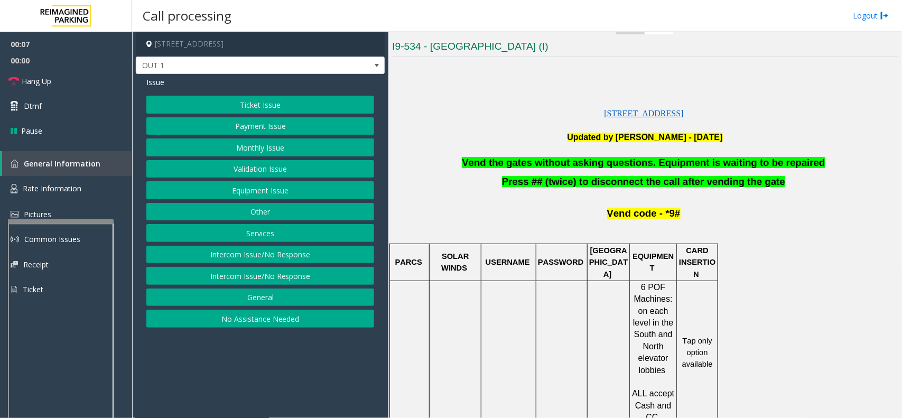
click at [264, 189] on button "Equipment Issue" at bounding box center [260, 190] width 228 height 18
click at [238, 197] on button "Gate / Door Won't Open" at bounding box center [260, 190] width 228 height 18
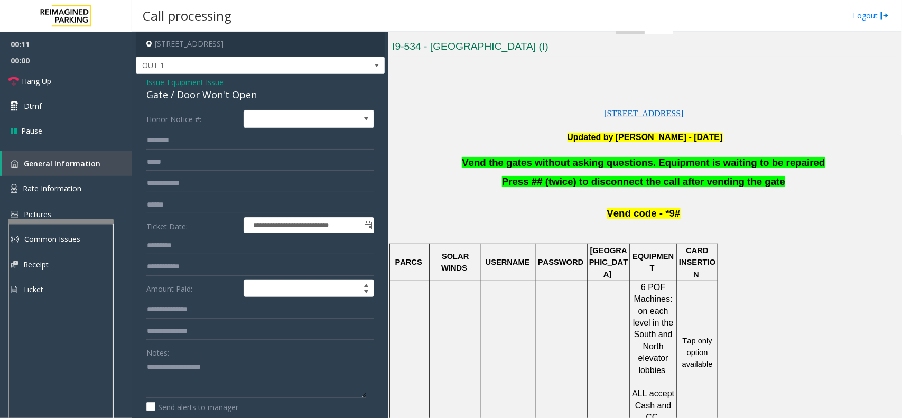
click at [593, 164] on span "Vend the gates without asking questions. Equipment is waiting to be repaired" at bounding box center [643, 162] width 363 height 11
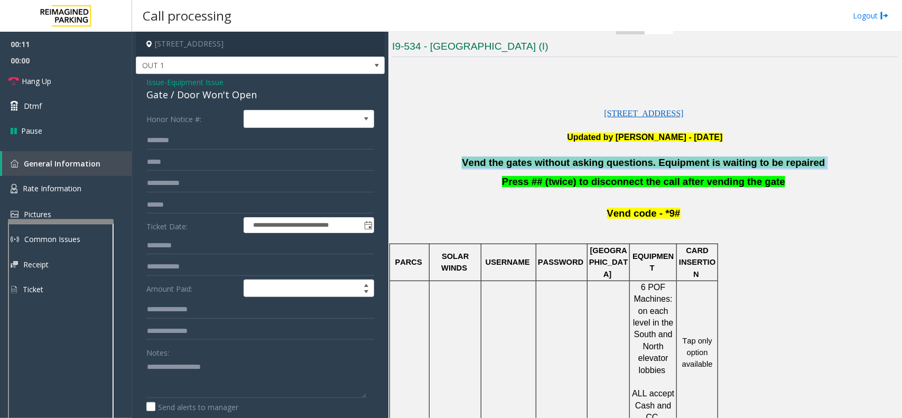
click at [593, 164] on span "Vend the gates without asking questions. Equipment is waiting to be repaired" at bounding box center [643, 162] width 363 height 11
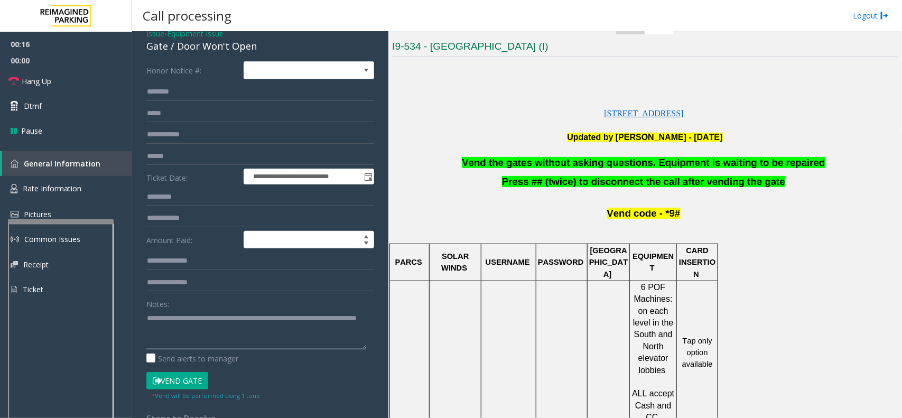
scroll to position [147, 0]
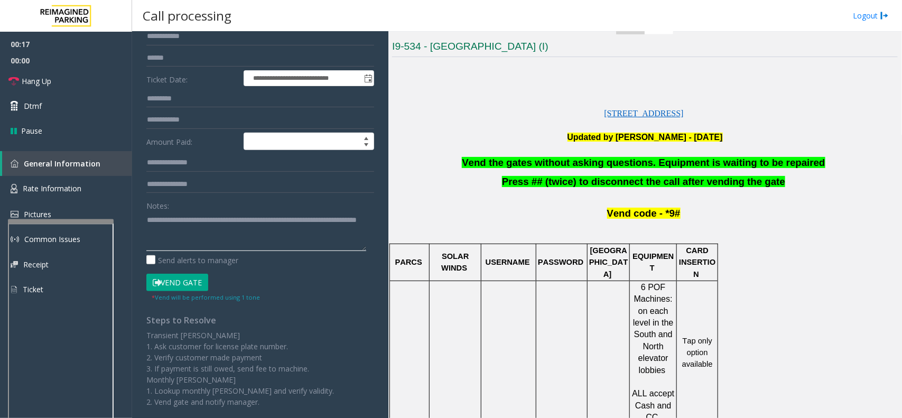
type textarea "**********"
click at [168, 281] on button "Vend Gate" at bounding box center [177, 283] width 62 height 18
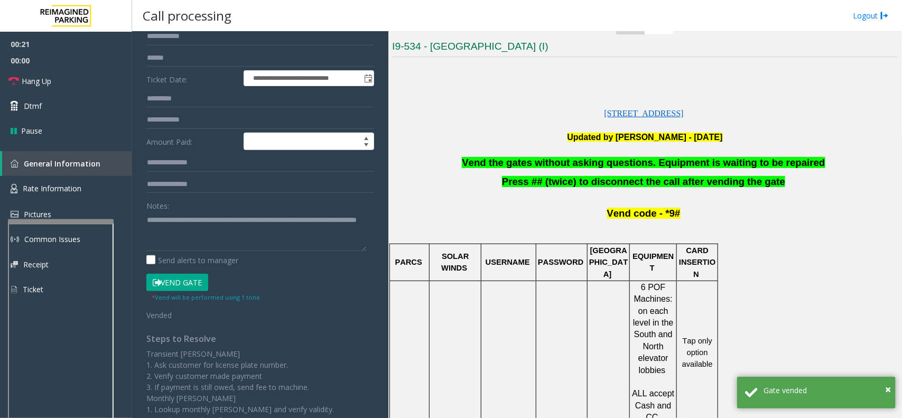
scroll to position [0, 0]
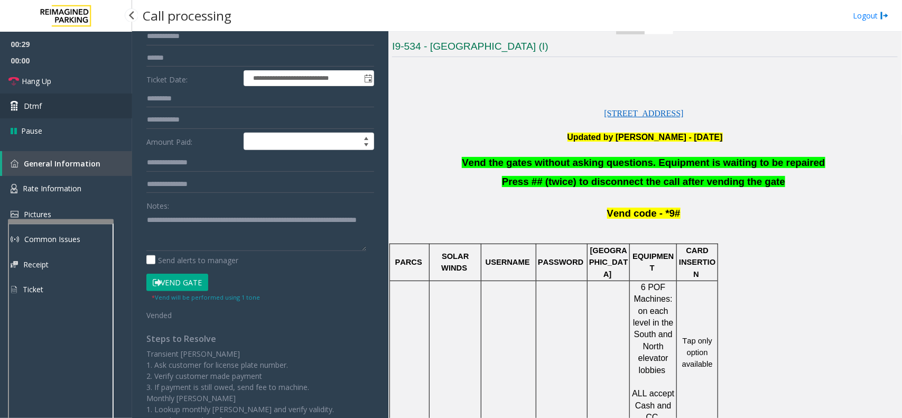
click at [26, 107] on span "Dtmf" at bounding box center [33, 105] width 18 height 11
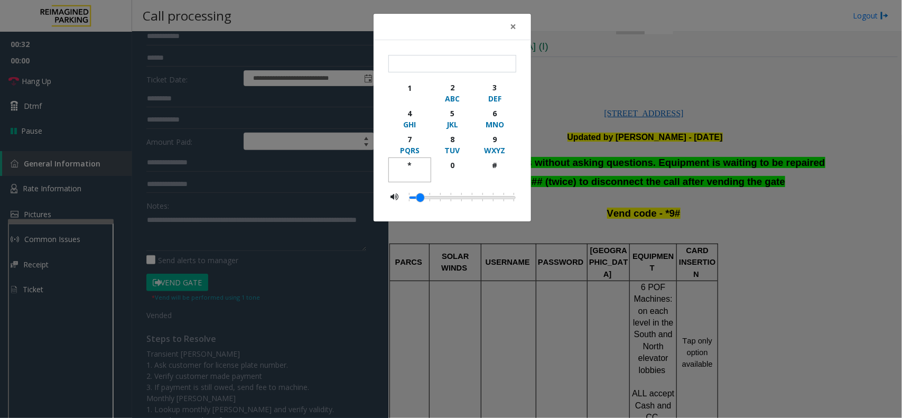
click at [410, 167] on div "*" at bounding box center [409, 165] width 29 height 11
click at [492, 139] on div "9" at bounding box center [495, 139] width 29 height 11
click at [492, 165] on div "#" at bounding box center [495, 165] width 29 height 11
type input "***"
click at [511, 28] on span "×" at bounding box center [513, 26] width 6 height 15
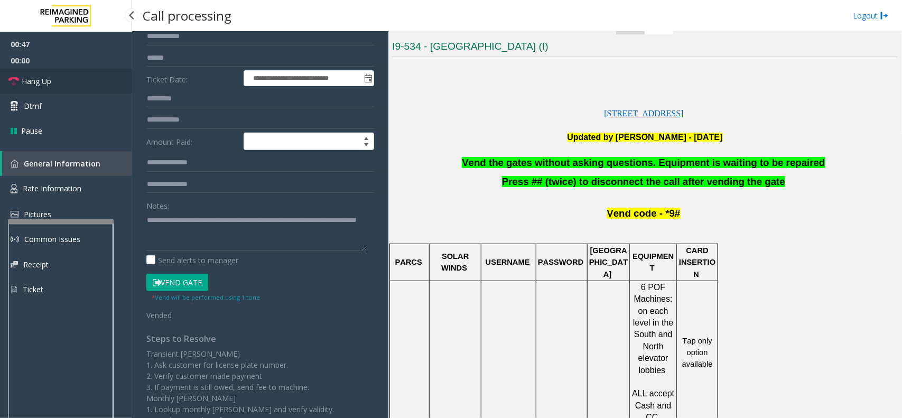
click at [66, 80] on link "Hang Up" at bounding box center [66, 81] width 132 height 25
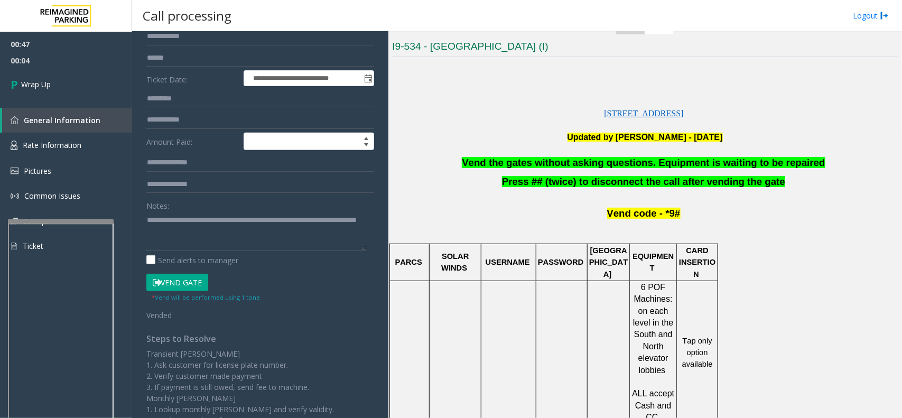
scroll to position [15, 0]
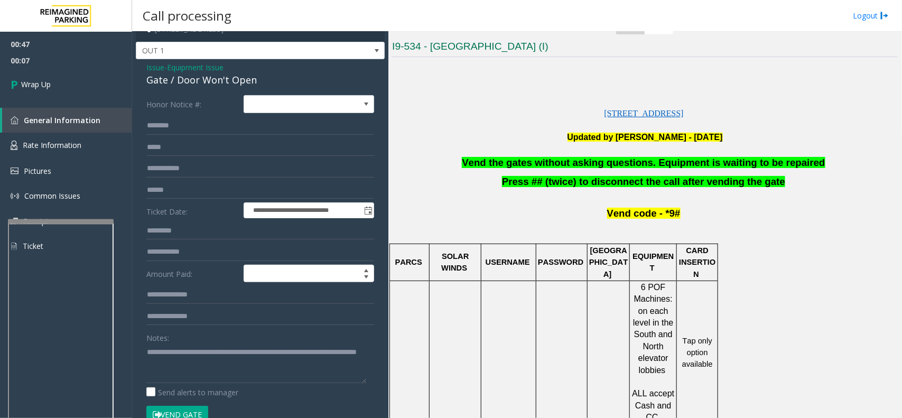
click at [151, 67] on span "Issue" at bounding box center [155, 67] width 18 height 11
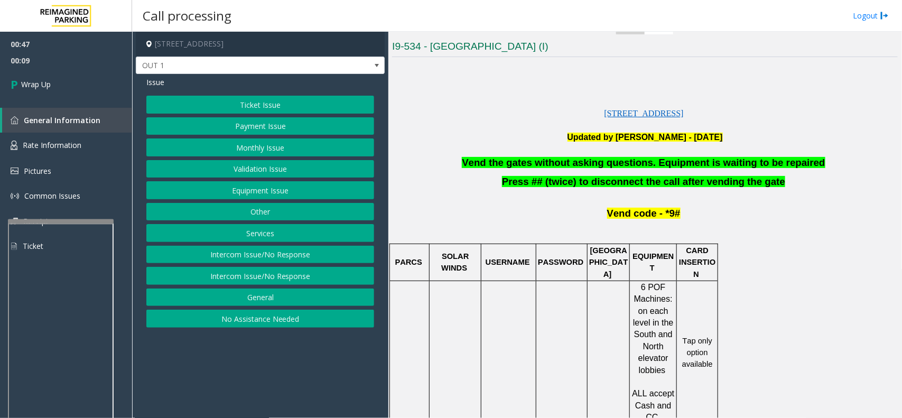
click at [193, 111] on button "Ticket Issue" at bounding box center [260, 105] width 228 height 18
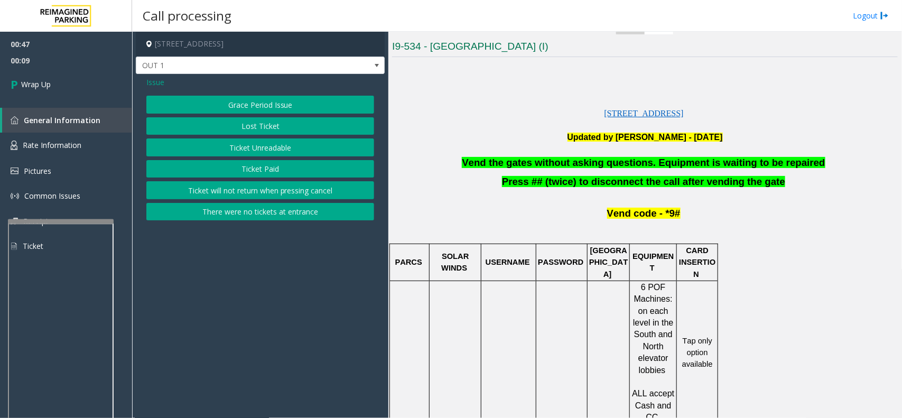
click at [196, 154] on button "Ticket Unreadable" at bounding box center [260, 148] width 228 height 18
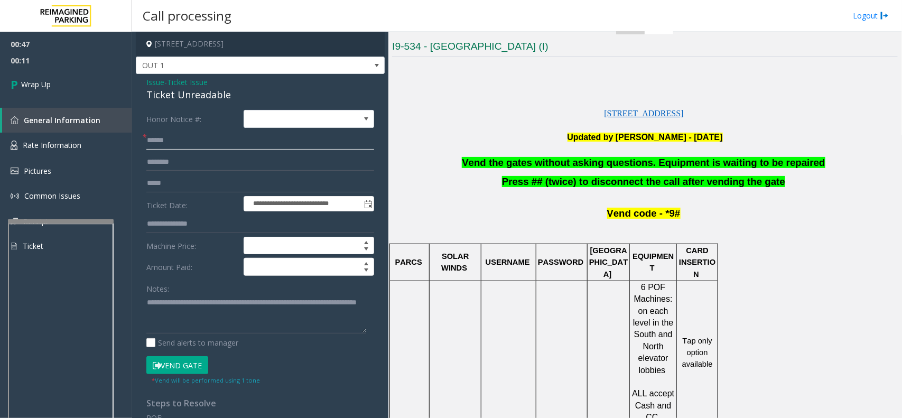
click at [191, 140] on input "text" at bounding box center [260, 141] width 228 height 18
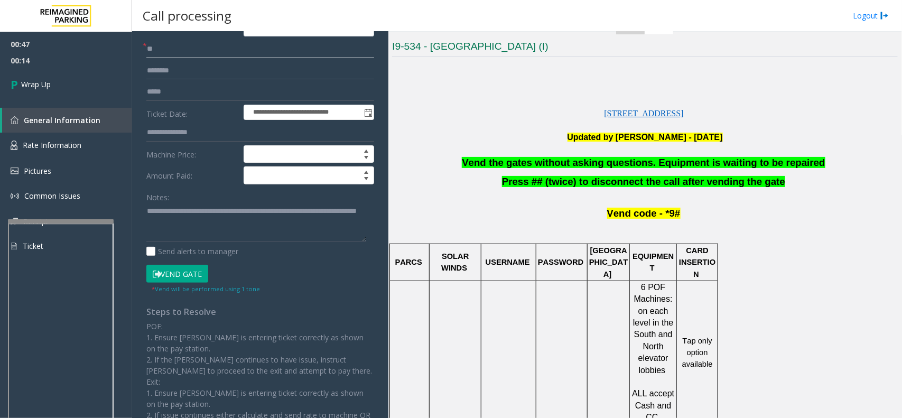
scroll to position [132, 0]
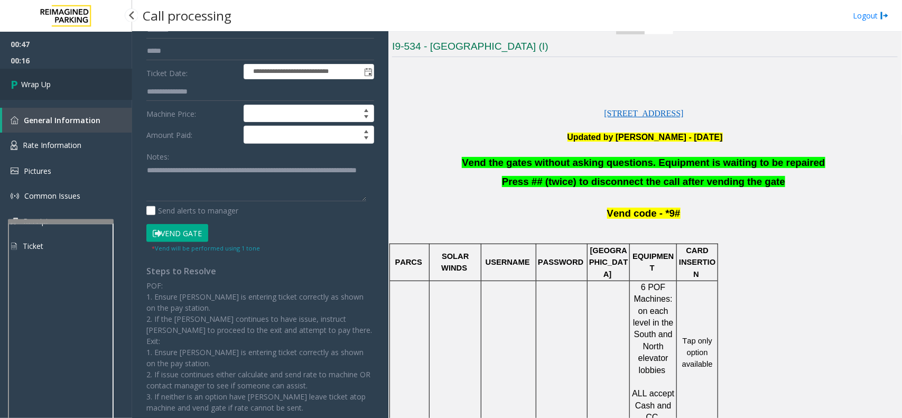
type input "**"
click at [87, 86] on link "Wrap Up" at bounding box center [66, 84] width 132 height 31
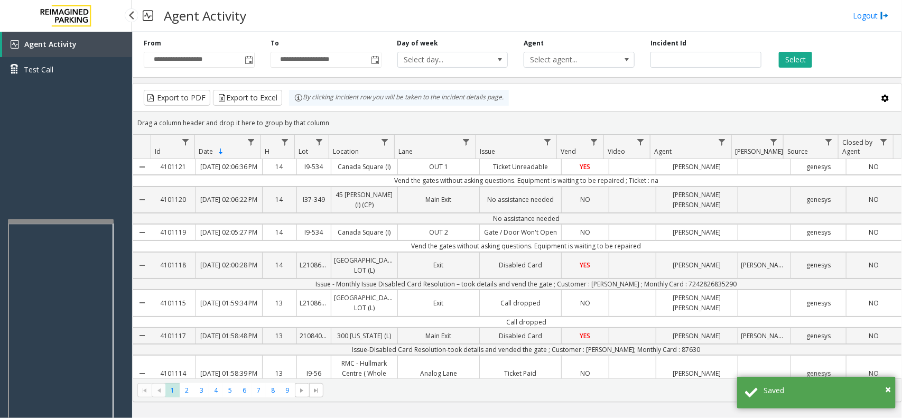
click at [43, 133] on div "Agent Activity Test Call" at bounding box center [66, 241] width 132 height 418
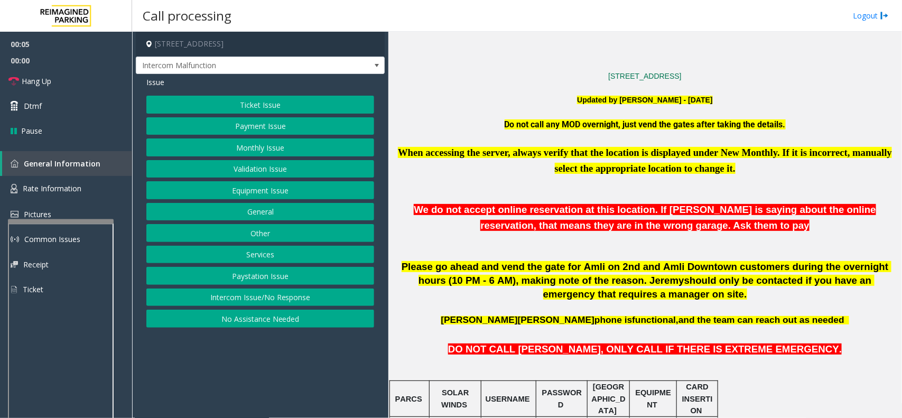
scroll to position [397, 0]
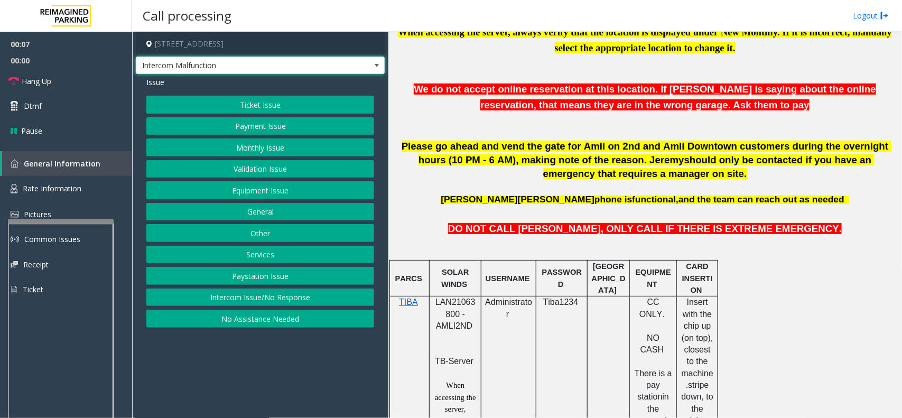
click at [271, 66] on span "Intercom Malfunction" at bounding box center [235, 65] width 198 height 17
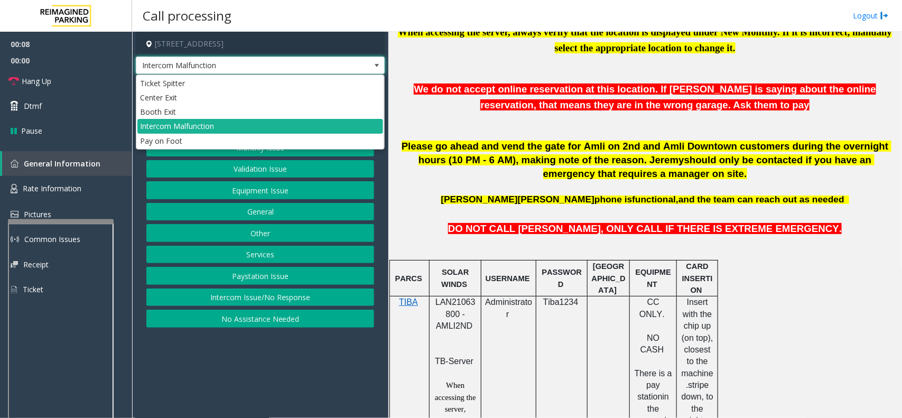
click at [452, 197] on p "[PERSON_NAME] phone is functional, and the team can reach out as needed" at bounding box center [645, 200] width 506 height 14
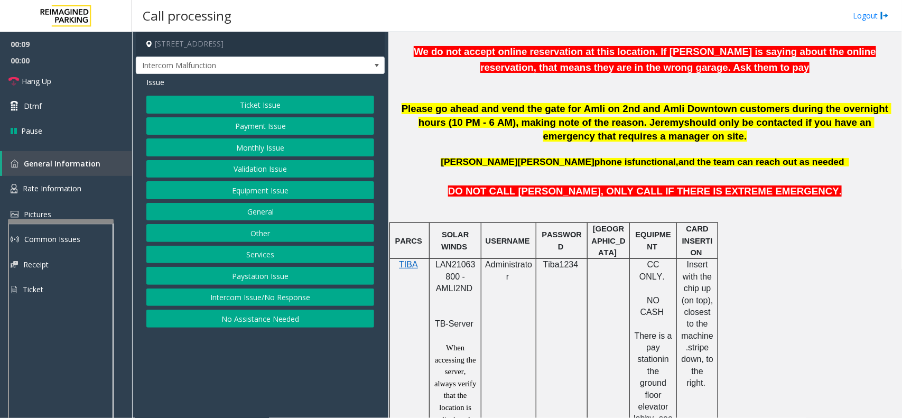
scroll to position [529, 0]
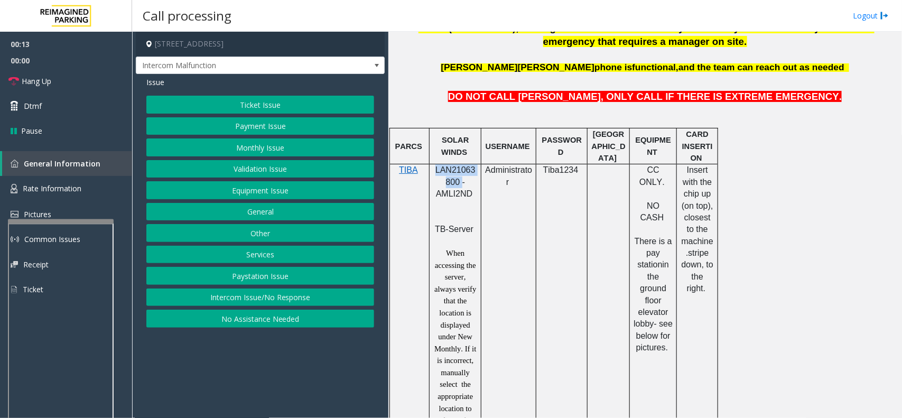
drag, startPoint x: 459, startPoint y: 183, endPoint x: 437, endPoint y: 172, distance: 24.6
click at [437, 172] on span "LAN21063800 - AMLI2ND" at bounding box center [456, 181] width 40 height 33
copy span "LAN21063800"
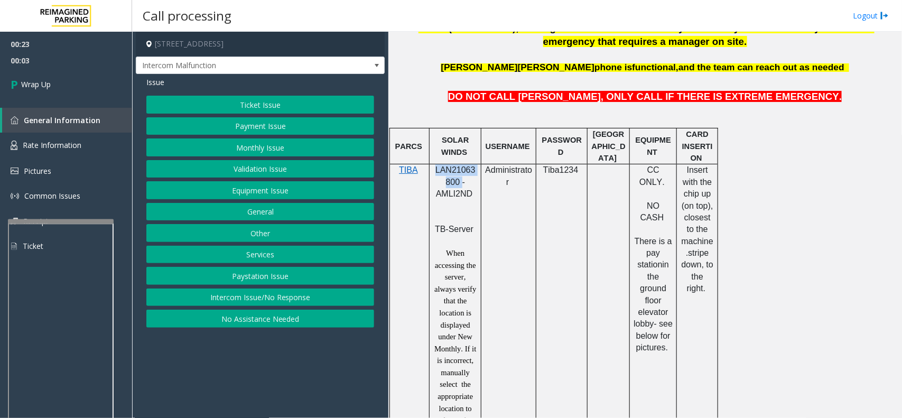
drag, startPoint x: 899, startPoint y: 168, endPoint x: 247, endPoint y: 299, distance: 665.4
click at [247, 299] on button "Intercom Issue/No Response" at bounding box center [260, 298] width 228 height 18
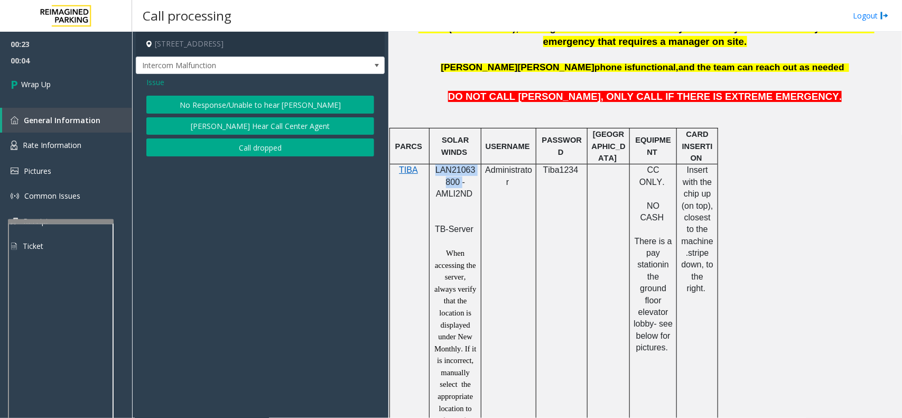
click at [218, 149] on button "Call dropped" at bounding box center [260, 148] width 228 height 18
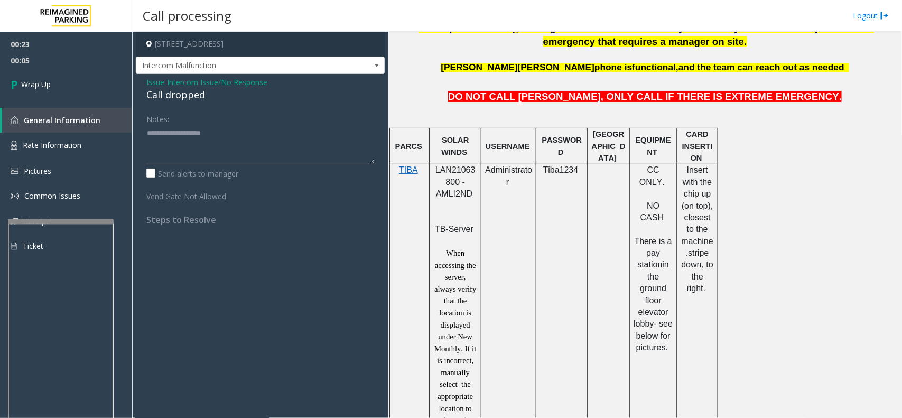
click at [159, 94] on div "Call dropped" at bounding box center [260, 95] width 228 height 14
type textarea "**********"
click at [88, 85] on link "Wrap Up" at bounding box center [66, 84] width 132 height 31
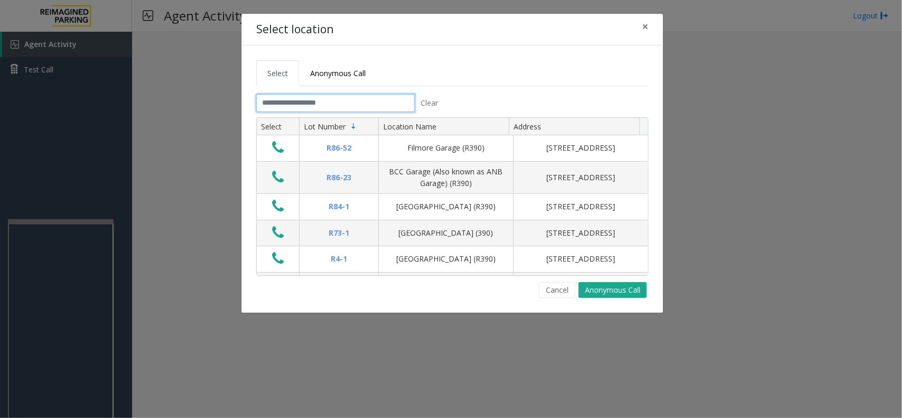
click at [273, 103] on input "text" at bounding box center [335, 103] width 159 height 18
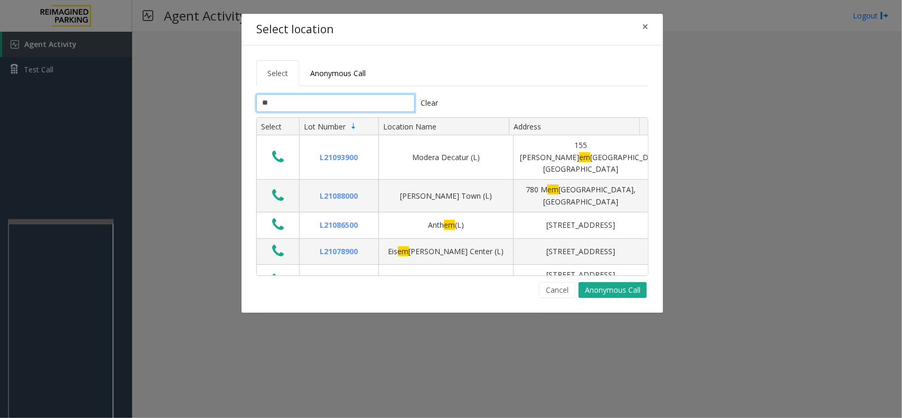
type input "*"
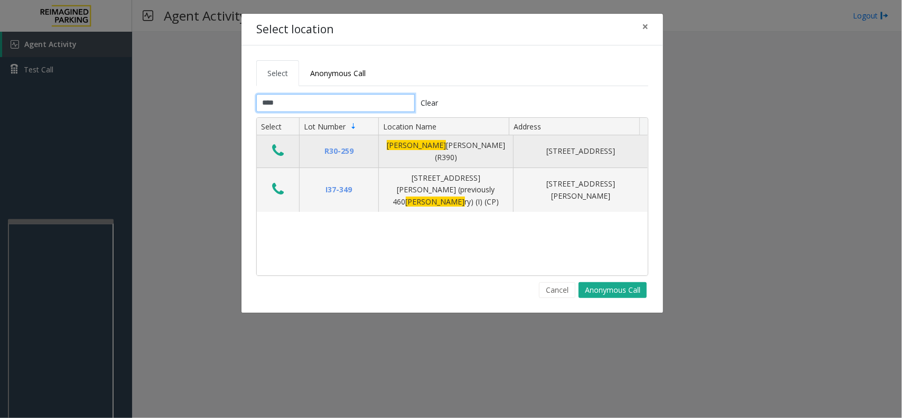
type input "****"
click at [275, 144] on icon "Data table" at bounding box center [278, 150] width 12 height 15
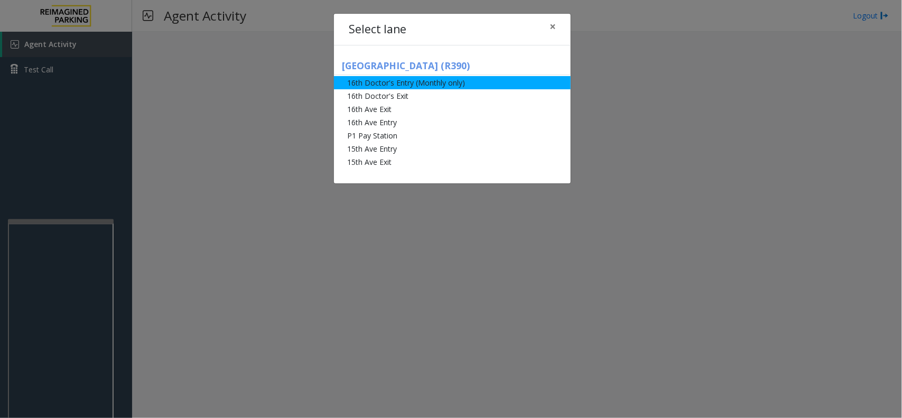
click at [407, 82] on li "16th Doctor's Entry (Monthly only)" at bounding box center [452, 82] width 237 height 13
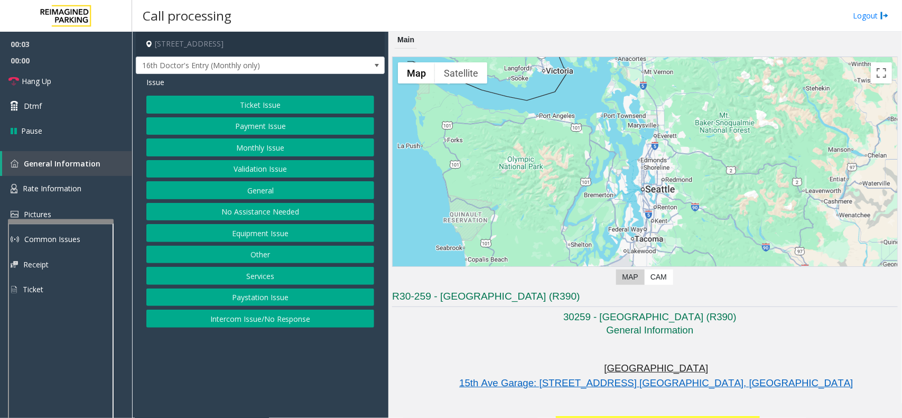
click at [265, 149] on button "Monthly Issue" at bounding box center [260, 148] width 228 height 18
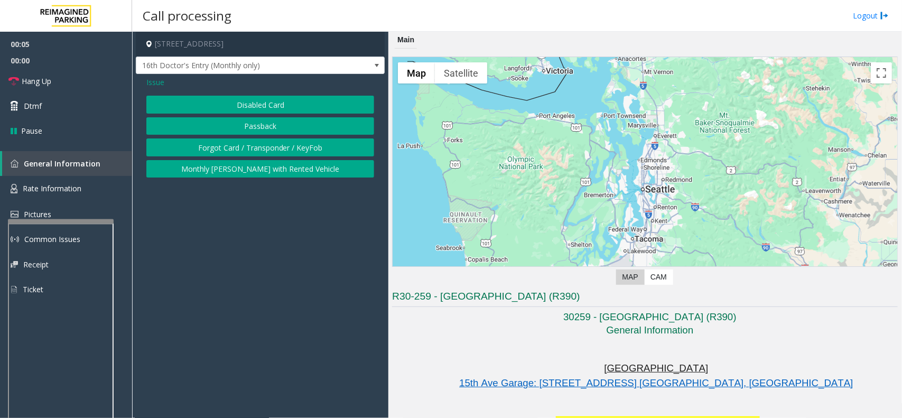
click at [241, 107] on button "Disabled Card" at bounding box center [260, 105] width 228 height 18
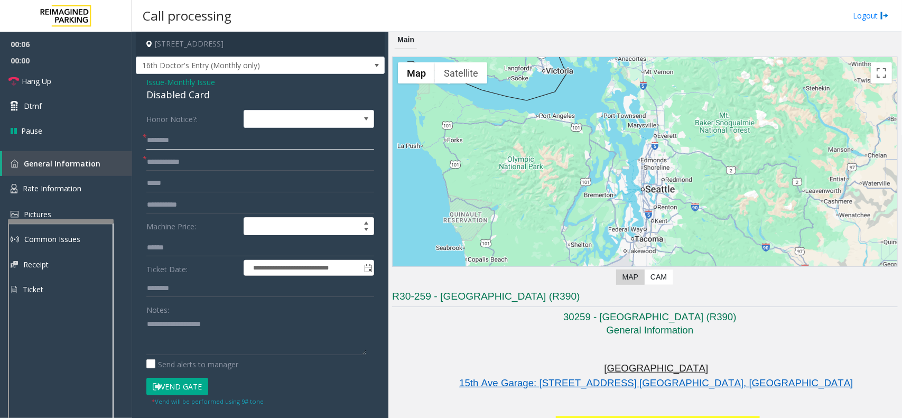
click at [172, 140] on input "text" at bounding box center [260, 141] width 228 height 18
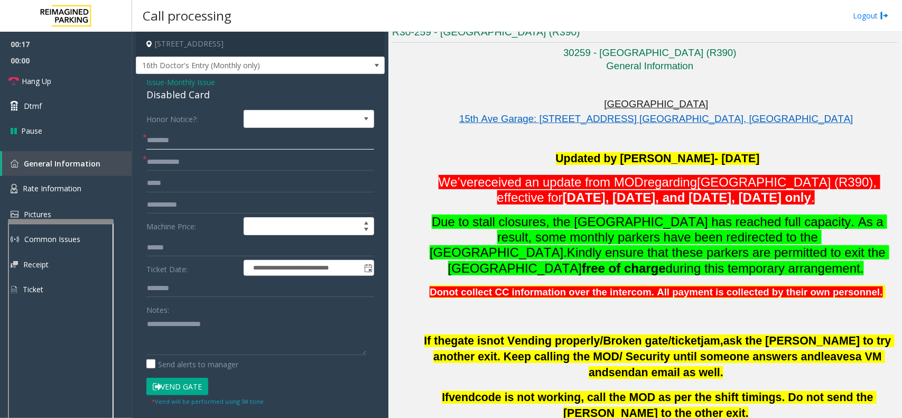
click at [158, 137] on input "text" at bounding box center [260, 141] width 228 height 18
type input "**********"
click at [183, 161] on input "text" at bounding box center [260, 162] width 228 height 18
click at [196, 320] on textarea at bounding box center [256, 336] width 220 height 40
type textarea "**********"
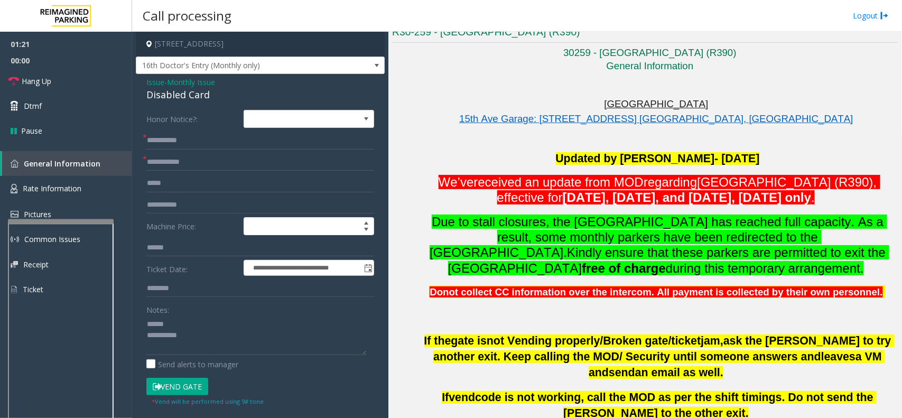
click at [175, 86] on span "Monthly Issue" at bounding box center [191, 82] width 48 height 11
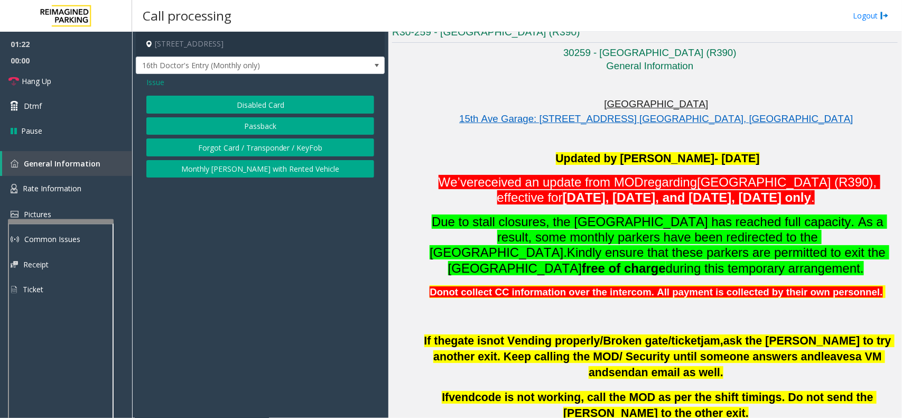
click at [197, 104] on button "Disabled Card" at bounding box center [260, 105] width 228 height 18
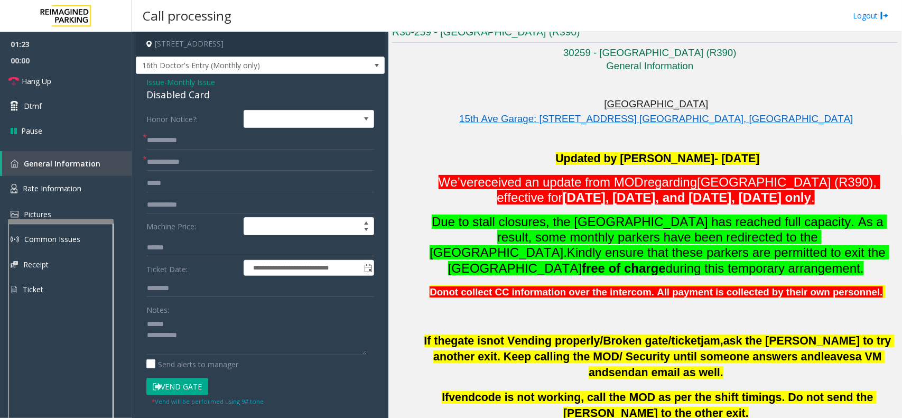
click at [176, 96] on div "Disabled Card" at bounding box center [260, 95] width 228 height 14
click at [199, 348] on textarea at bounding box center [256, 336] width 220 height 40
type textarea "**********"
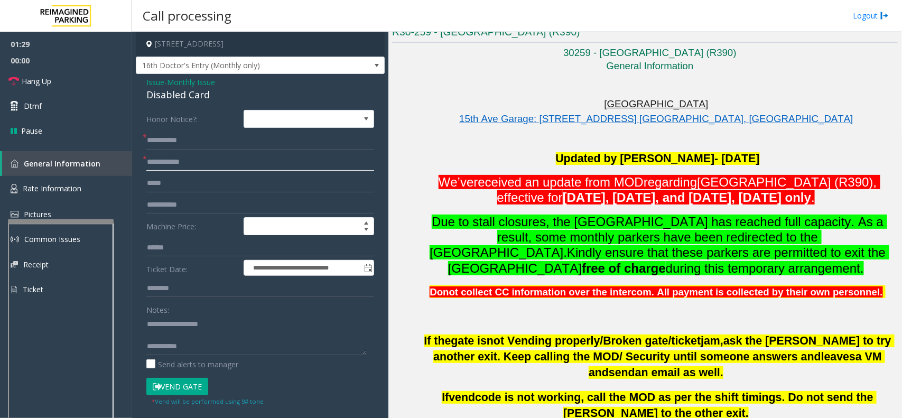
click at [164, 162] on input "text" at bounding box center [260, 162] width 228 height 18
type input "******"
click at [173, 390] on button "Vend Gate" at bounding box center [177, 387] width 62 height 18
click at [56, 76] on link "Hang Up" at bounding box center [66, 81] width 132 height 25
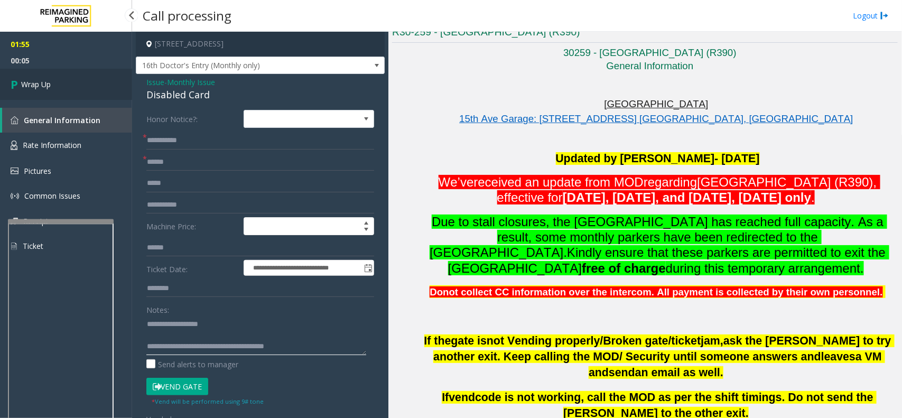
type textarea "**********"
click at [29, 89] on span "Wrap Up" at bounding box center [36, 84] width 30 height 11
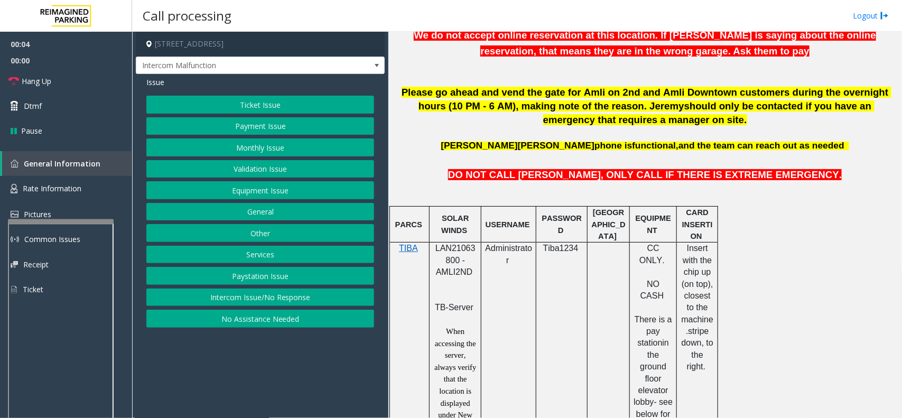
scroll to position [463, 0]
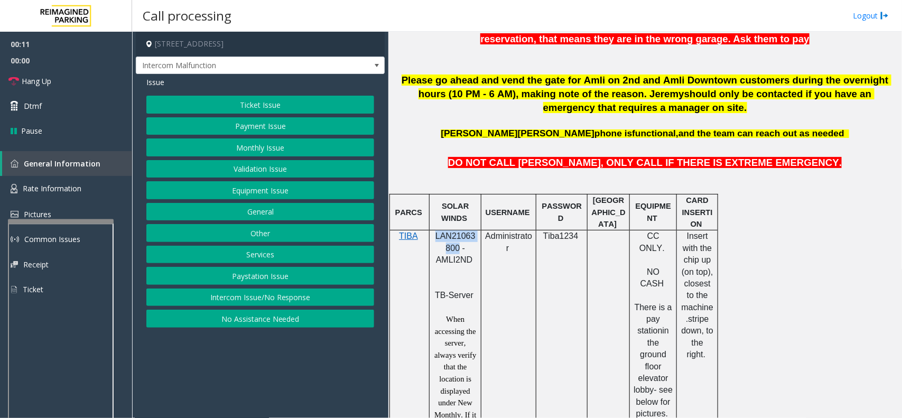
drag, startPoint x: 458, startPoint y: 251, endPoint x: 435, endPoint y: 242, distance: 24.4
click at [436, 242] on span "LAN21063800 - AMLI2ND" at bounding box center [456, 248] width 40 height 33
copy span "LAN21063800"
click at [458, 125] on p at bounding box center [645, 121] width 506 height 12
click at [234, 107] on button "Ticket Issue" at bounding box center [260, 105] width 228 height 18
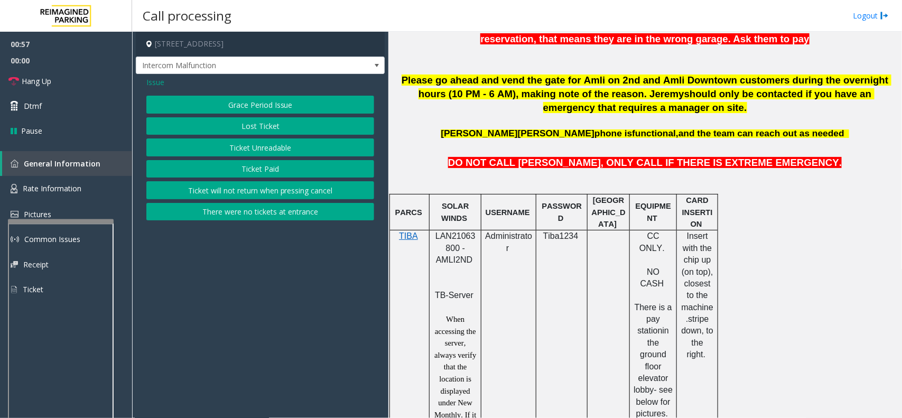
click at [249, 148] on button "Ticket Unreadable" at bounding box center [260, 148] width 228 height 18
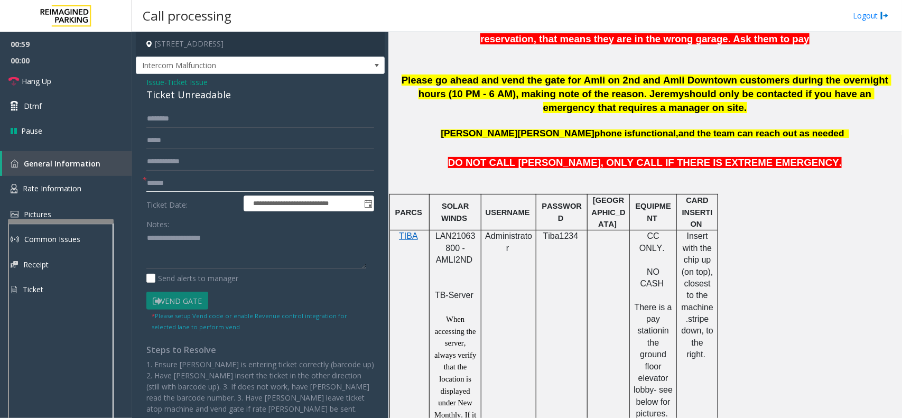
click at [196, 179] on input "text" at bounding box center [260, 183] width 228 height 18
type input "******"
click at [182, 235] on textarea at bounding box center [256, 250] width 220 height 40
click at [175, 96] on div "Ticket Unreadable" at bounding box center [260, 95] width 228 height 14
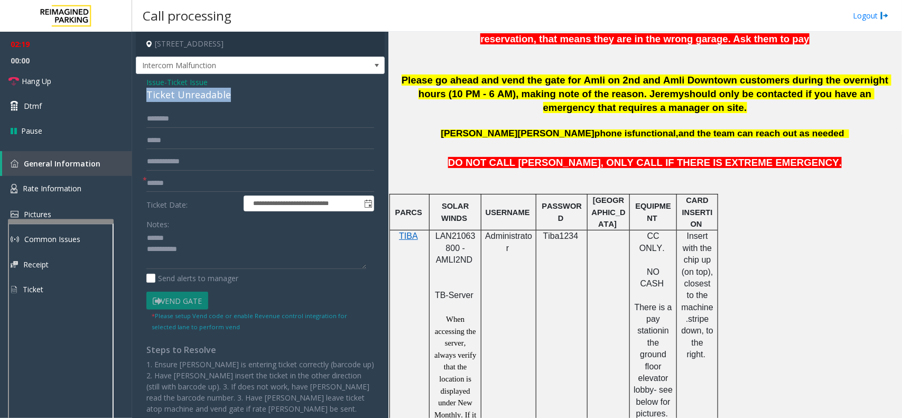
click at [175, 96] on div "Ticket Unreadable" at bounding box center [260, 95] width 228 height 14
click at [171, 122] on input "text" at bounding box center [260, 119] width 228 height 18
click at [244, 247] on textarea at bounding box center [256, 250] width 220 height 40
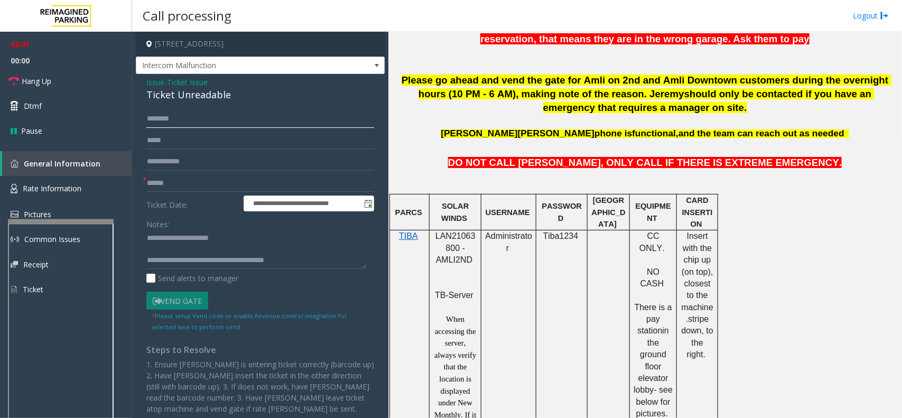
click at [165, 119] on input "text" at bounding box center [260, 119] width 228 height 18
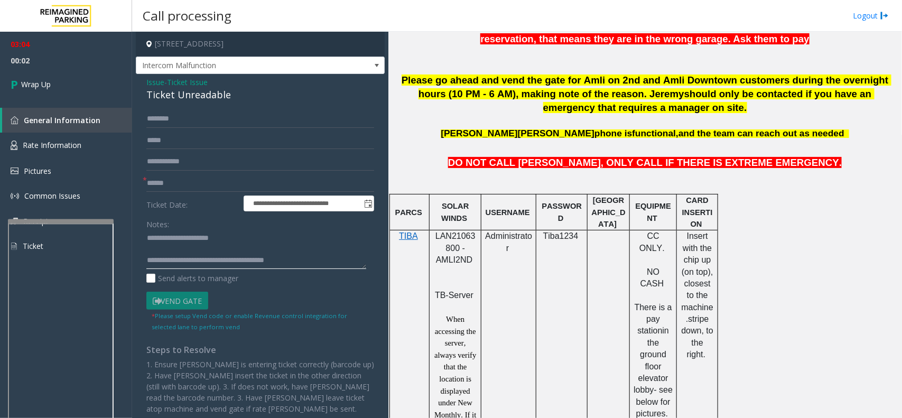
click at [308, 261] on textarea at bounding box center [256, 250] width 220 height 40
click at [146, 262] on textarea at bounding box center [256, 250] width 220 height 40
type textarea "**********"
click at [68, 84] on link "Wrap Up" at bounding box center [66, 84] width 132 height 31
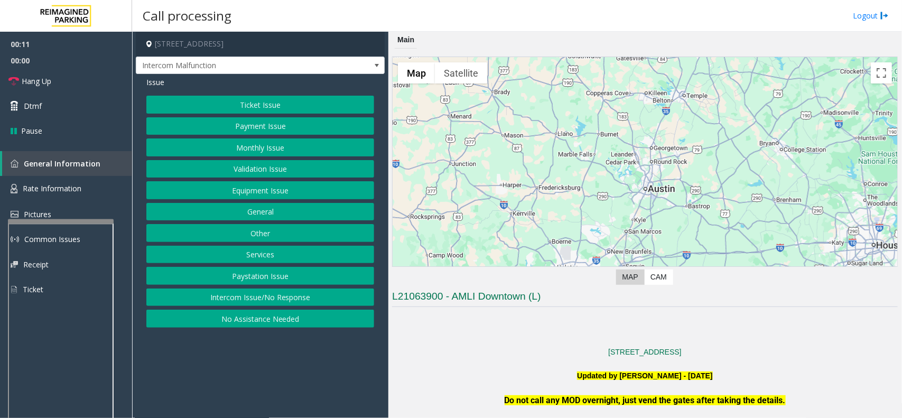
click at [257, 102] on button "Ticket Issue" at bounding box center [260, 105] width 228 height 18
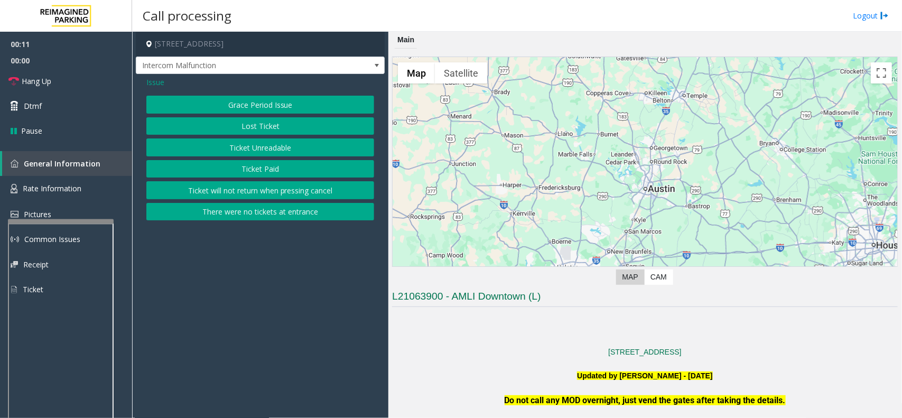
click at [246, 148] on button "Ticket Unreadable" at bounding box center [260, 148] width 228 height 18
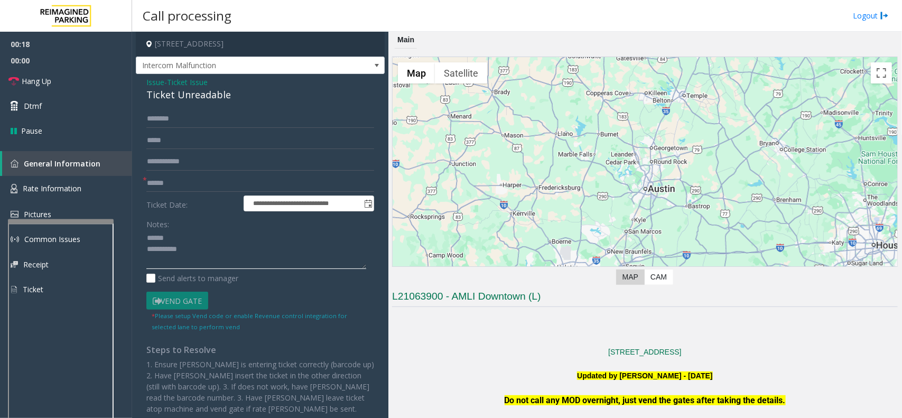
click at [178, 242] on textarea at bounding box center [256, 250] width 220 height 40
click at [162, 96] on div "Ticket Unreadable" at bounding box center [260, 95] width 228 height 14
click at [193, 255] on textarea at bounding box center [256, 250] width 220 height 40
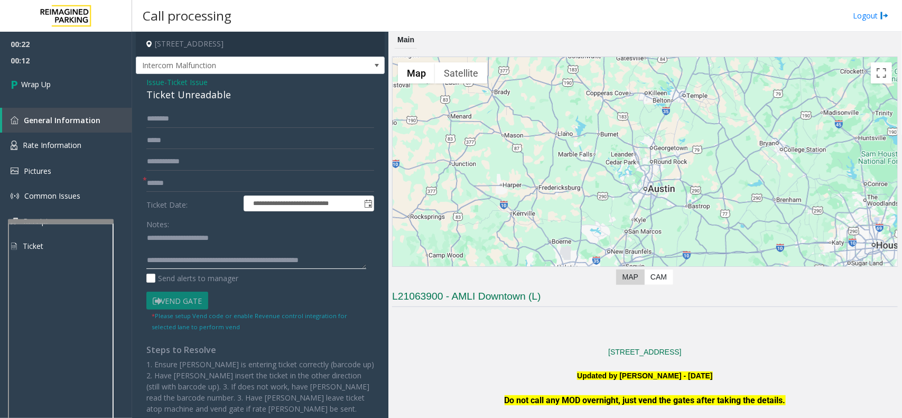
type textarea "**********"
click at [211, 187] on input "text" at bounding box center [260, 183] width 228 height 18
type input "*"
click at [233, 235] on textarea at bounding box center [256, 250] width 220 height 40
click at [336, 262] on textarea at bounding box center [256, 250] width 220 height 40
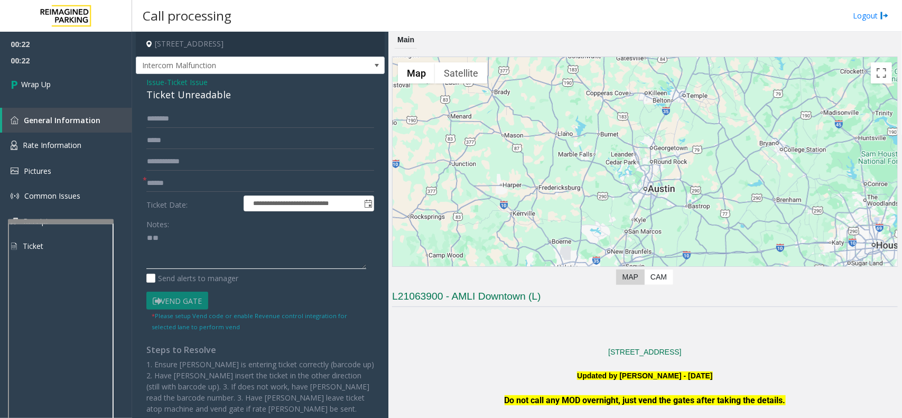
type textarea "*"
click at [186, 83] on span "Ticket Issue" at bounding box center [187, 82] width 41 height 11
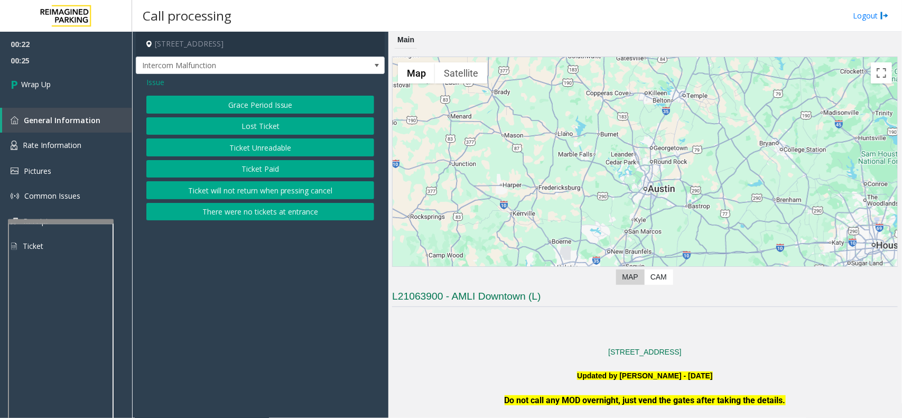
click at [151, 82] on span "Issue" at bounding box center [155, 82] width 18 height 11
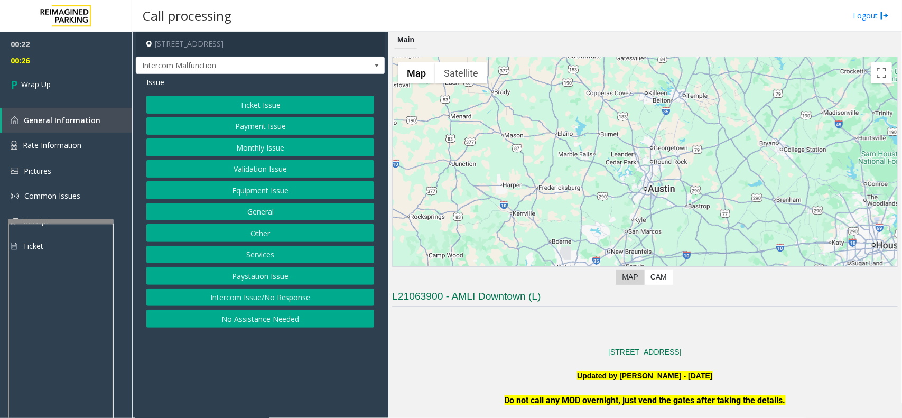
click at [232, 300] on button "Intercom Issue/No Response" at bounding box center [260, 298] width 228 height 18
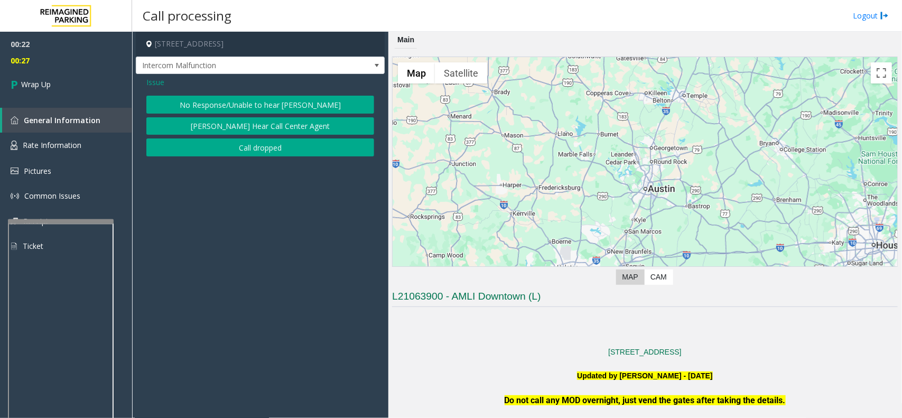
click at [244, 151] on button "Call dropped" at bounding box center [260, 148] width 228 height 18
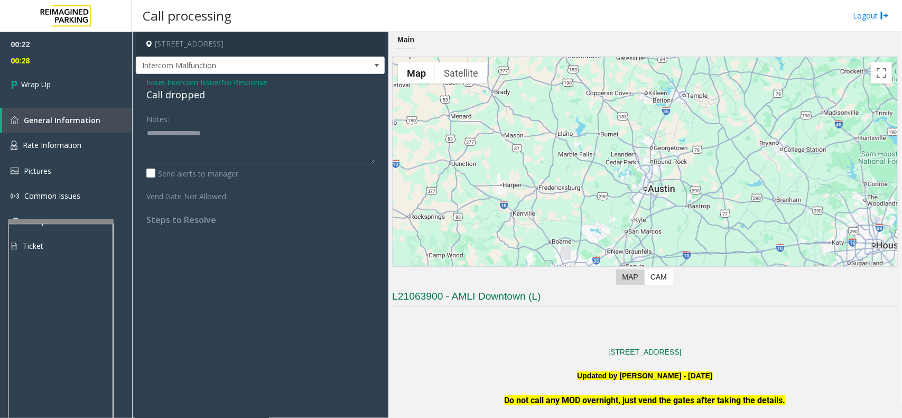
click at [186, 94] on div "Call dropped" at bounding box center [260, 95] width 228 height 14
type textarea "**********"
click at [51, 82] on link "Wrap Up" at bounding box center [66, 84] width 132 height 31
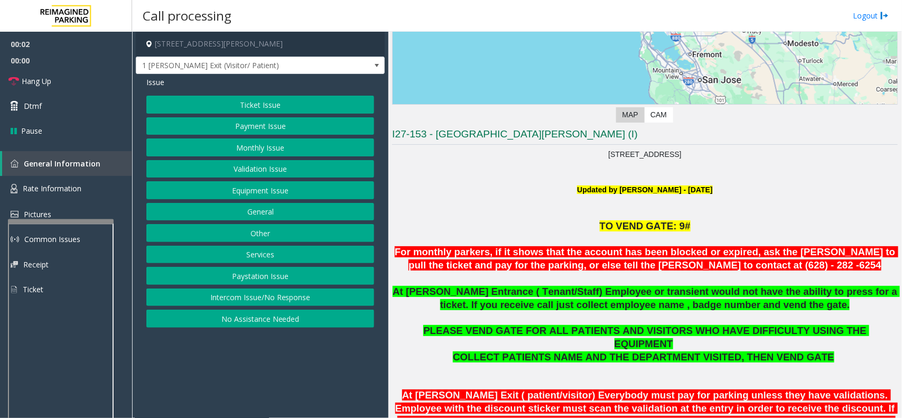
scroll to position [198, 0]
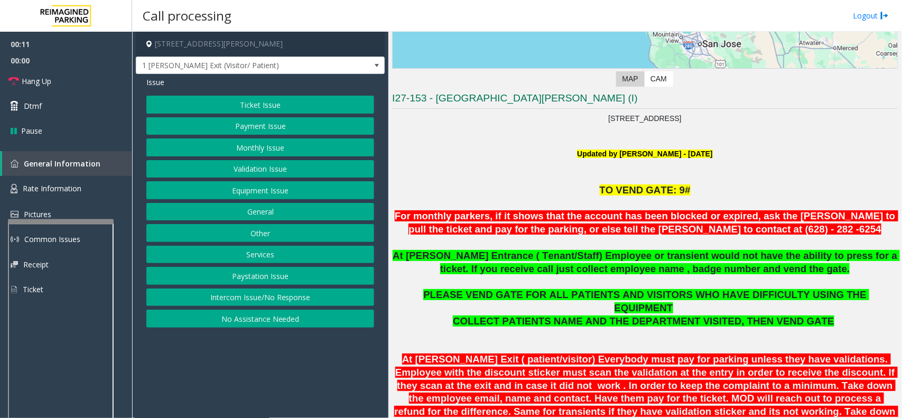
click at [230, 106] on button "Ticket Issue" at bounding box center [260, 105] width 228 height 18
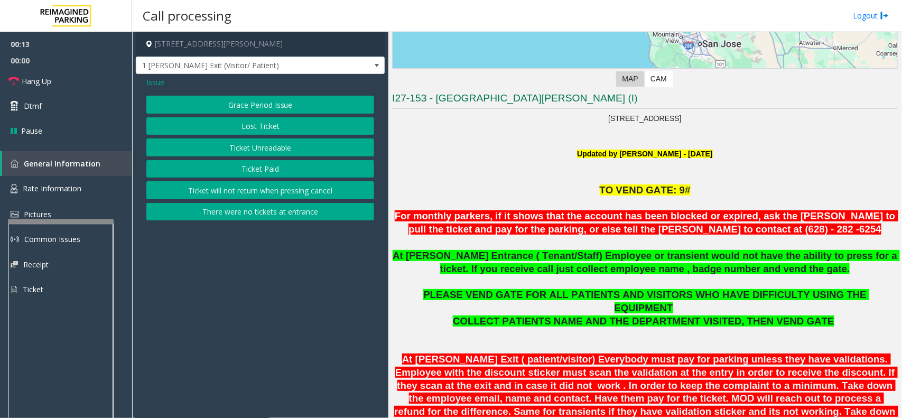
click at [159, 82] on span "Issue" at bounding box center [155, 82] width 18 height 11
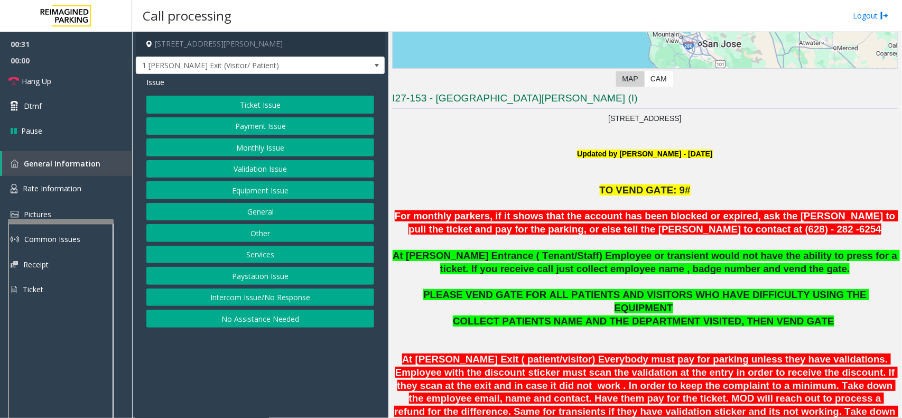
click at [285, 188] on button "Equipment Issue" at bounding box center [260, 190] width 228 height 18
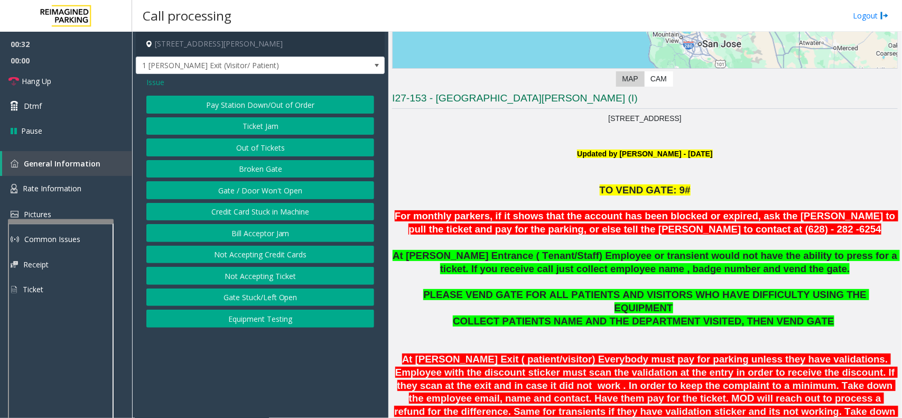
click at [246, 193] on button "Gate / Door Won't Open" at bounding box center [260, 190] width 228 height 18
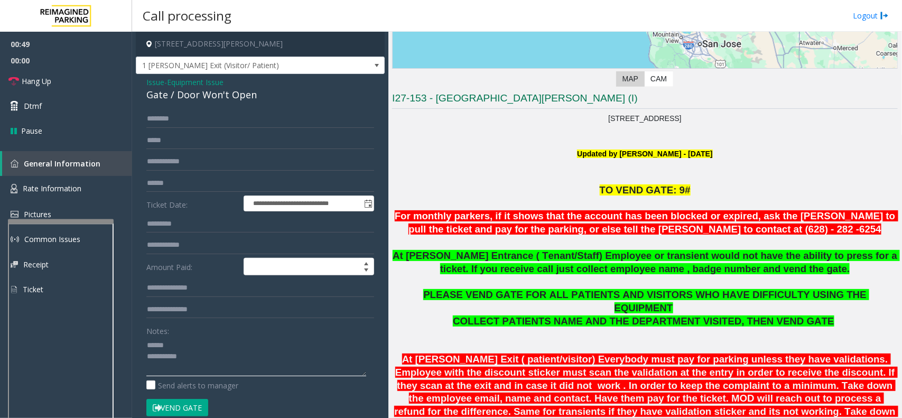
click at [186, 338] on textarea at bounding box center [256, 357] width 220 height 40
type textarea "**********"
click at [182, 186] on input "text" at bounding box center [260, 183] width 228 height 18
type input "*"
type input "*******"
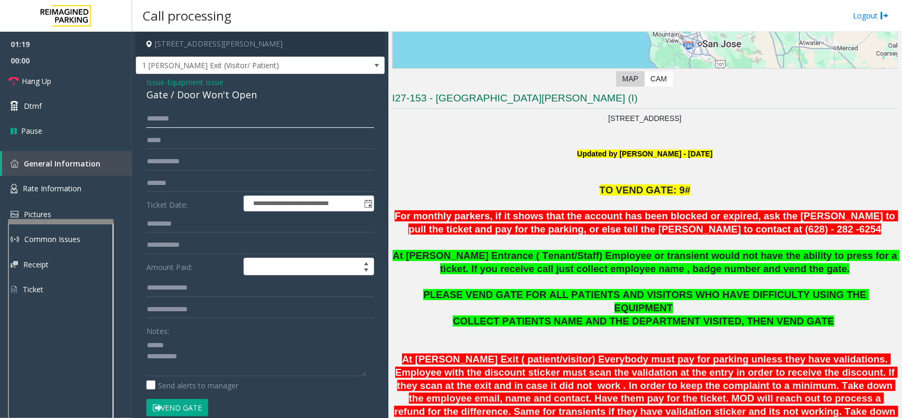
click at [168, 115] on input "text" at bounding box center [260, 119] width 228 height 18
type input "*****"
click at [53, 191] on span "Rate Information" at bounding box center [52, 188] width 59 height 10
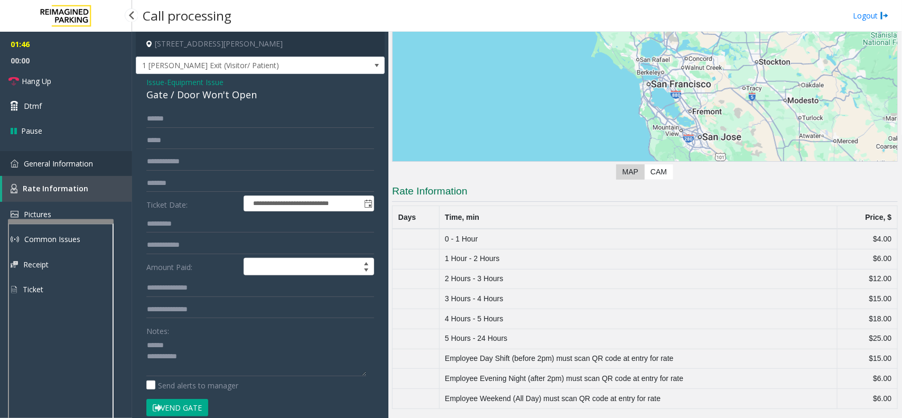
click at [32, 160] on span "General Information" at bounding box center [58, 164] width 69 height 10
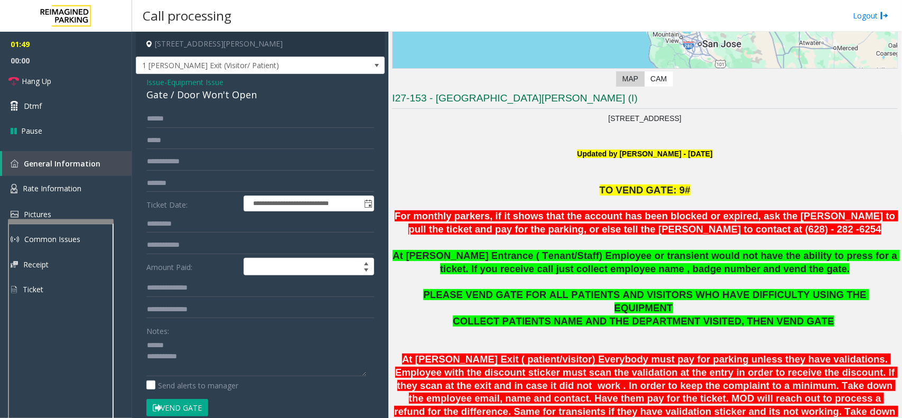
click at [225, 94] on div "Gate / Door Won't Open" at bounding box center [260, 95] width 228 height 14
click at [254, 365] on textarea at bounding box center [256, 357] width 220 height 40
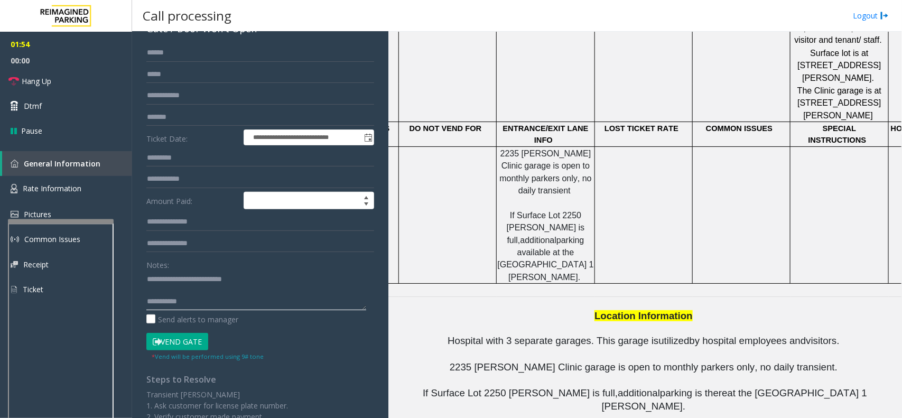
scroll to position [1169, 0]
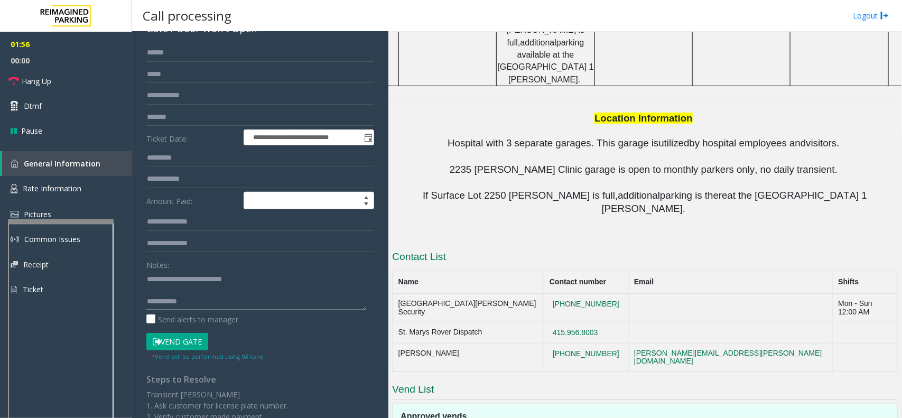
type textarea "**********"
drag, startPoint x: 604, startPoint y: 186, endPoint x: 549, endPoint y: 186, distance: 55.5
click at [549, 344] on td "[PHONE_NUMBER]" at bounding box center [586, 358] width 85 height 29
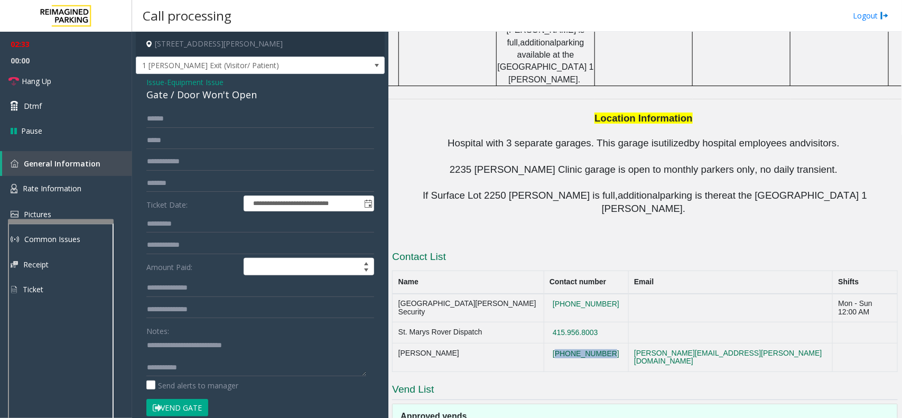
drag, startPoint x: 571, startPoint y: 189, endPoint x: 564, endPoint y: 188, distance: 7.4
click at [571, 349] on button "[PHONE_NUMBER]" at bounding box center [586, 354] width 73 height 10
copy button "[PHONE_NUMBER]"
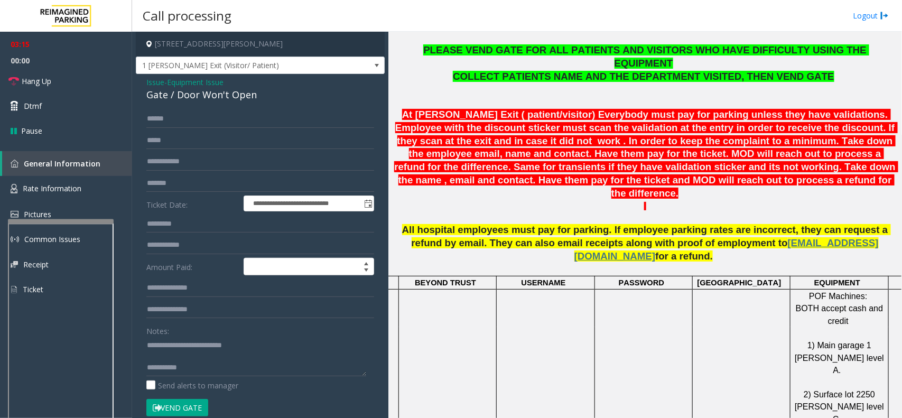
scroll to position [442, 0]
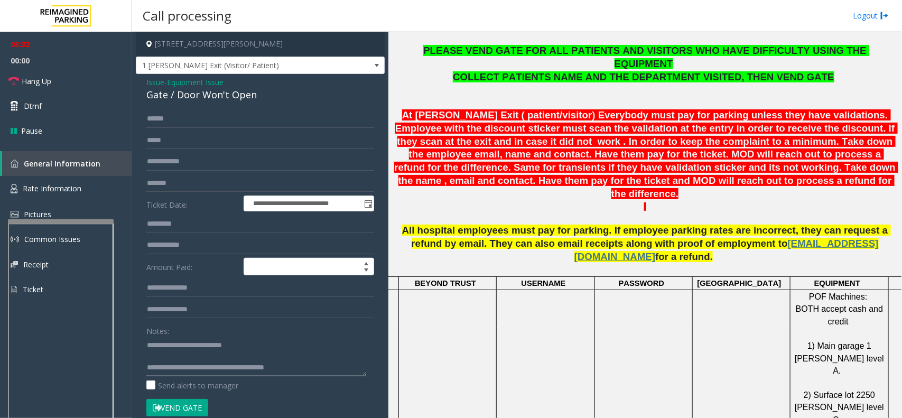
click at [310, 368] on textarea at bounding box center [256, 357] width 220 height 40
click at [48, 82] on span "Hang Up" at bounding box center [37, 81] width 30 height 11
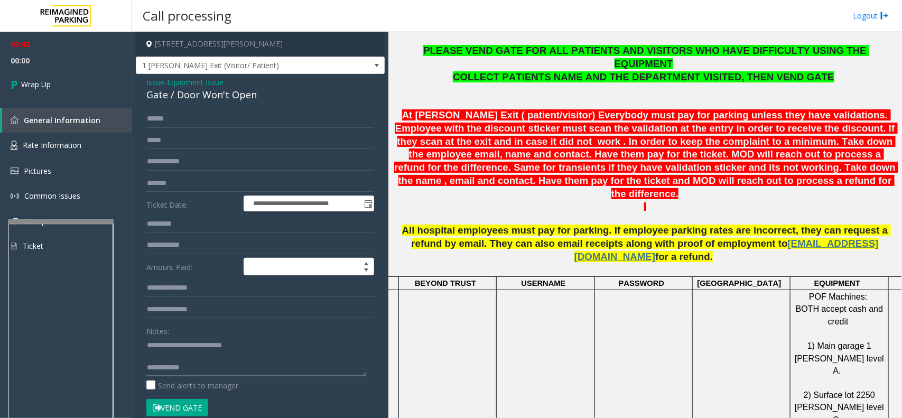
click at [204, 371] on textarea at bounding box center [256, 357] width 220 height 40
type textarea "**********"
click at [64, 77] on link "Wrap Up" at bounding box center [66, 84] width 132 height 31
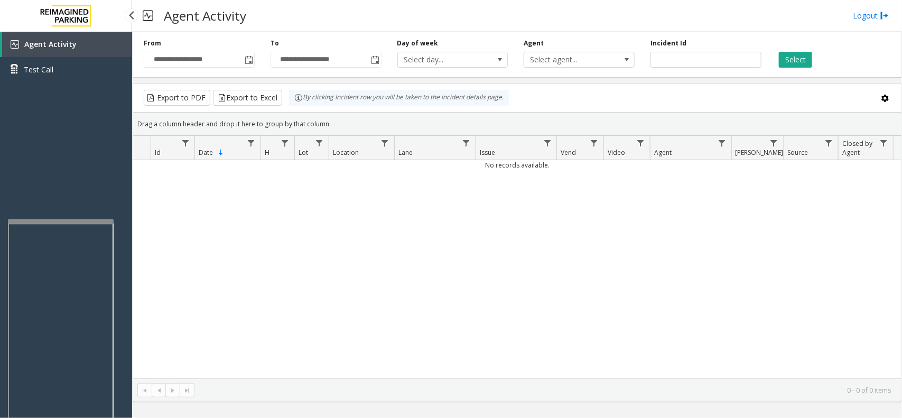
click at [171, 266] on div "No records available." at bounding box center [517, 269] width 769 height 218
click at [103, 154] on div "Agent Activity Test Call" at bounding box center [66, 241] width 132 height 418
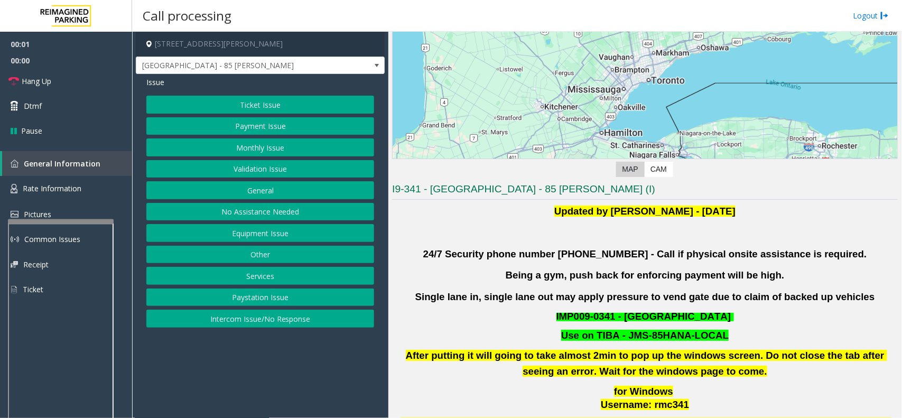
scroll to position [132, 0]
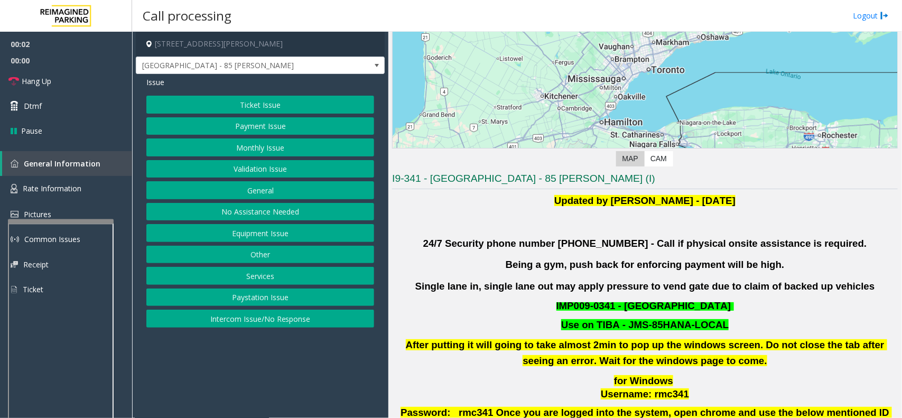
click at [241, 173] on button "Validation Issue" at bounding box center [260, 169] width 228 height 18
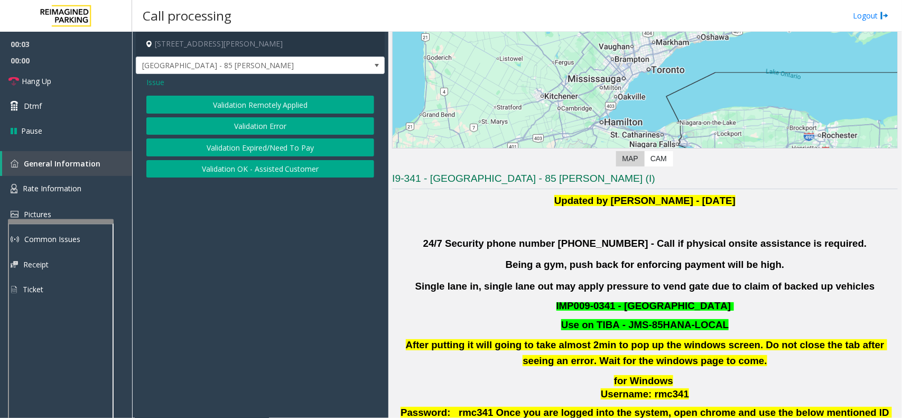
click at [276, 125] on button "Validation Error" at bounding box center [260, 126] width 228 height 18
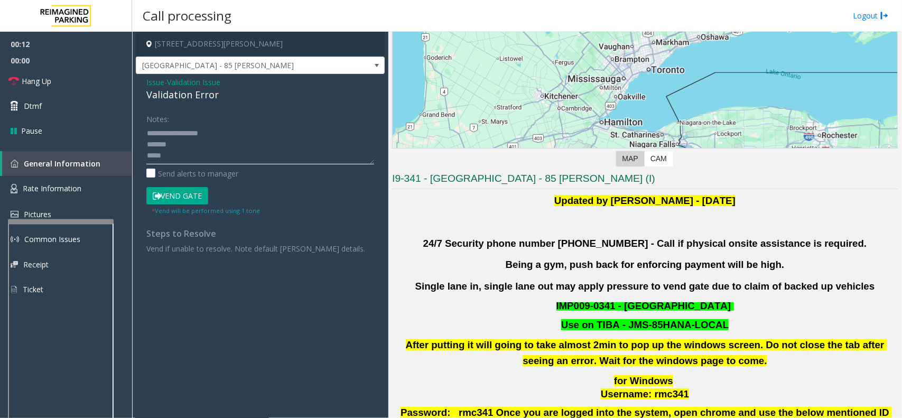
click at [227, 136] on textarea at bounding box center [260, 145] width 228 height 40
click at [184, 144] on textarea at bounding box center [260, 145] width 228 height 40
click at [175, 156] on textarea at bounding box center [260, 145] width 228 height 40
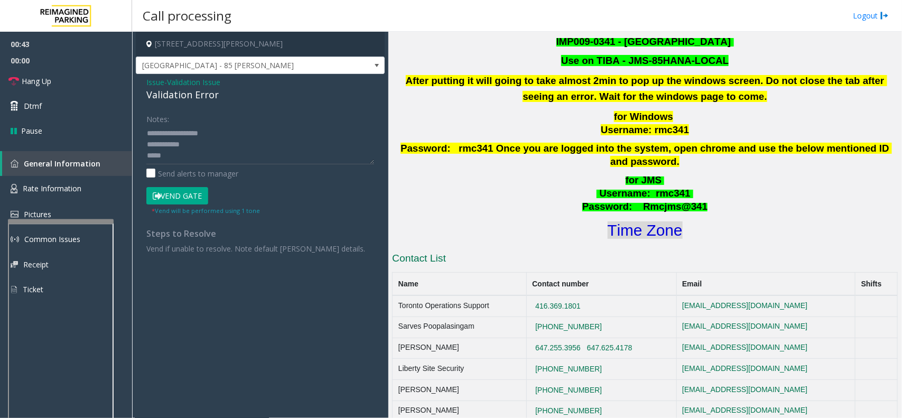
click at [630, 222] on font "Time Zone" at bounding box center [645, 230] width 75 height 17
click at [179, 156] on textarea at bounding box center [260, 145] width 228 height 40
click at [180, 136] on textarea at bounding box center [260, 145] width 228 height 40
type textarea "**********"
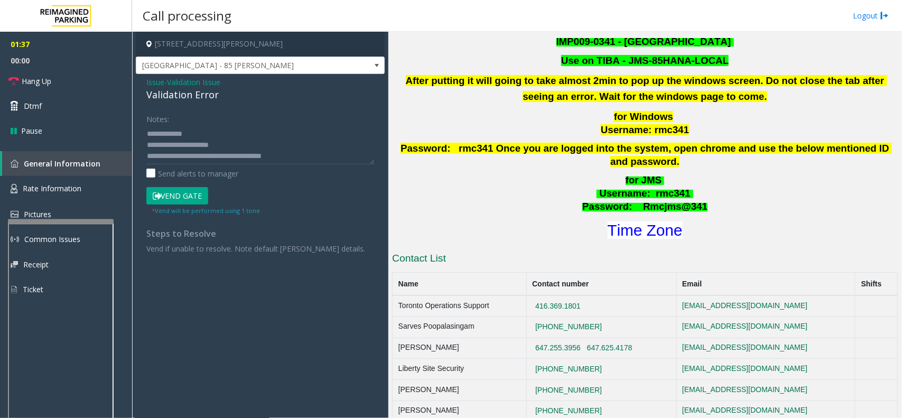
click at [181, 193] on button "Vend Gate" at bounding box center [177, 196] width 62 height 18
click at [44, 85] on span "Hang Up" at bounding box center [37, 81] width 30 height 11
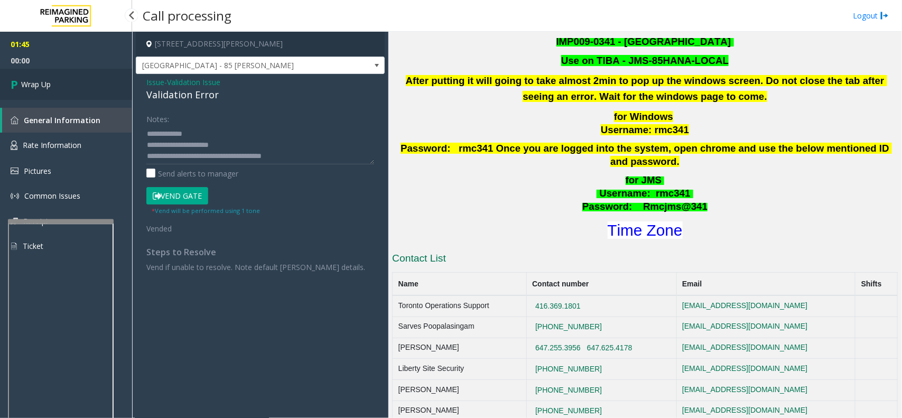
click at [44, 85] on span "Wrap Up" at bounding box center [36, 84] width 30 height 11
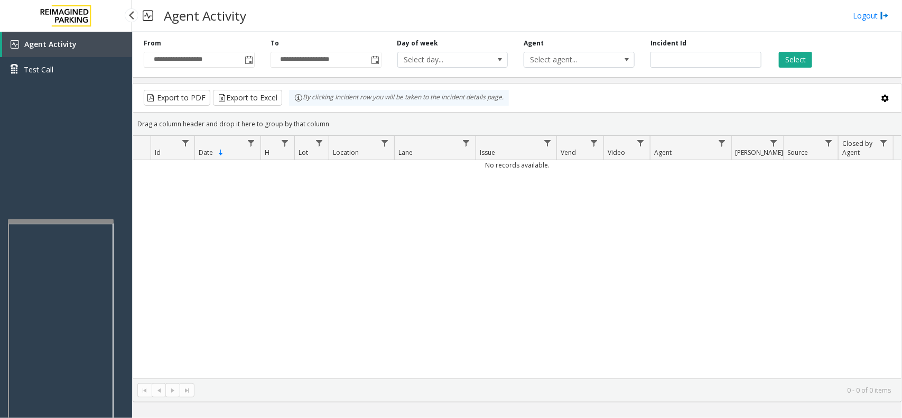
click at [58, 133] on div "Agent Activity Test Call" at bounding box center [66, 241] width 132 height 418
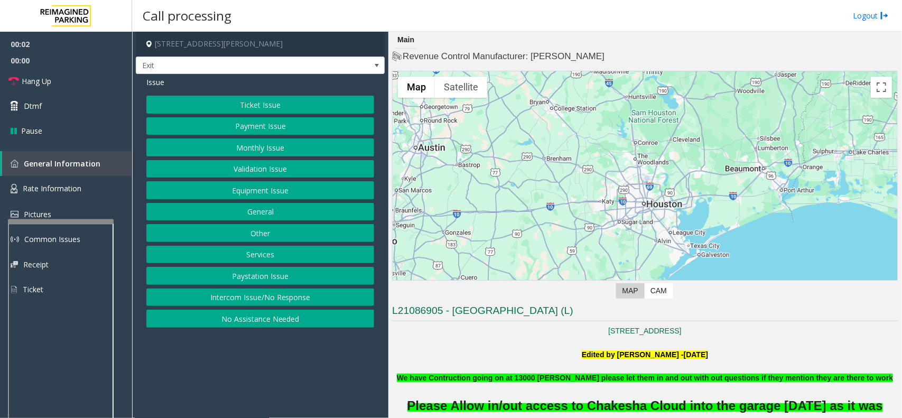
click at [255, 193] on button "Equipment Issue" at bounding box center [260, 190] width 228 height 18
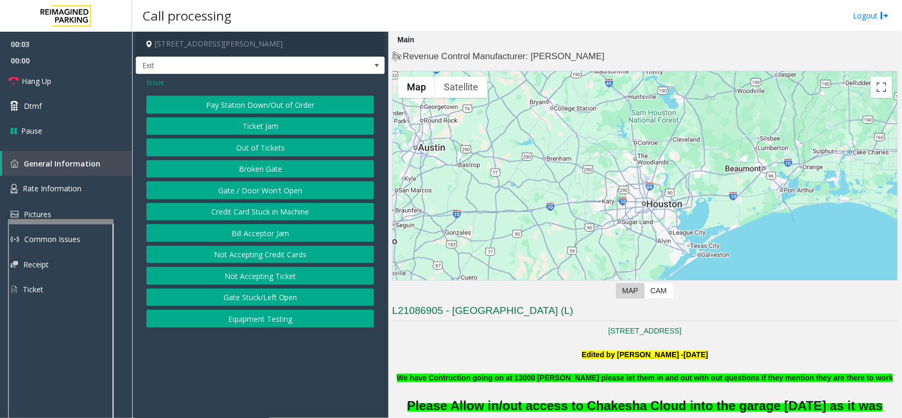
click at [232, 189] on button "Gate / Door Won't Open" at bounding box center [260, 190] width 228 height 18
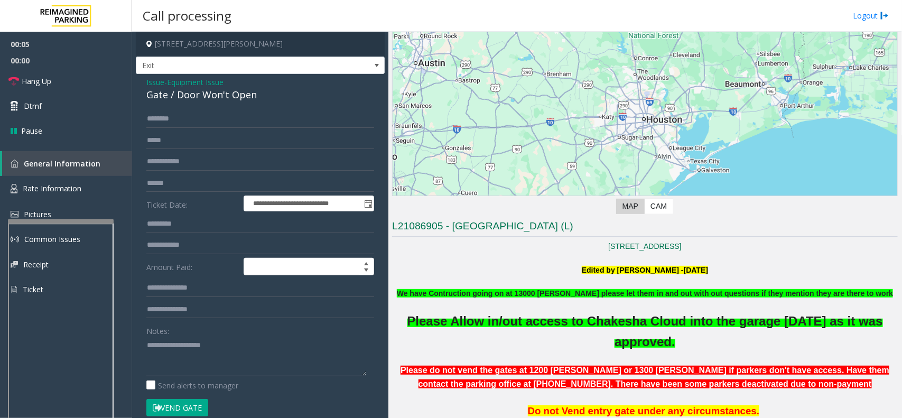
scroll to position [132, 0]
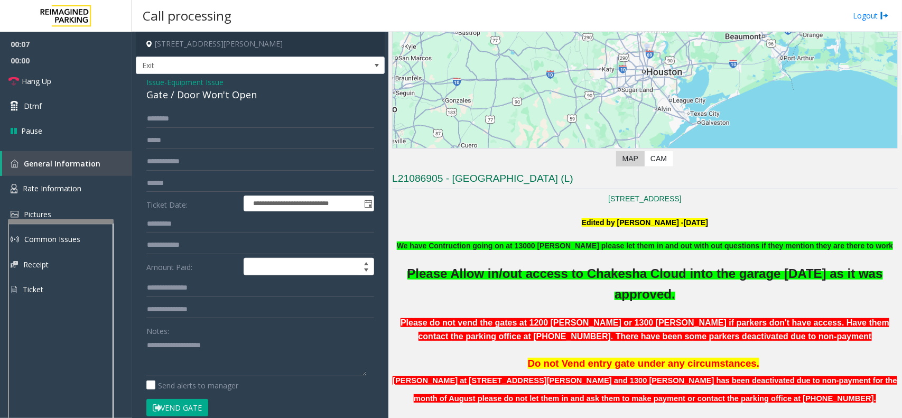
click at [500, 239] on p at bounding box center [645, 234] width 506 height 12
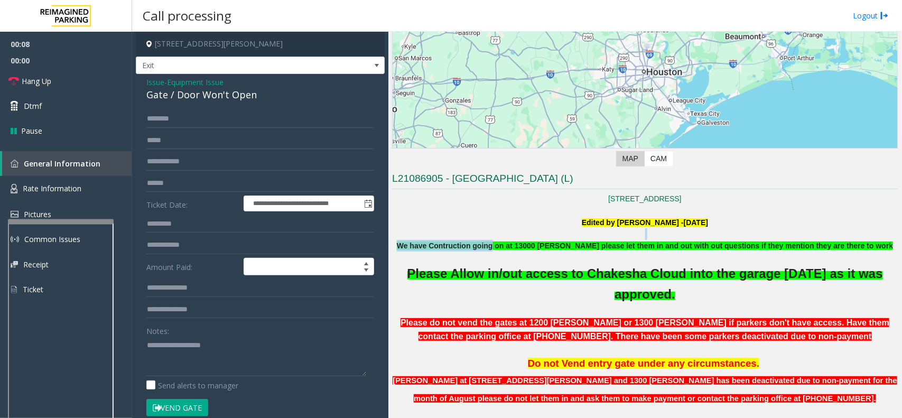
click at [503, 244] on b "We have Contruction going on at 13000 [PERSON_NAME] please let them in and out …" at bounding box center [645, 246] width 496 height 8
click at [508, 247] on b "We have Contruction going on at 13000 [PERSON_NAME] please let them in and out …" at bounding box center [645, 246] width 496 height 8
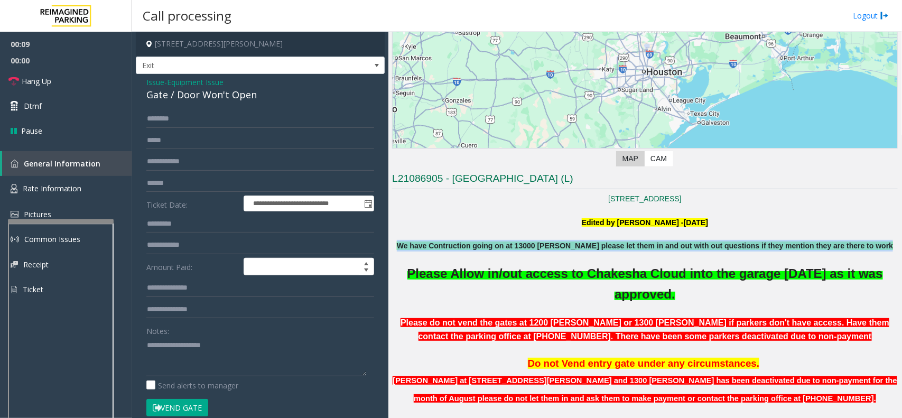
click at [508, 247] on b "We have Contruction going on at 13000 [PERSON_NAME] please let them in and out …" at bounding box center [645, 246] width 496 height 8
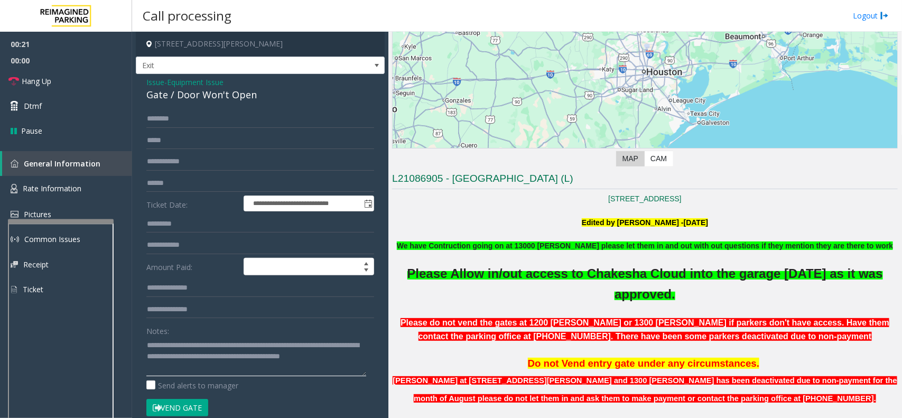
type textarea "**********"
click at [160, 83] on span "Issue" at bounding box center [155, 82] width 18 height 11
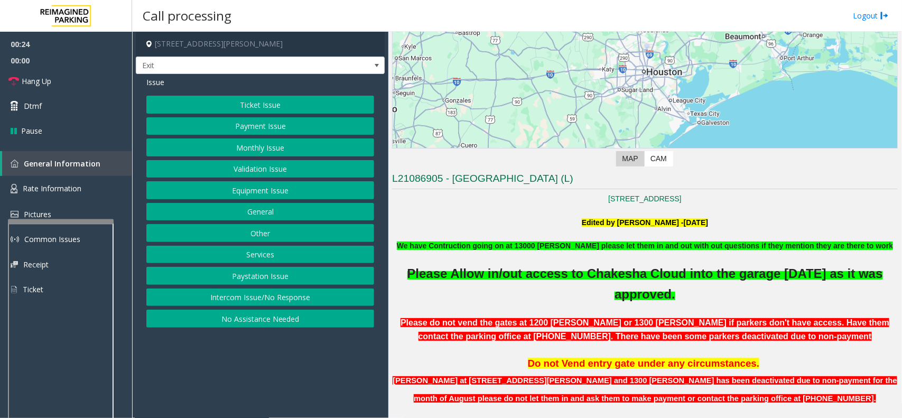
click at [199, 150] on button "Monthly Issue" at bounding box center [260, 148] width 228 height 18
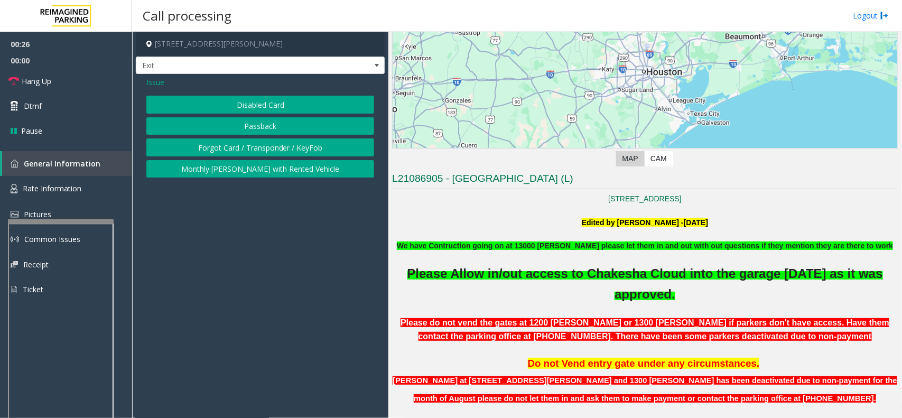
click at [177, 110] on button "Disabled Card" at bounding box center [260, 105] width 228 height 18
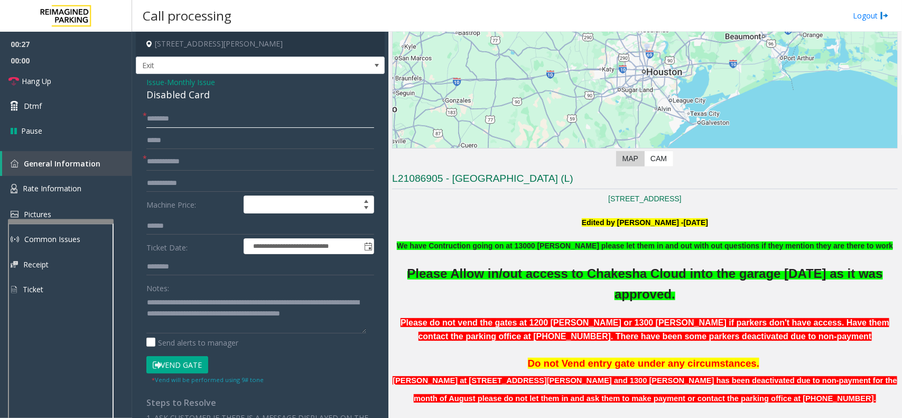
click at [170, 117] on input "text" at bounding box center [260, 119] width 228 height 18
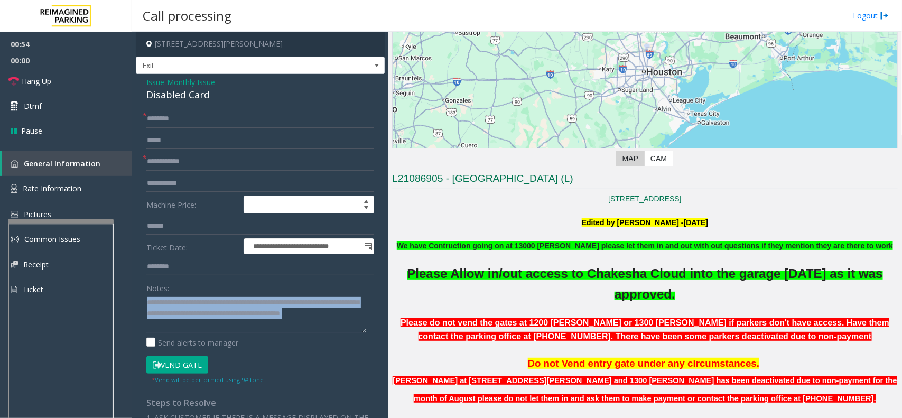
scroll to position [22, 0]
drag, startPoint x: 220, startPoint y: 334, endPoint x: 215, endPoint y: 328, distance: 7.5
click at [215, 328] on div "Notes: Send alerts to manager" at bounding box center [260, 313] width 228 height 69
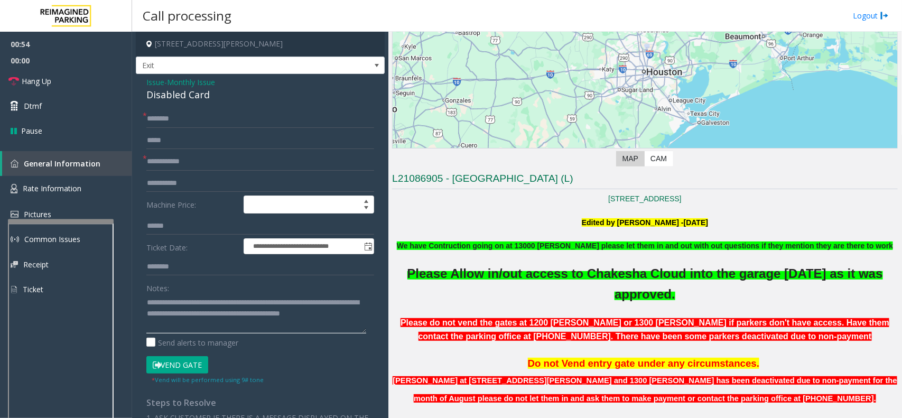
click at [218, 312] on textarea at bounding box center [256, 314] width 220 height 40
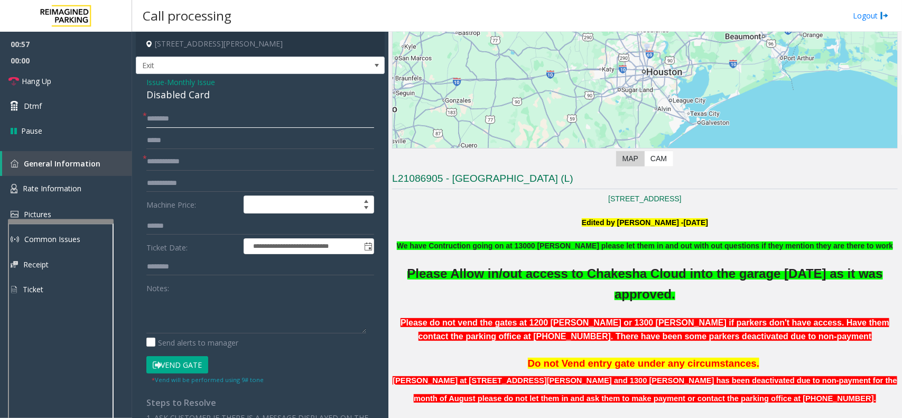
click at [165, 112] on input "text" at bounding box center [260, 119] width 228 height 18
click at [179, 119] on input "**********" at bounding box center [260, 119] width 228 height 18
click at [174, 115] on input "**********" at bounding box center [260, 119] width 228 height 18
click at [199, 120] on input "**********" at bounding box center [260, 119] width 228 height 18
type input "**********"
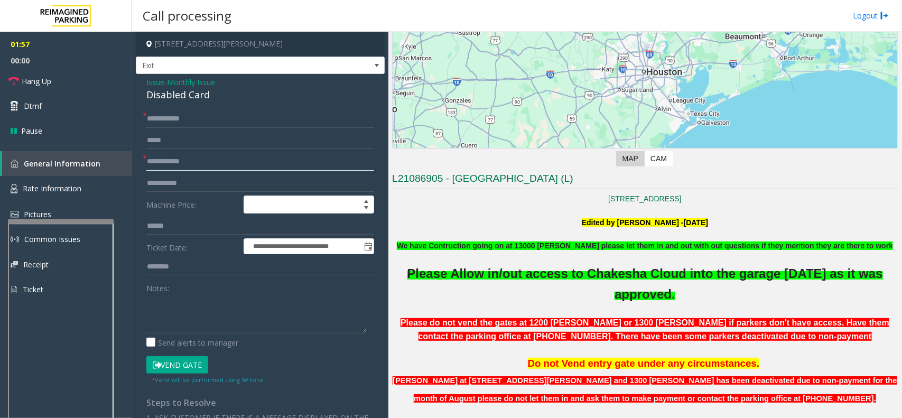
click at [168, 162] on input "text" at bounding box center [260, 162] width 228 height 18
click at [191, 306] on textarea at bounding box center [256, 314] width 220 height 40
type textarea "**********"
click at [168, 155] on input "text" at bounding box center [260, 162] width 228 height 18
type input "**********"
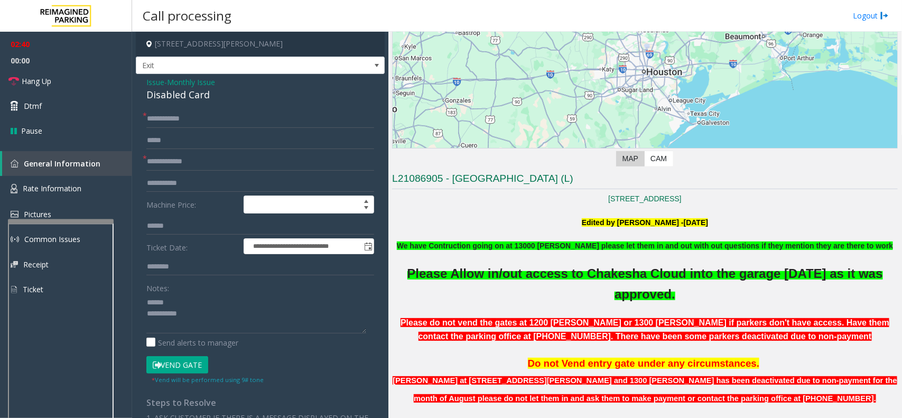
click at [176, 98] on div "Disabled Card" at bounding box center [260, 95] width 228 height 14
click at [167, 361] on button "Vend Gate" at bounding box center [177, 365] width 62 height 18
type textarea "**********"
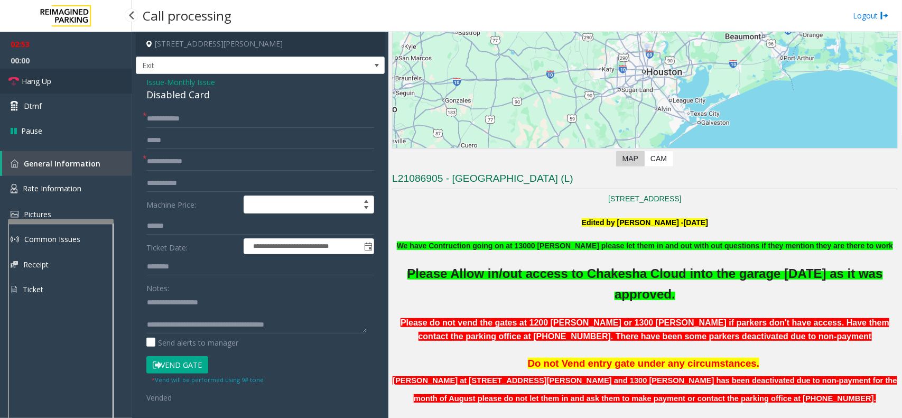
click at [89, 91] on link "Hang Up" at bounding box center [66, 81] width 132 height 25
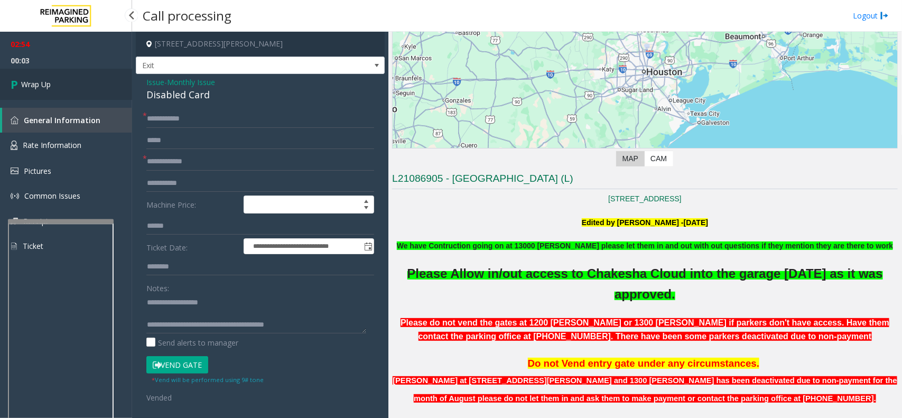
click at [89, 90] on link "Wrap Up" at bounding box center [66, 84] width 132 height 31
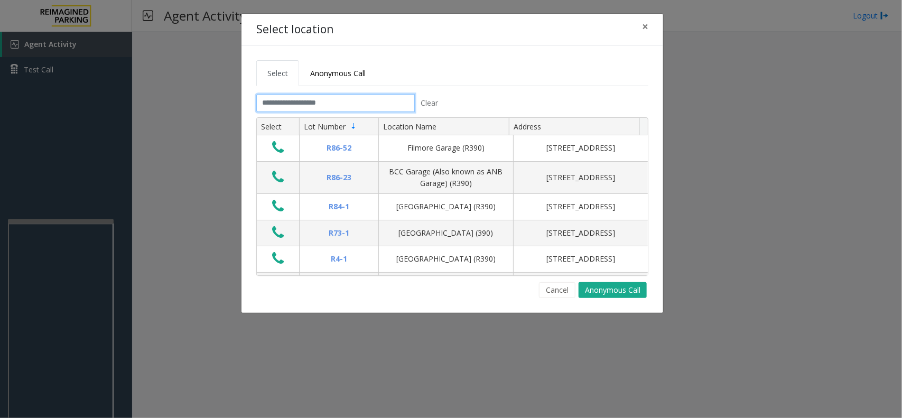
click at [307, 100] on input "text" at bounding box center [335, 103] width 159 height 18
click at [643, 30] on span "×" at bounding box center [645, 26] width 6 height 15
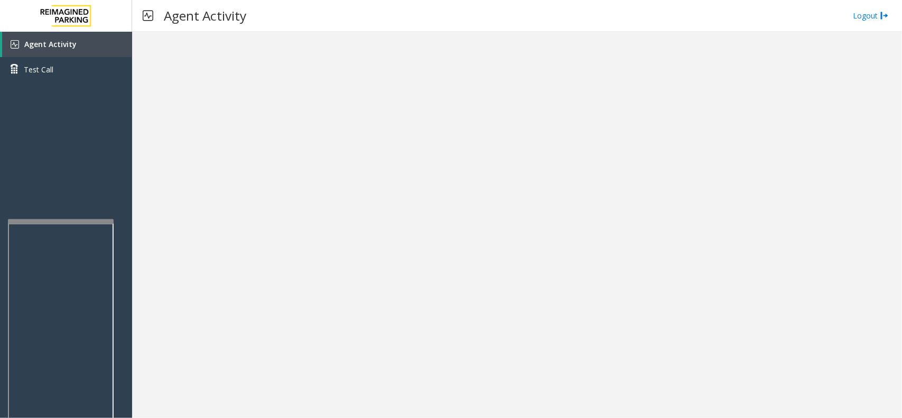
click at [209, 289] on div at bounding box center [517, 225] width 770 height 386
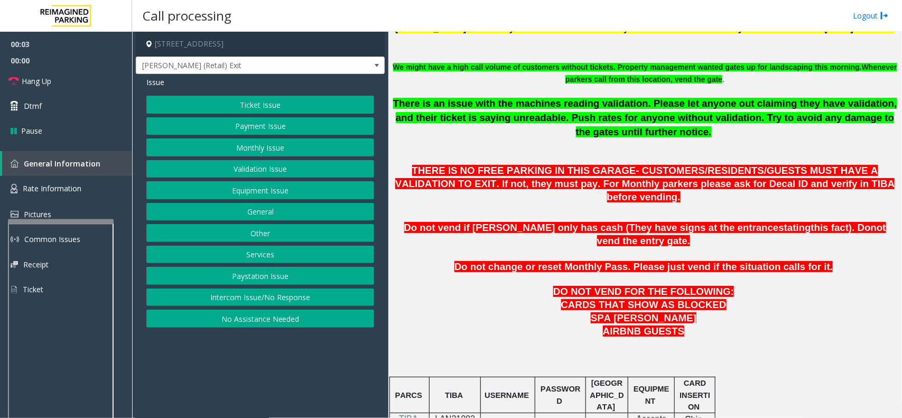
scroll to position [529, 0]
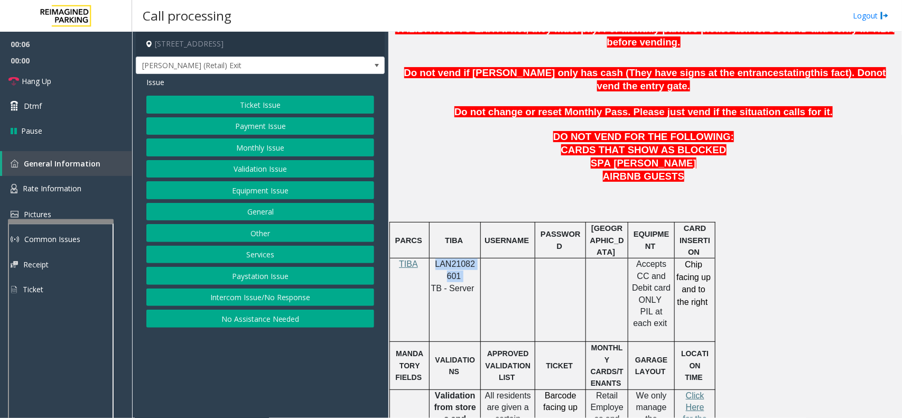
drag, startPoint x: 461, startPoint y: 249, endPoint x: 432, endPoint y: 241, distance: 29.8
click at [432, 259] on div "LAN21082601 TB - Server" at bounding box center [455, 277] width 51 height 36
copy p "LAN21082601"
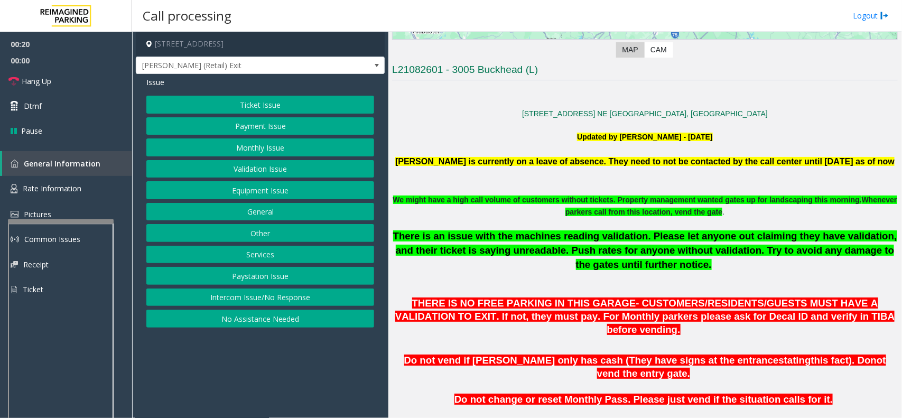
scroll to position [198, 0]
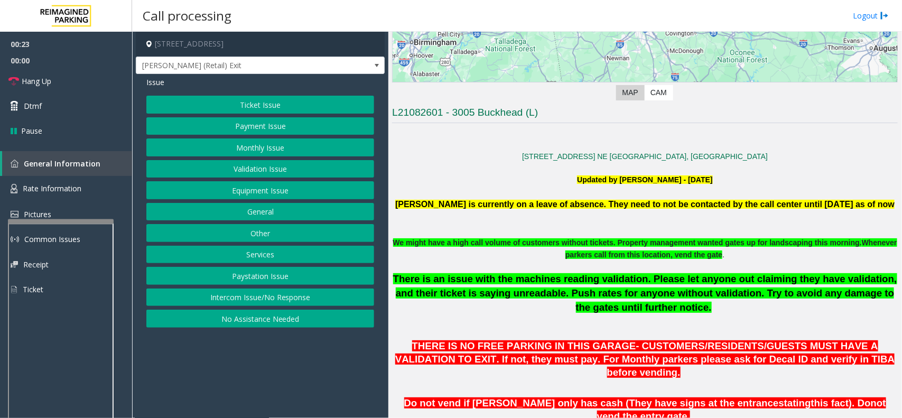
click at [290, 149] on button "Monthly Issue" at bounding box center [260, 148] width 228 height 18
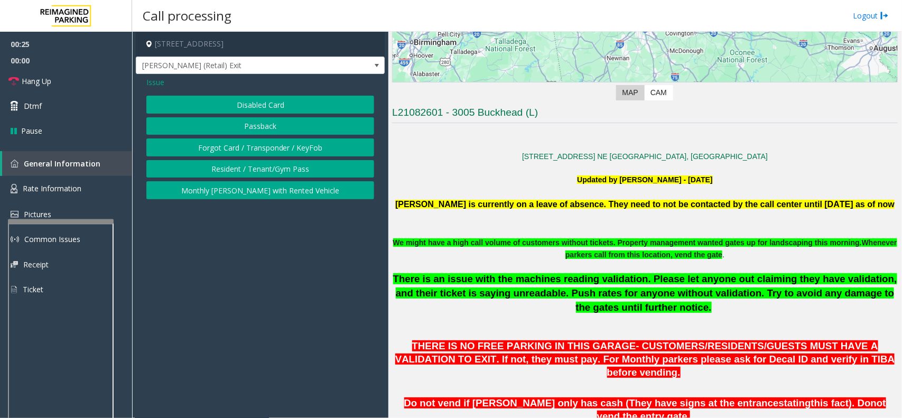
click at [269, 102] on button "Disabled Card" at bounding box center [260, 105] width 228 height 18
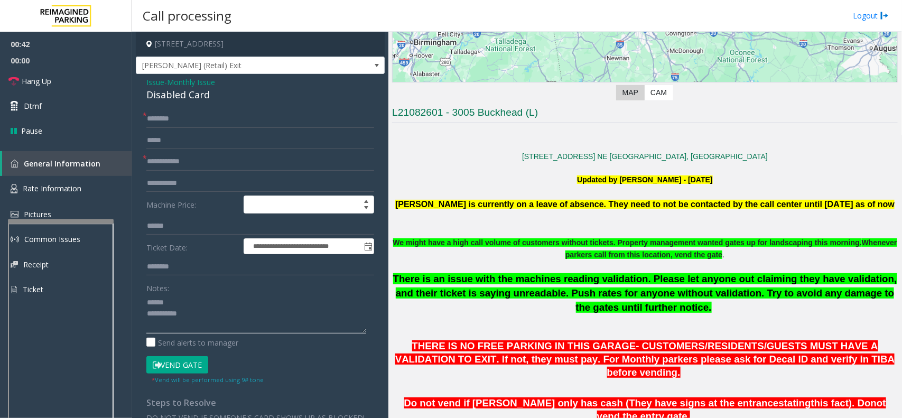
click at [225, 303] on textarea at bounding box center [256, 314] width 220 height 40
click at [218, 302] on textarea at bounding box center [256, 314] width 220 height 40
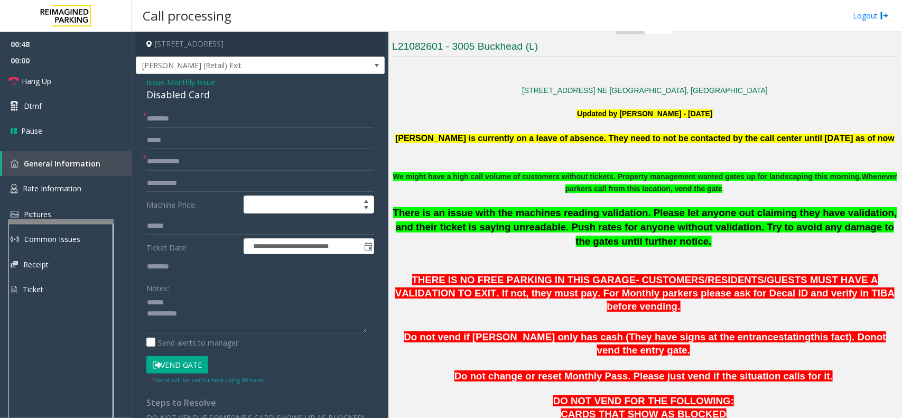
click at [164, 96] on div "Disabled Card" at bounding box center [260, 95] width 228 height 14
click at [231, 308] on textarea at bounding box center [256, 314] width 220 height 40
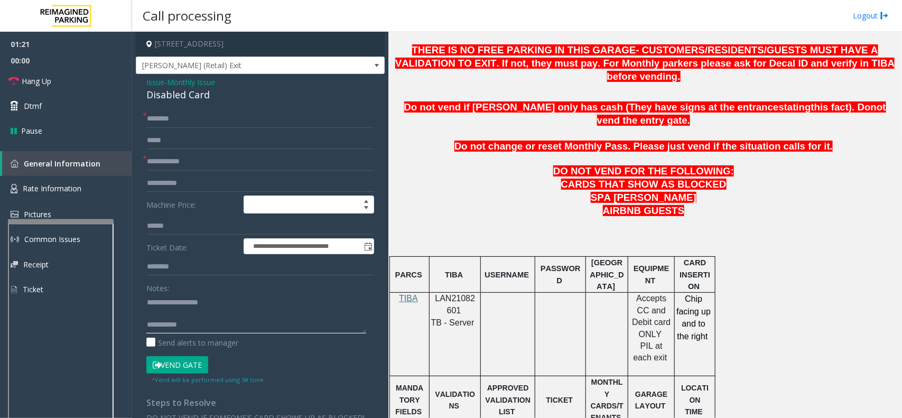
scroll to position [463, 0]
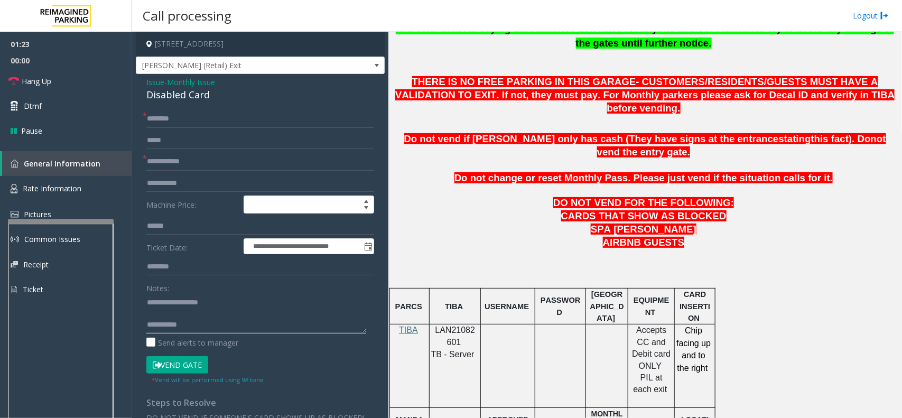
type textarea "**********"
click at [184, 118] on input "text" at bounding box center [260, 119] width 228 height 18
click at [176, 163] on input "text" at bounding box center [260, 162] width 228 height 18
click at [164, 120] on input "****" at bounding box center [260, 119] width 228 height 18
click at [163, 119] on input "********" at bounding box center [260, 119] width 228 height 18
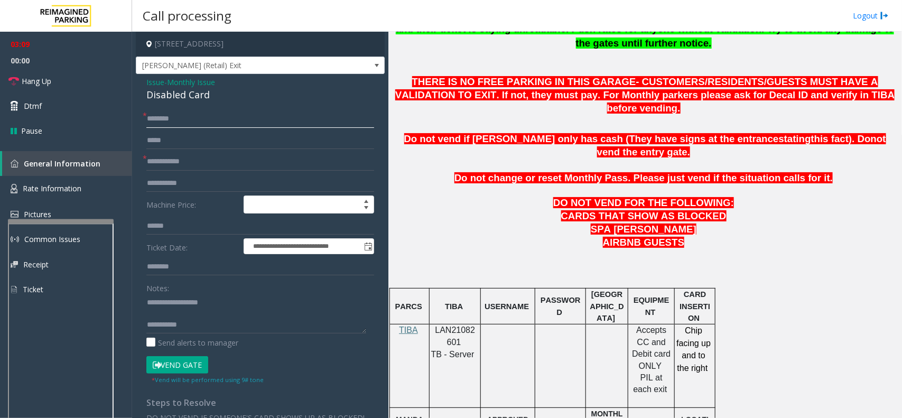
click at [173, 119] on input "********" at bounding box center [260, 119] width 228 height 18
type input "********"
click at [164, 162] on input "text" at bounding box center [260, 162] width 228 height 18
type input "******"
click at [154, 368] on icon at bounding box center [157, 365] width 8 height 7
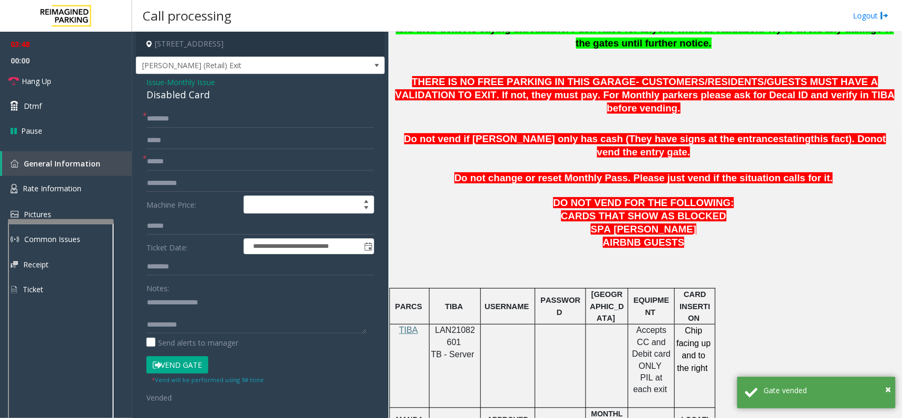
scroll to position [330, 0]
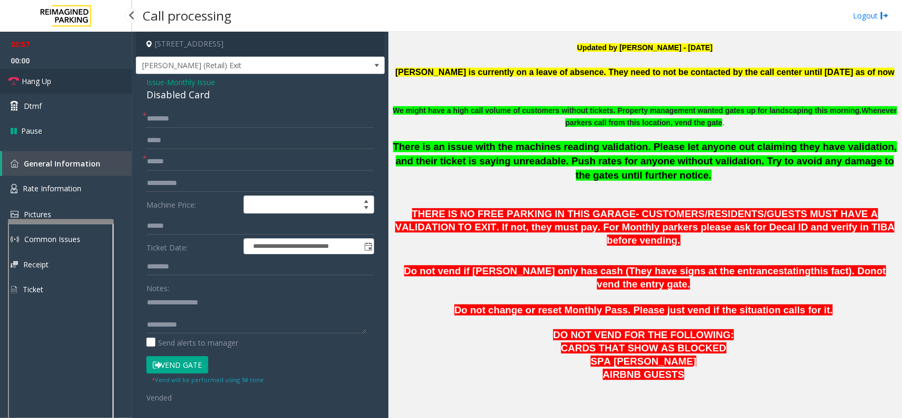
click at [60, 77] on link "Hang Up" at bounding box center [66, 81] width 132 height 25
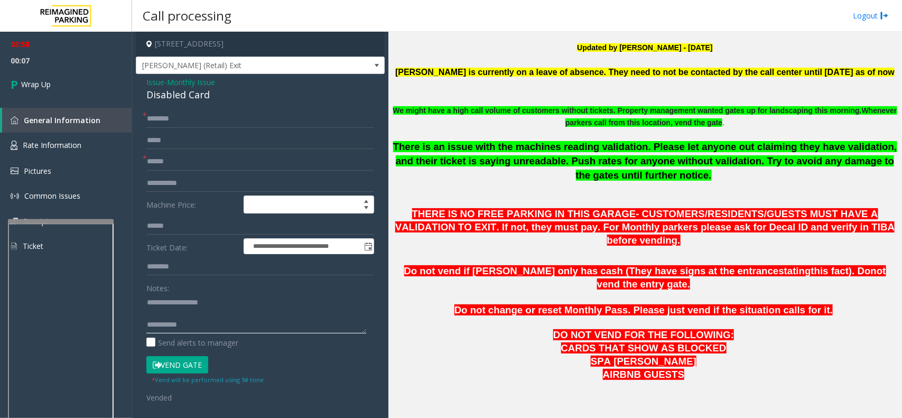
click at [197, 321] on textarea at bounding box center [256, 314] width 220 height 40
click at [146, 314] on textarea at bounding box center [256, 314] width 220 height 40
type textarea "**********"
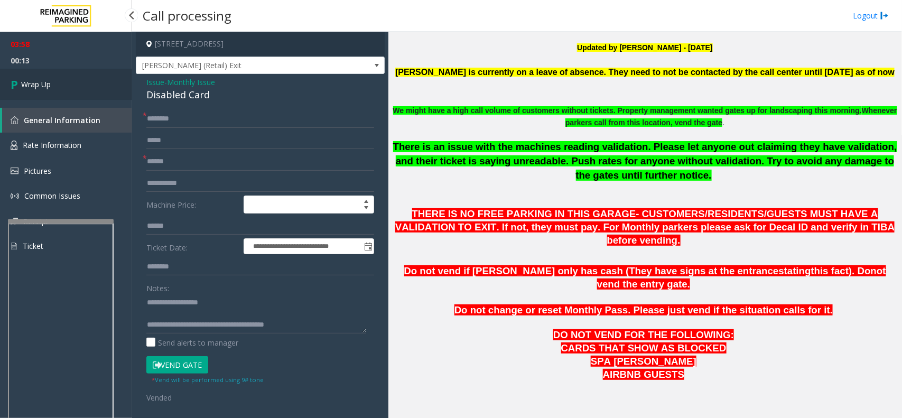
click at [82, 82] on link "Wrap Up" at bounding box center [66, 84] width 132 height 31
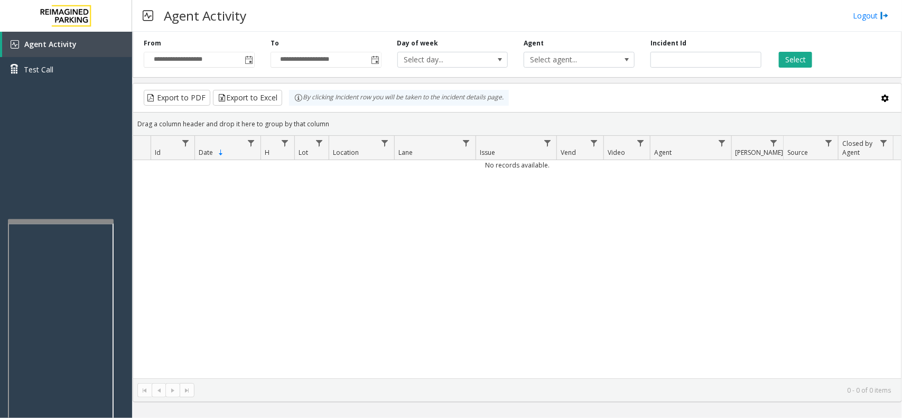
click at [350, 270] on div "No records available." at bounding box center [517, 269] width 769 height 218
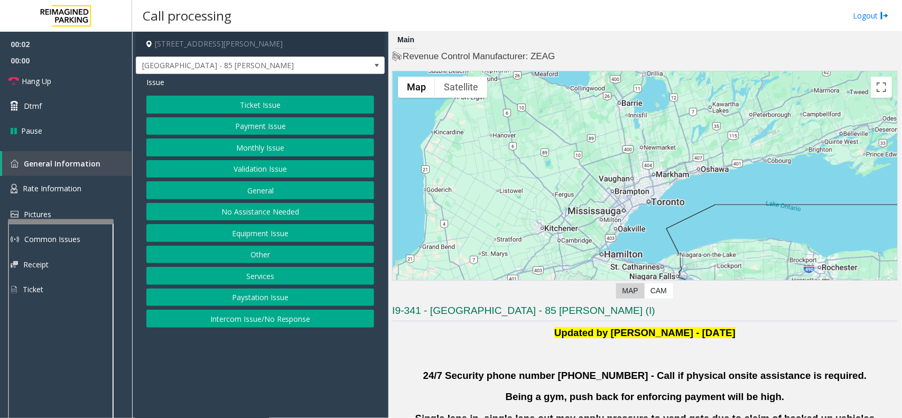
click at [282, 165] on button "Validation Issue" at bounding box center [260, 169] width 228 height 18
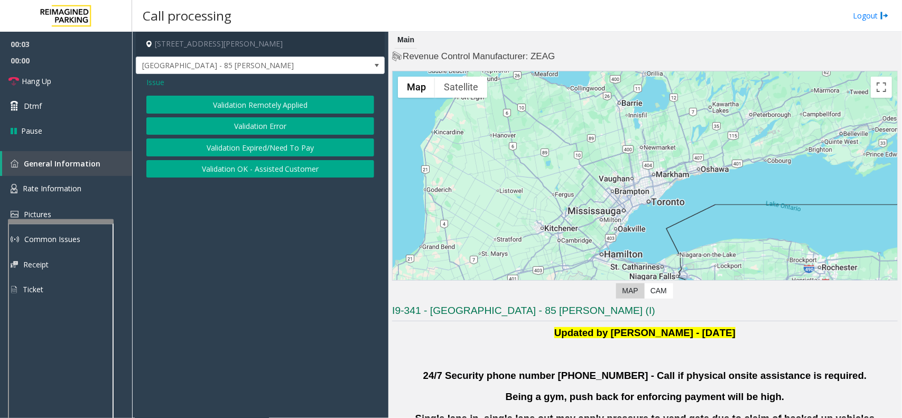
click at [268, 128] on button "Validation Error" at bounding box center [260, 126] width 228 height 18
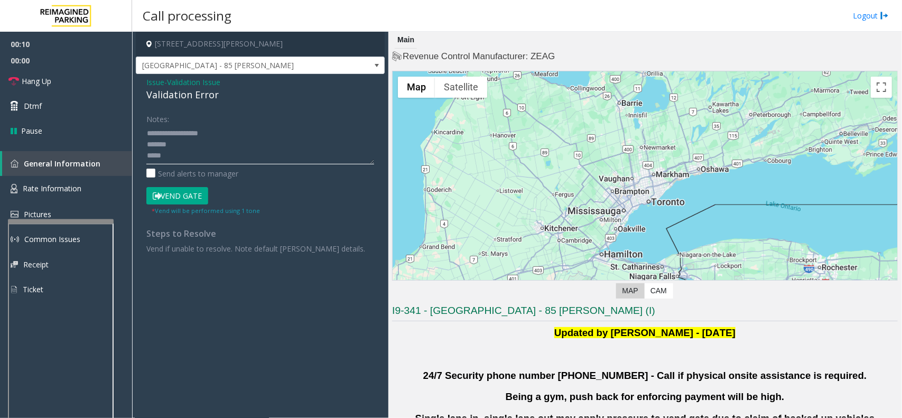
click at [210, 149] on textarea at bounding box center [260, 145] width 228 height 40
click at [168, 159] on textarea at bounding box center [260, 145] width 228 height 40
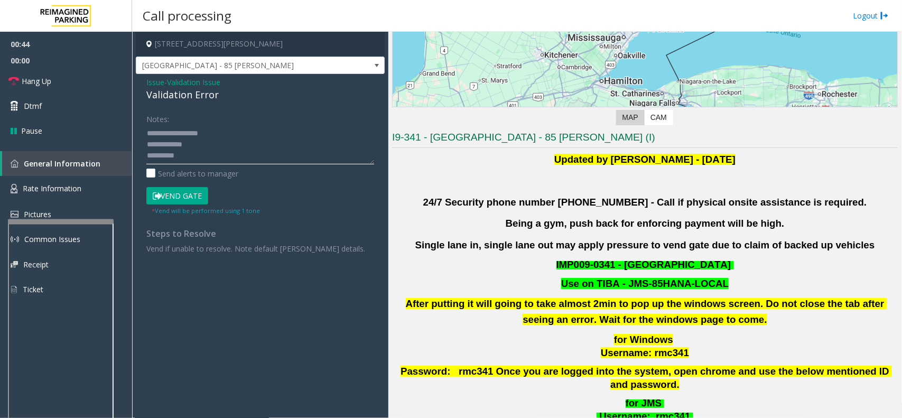
scroll to position [264, 0]
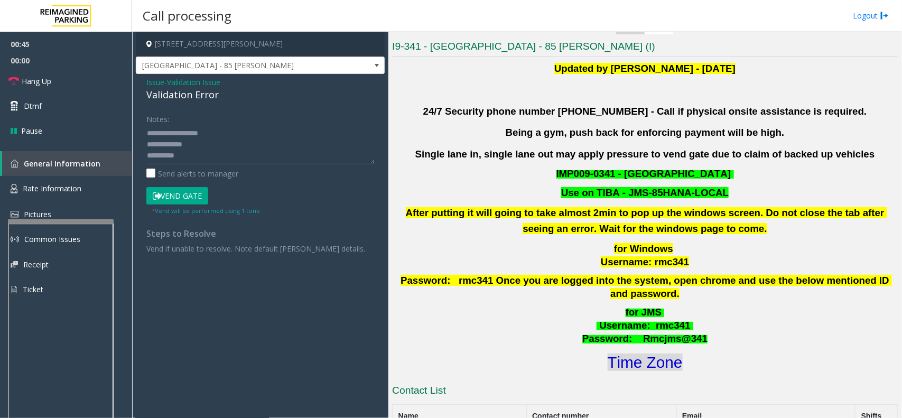
click at [611, 354] on font "Time Zone" at bounding box center [645, 362] width 75 height 17
click at [180, 133] on textarea at bounding box center [260, 145] width 228 height 40
type textarea "**********"
click at [200, 201] on button "Vend Gate" at bounding box center [177, 196] width 62 height 18
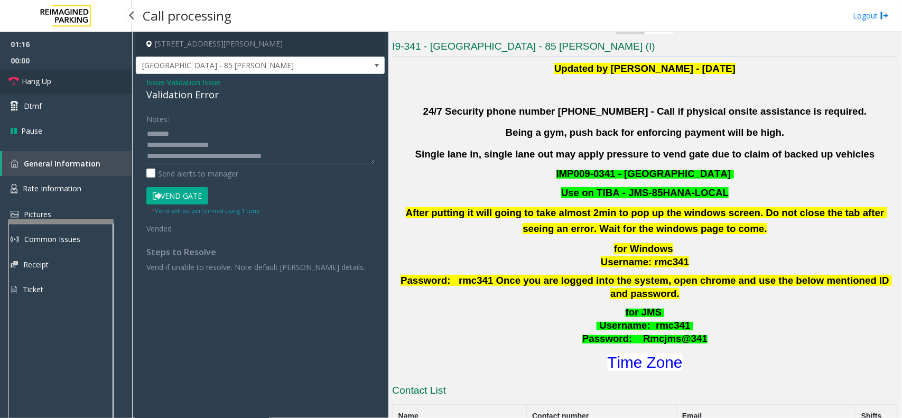
click at [46, 82] on span "Hang Up" at bounding box center [37, 81] width 30 height 11
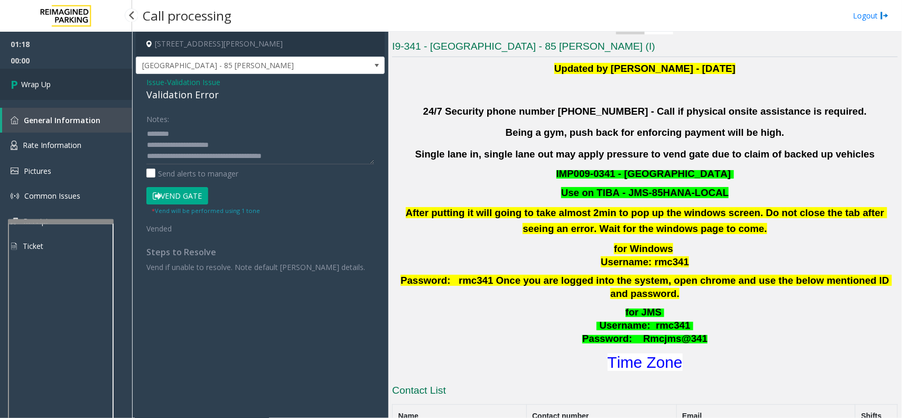
click at [46, 82] on span "Wrap Up" at bounding box center [36, 84] width 30 height 11
